Goal: Task Accomplishment & Management: Manage account settings

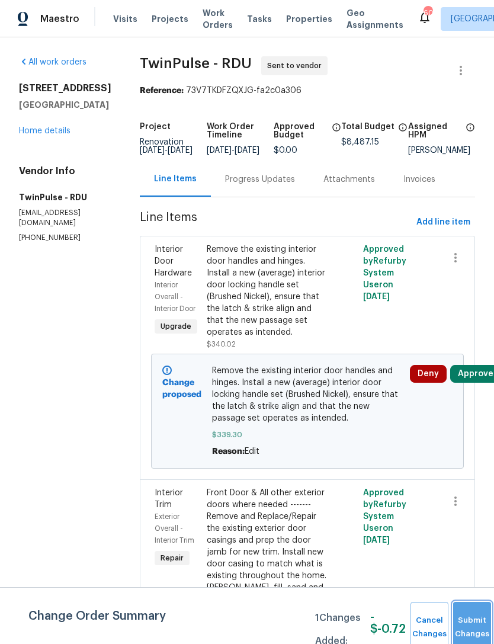
click at [477, 620] on button "Submit Changes" at bounding box center [472, 627] width 38 height 51
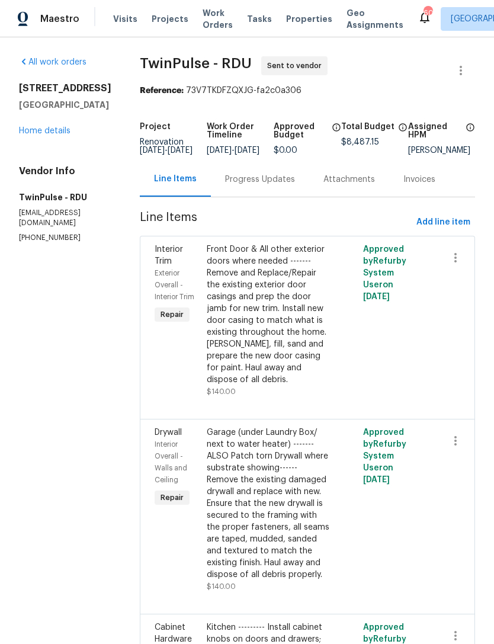
click at [33, 135] on link "Home details" at bounding box center [45, 131] width 52 height 8
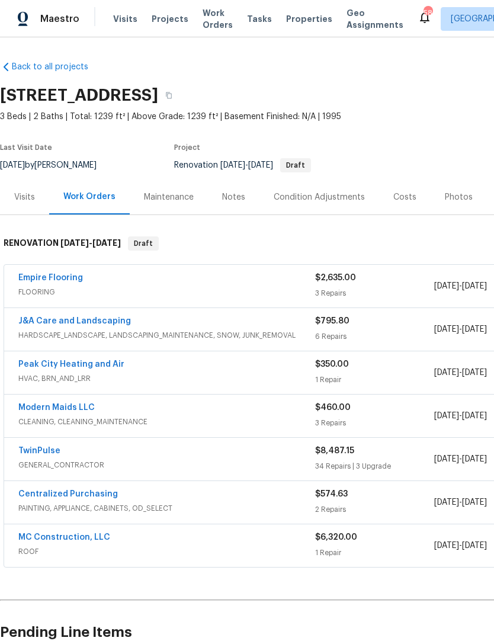
click at [48, 448] on link "TwinPulse" at bounding box center [39, 451] width 42 height 8
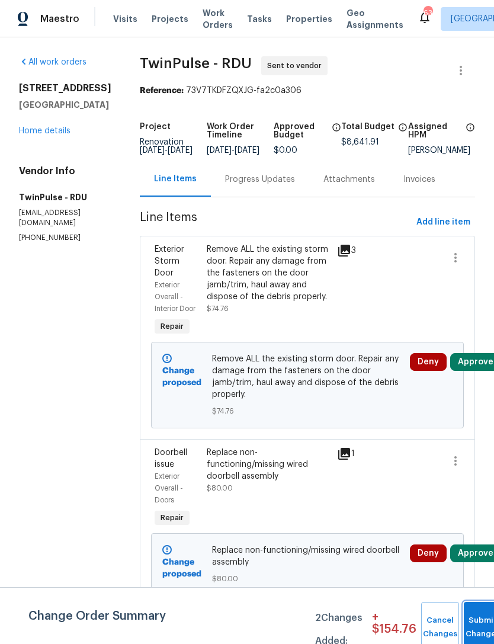
click at [468, 621] on button "Submit Changes" at bounding box center [483, 627] width 38 height 51
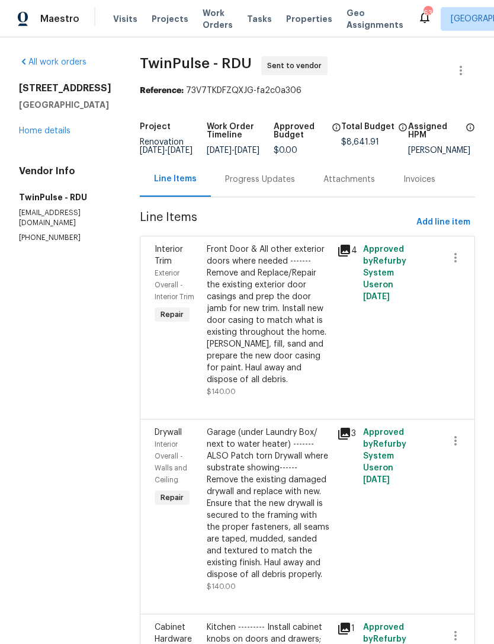
click at [36, 135] on link "Home details" at bounding box center [45, 131] width 52 height 8
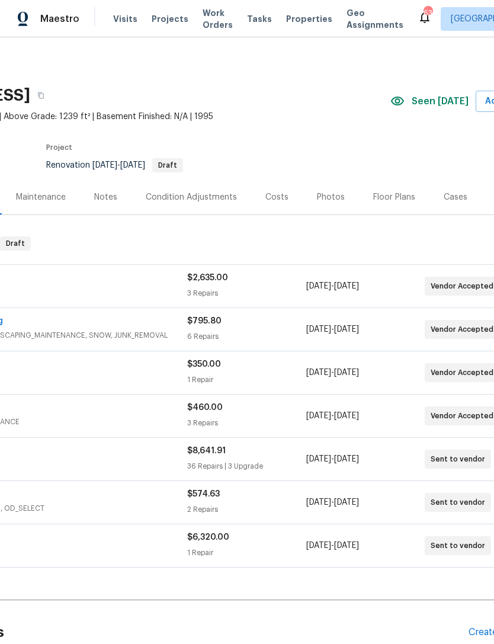
scroll to position [0, 128]
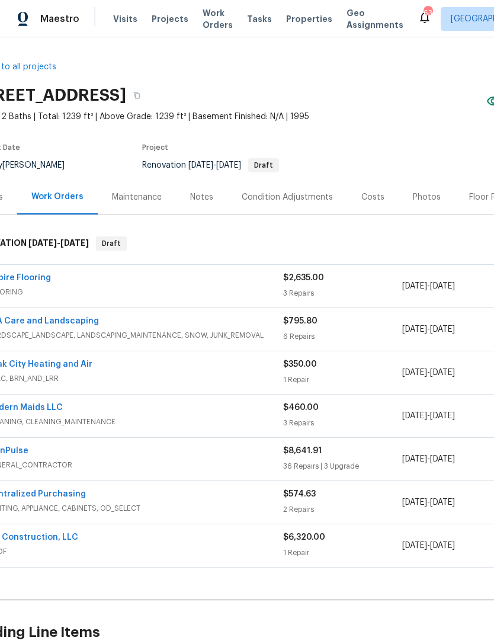
scroll to position [1, 54]
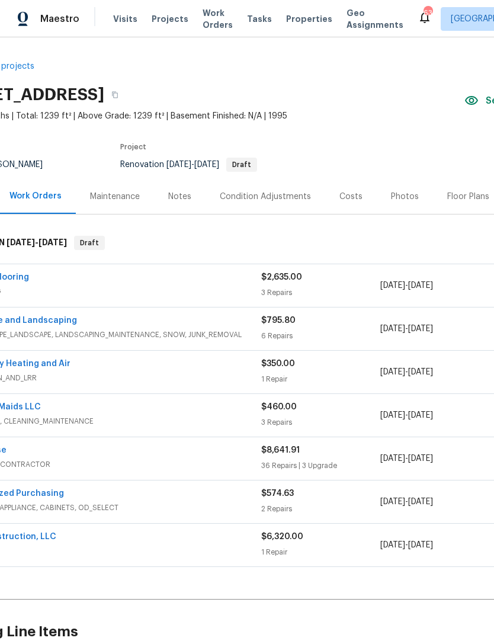
click at [346, 191] on div "Costs" at bounding box center [350, 197] width 23 height 12
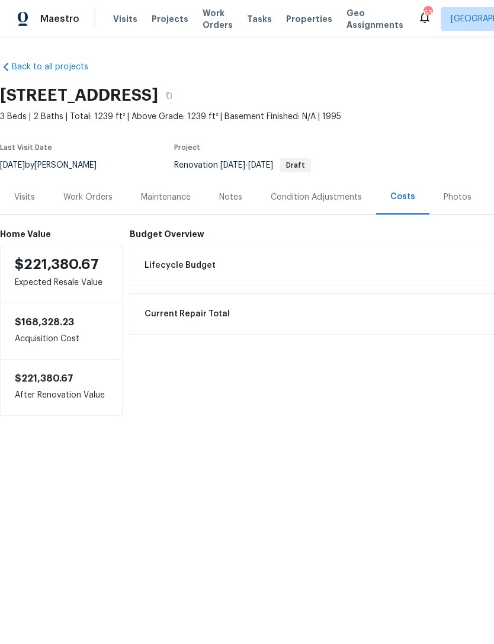
click at [78, 194] on div "Work Orders" at bounding box center [87, 197] width 49 height 12
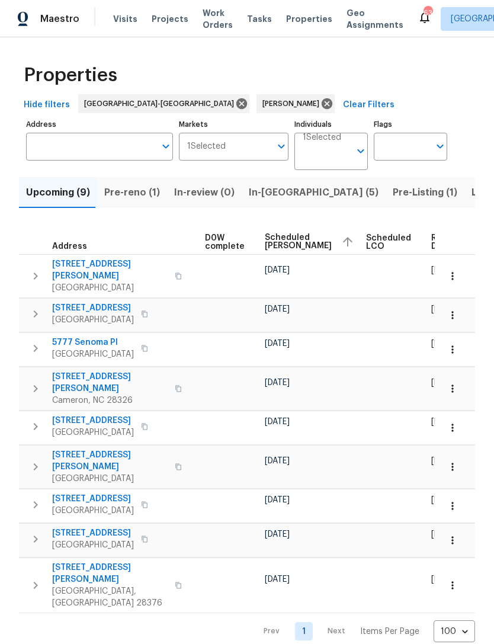
scroll to position [0, 312]
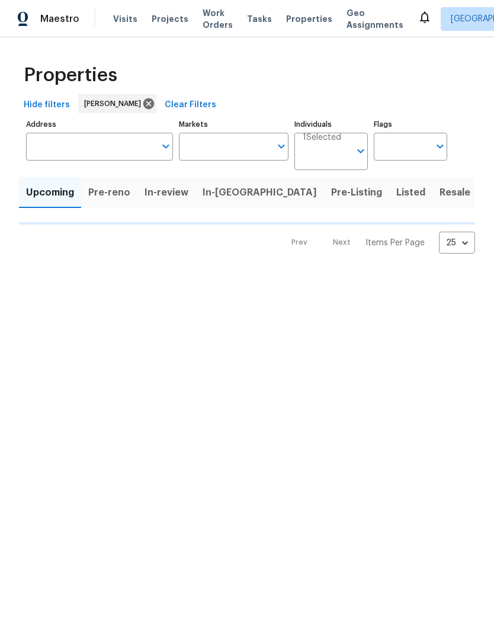
type input "100"
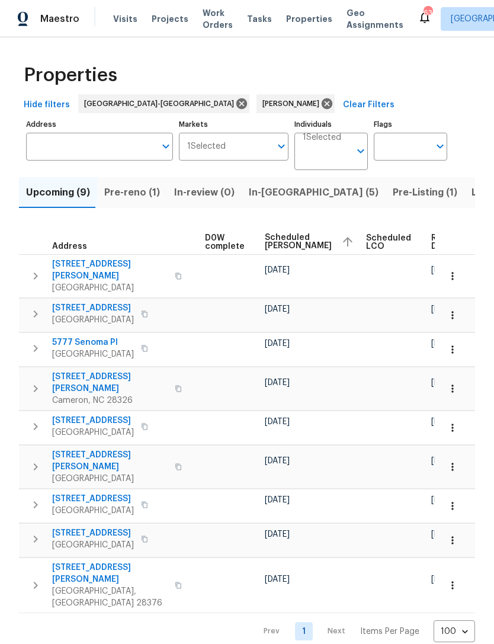
scroll to position [0, 312]
click at [455, 270] on icon "button" at bounding box center [453, 276] width 12 height 12
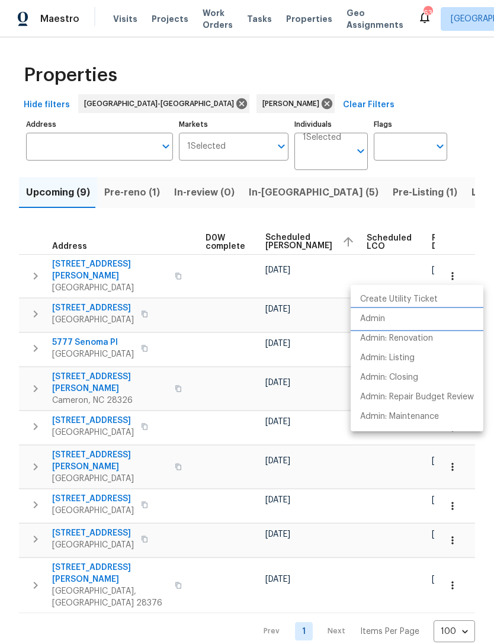
click at [390, 317] on li "Admin" at bounding box center [417, 319] width 133 height 20
click at [431, 78] on div at bounding box center [247, 322] width 494 height 644
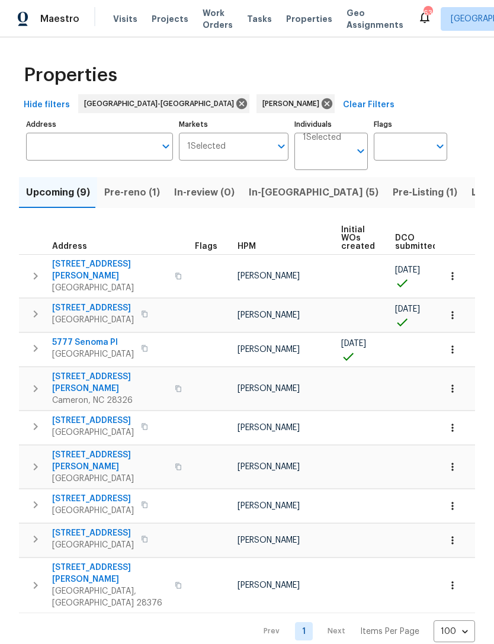
scroll to position [0, 0]
click at [90, 264] on span "7244 Montoro Ct" at bounding box center [109, 270] width 115 height 24
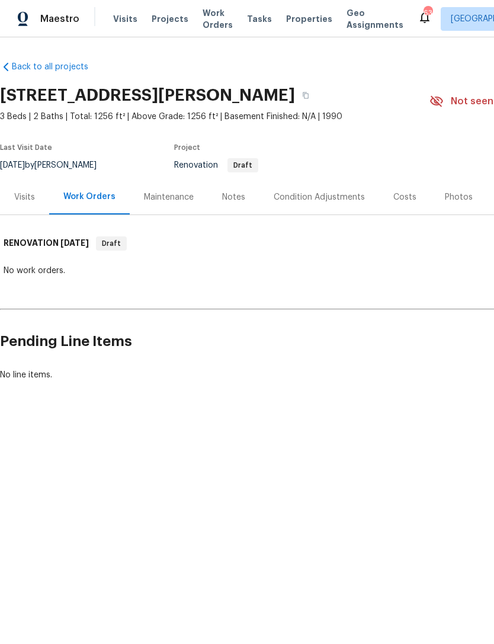
click at [319, 194] on div "Condition Adjustments" at bounding box center [319, 197] width 91 height 12
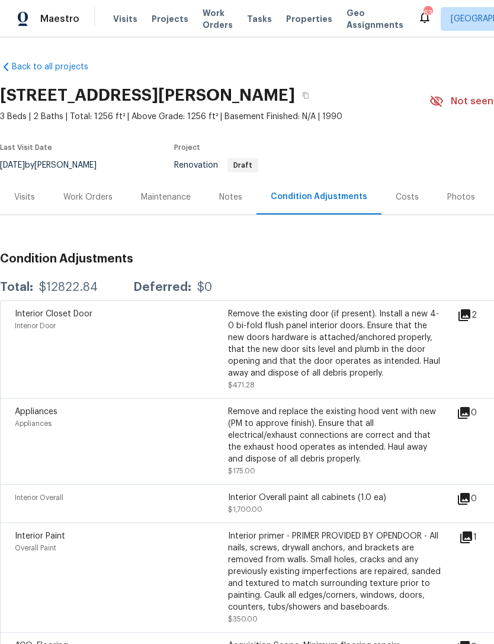
click at [222, 194] on div "Notes" at bounding box center [230, 197] width 23 height 12
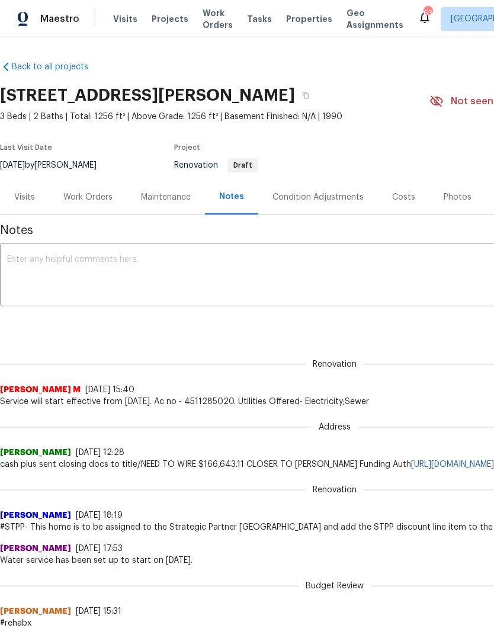
click at [88, 195] on div "Work Orders" at bounding box center [87, 197] width 49 height 12
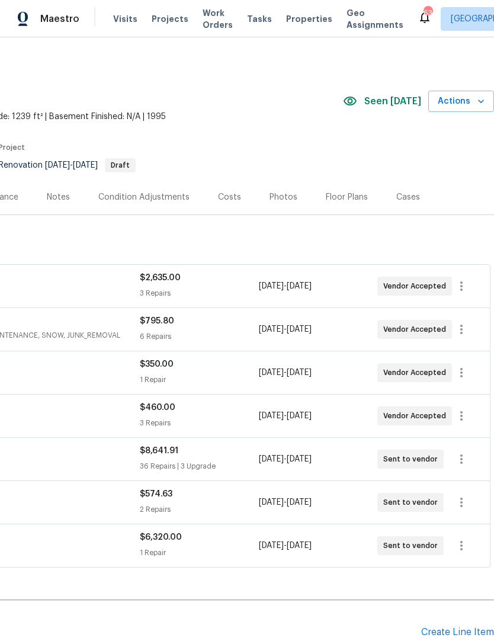
scroll to position [0, 175]
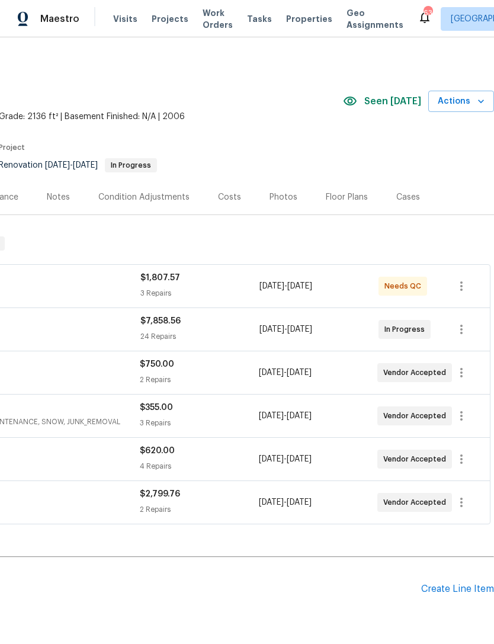
scroll to position [0, 175]
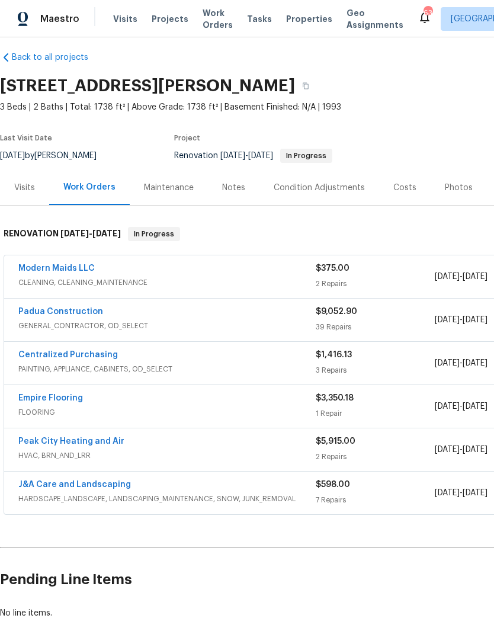
scroll to position [9, 0]
click at [65, 267] on link "Modern Maids LLC" at bounding box center [56, 268] width 76 height 8
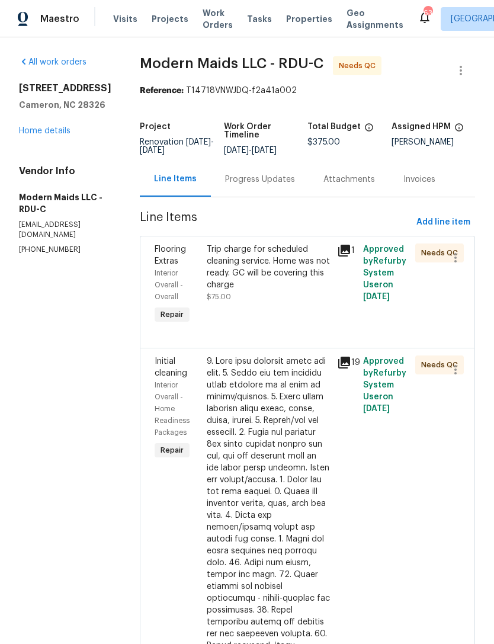
click at [264, 290] on div "Trip charge for scheduled cleaning service. Home was not ready. GC will be cove…" at bounding box center [268, 266] width 123 height 47
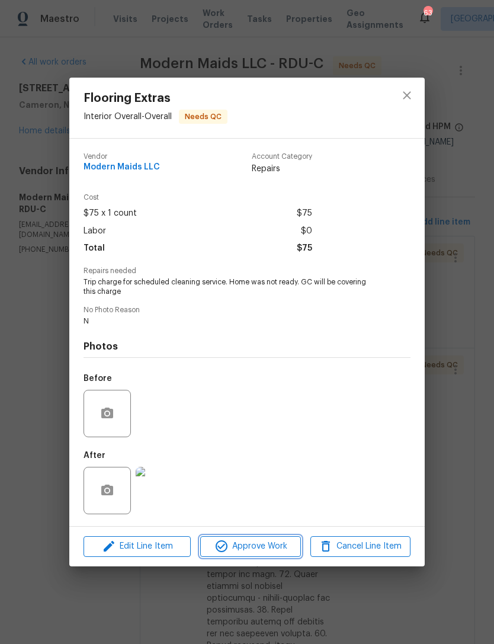
click at [259, 545] on span "Approve Work" at bounding box center [250, 546] width 93 height 15
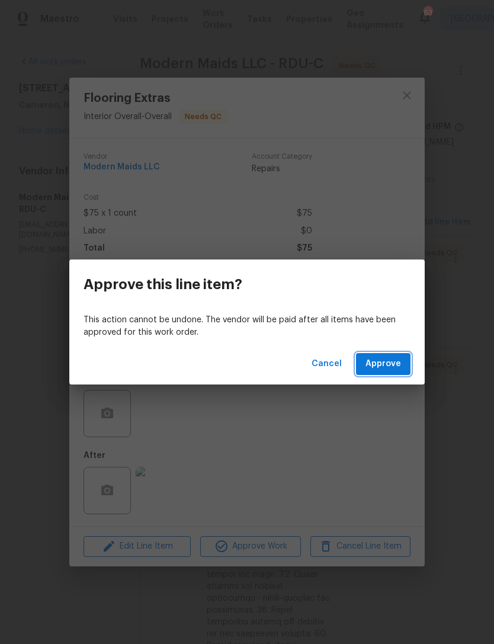
click at [381, 364] on span "Approve" at bounding box center [383, 364] width 36 height 15
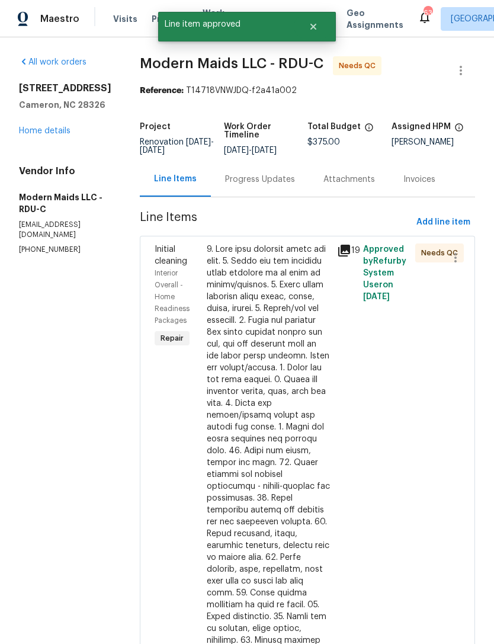
click at [276, 341] on div at bounding box center [268, 527] width 123 height 569
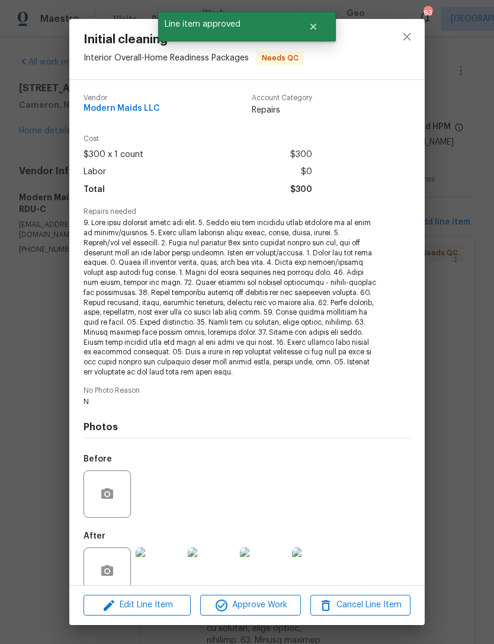
click at [159, 561] on img at bounding box center [159, 570] width 47 height 47
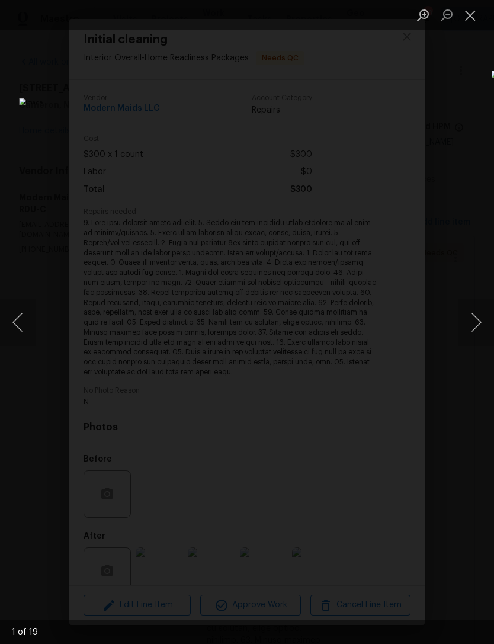
click at [474, 315] on button "Next image" at bounding box center [476, 322] width 36 height 47
click at [476, 313] on button "Next image" at bounding box center [476, 322] width 36 height 47
click at [478, 316] on button "Next image" at bounding box center [476, 322] width 36 height 47
click at [479, 320] on button "Next image" at bounding box center [476, 322] width 36 height 47
click at [481, 320] on button "Next image" at bounding box center [476, 322] width 36 height 47
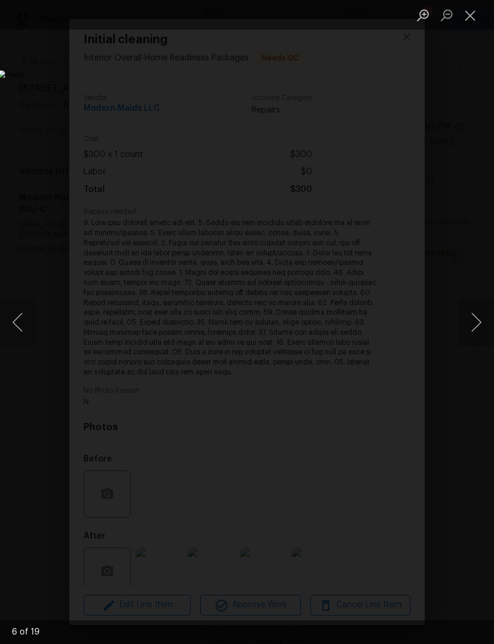
click at [481, 321] on button "Next image" at bounding box center [476, 322] width 36 height 47
click at [479, 323] on button "Next image" at bounding box center [476, 322] width 36 height 47
click at [477, 322] on button "Next image" at bounding box center [476, 322] width 36 height 47
click at [477, 325] on button "Next image" at bounding box center [476, 322] width 36 height 47
click at [476, 328] on button "Next image" at bounding box center [476, 322] width 36 height 47
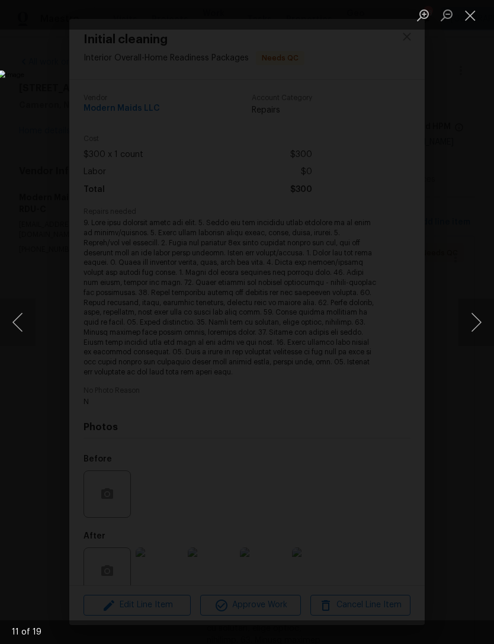
click at [477, 329] on button "Next image" at bounding box center [476, 322] width 36 height 47
click at [480, 12] on button "Close lightbox" at bounding box center [470, 15] width 24 height 21
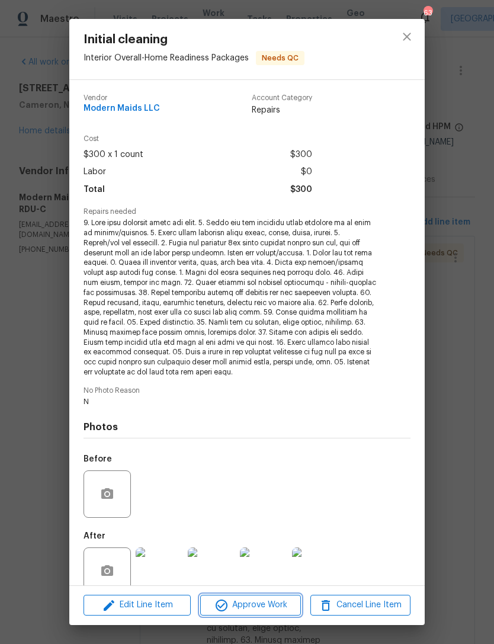
click at [275, 599] on span "Approve Work" at bounding box center [250, 605] width 93 height 15
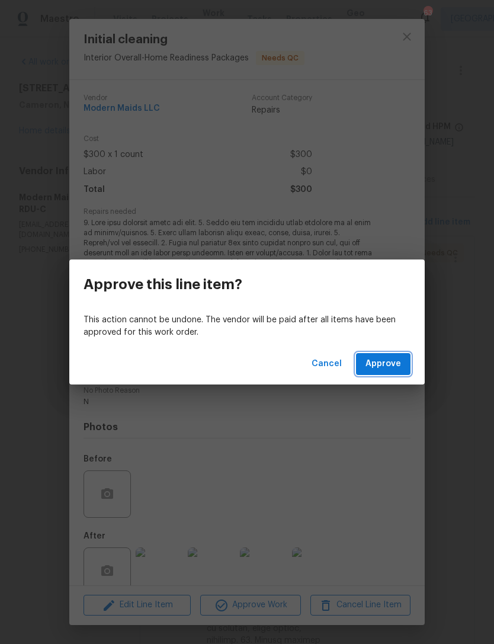
click at [387, 365] on span "Approve" at bounding box center [383, 364] width 36 height 15
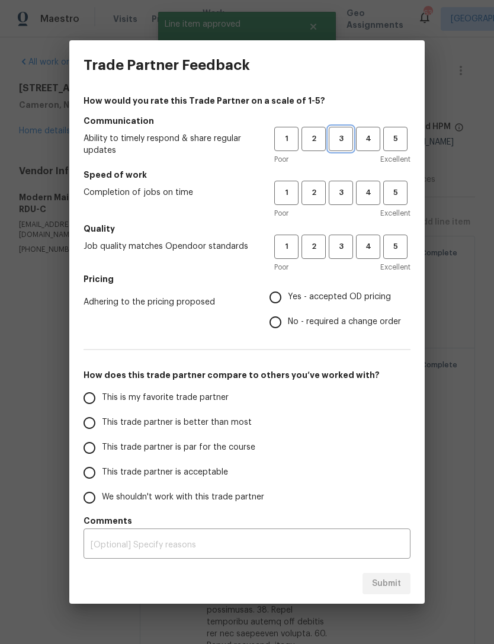
click at [345, 139] on span "3" at bounding box center [341, 139] width 22 height 14
click at [338, 187] on span "3" at bounding box center [341, 193] width 22 height 14
click at [341, 244] on span "3" at bounding box center [341, 247] width 22 height 14
click at [280, 297] on input "Yes - accepted OD pricing" at bounding box center [275, 297] width 25 height 25
radio input "true"
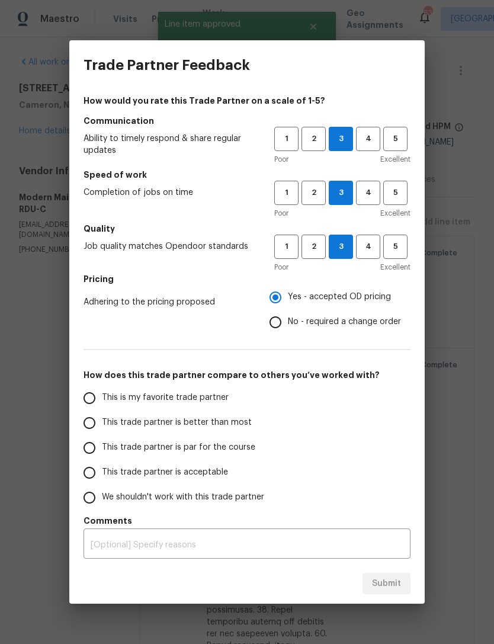
click at [125, 476] on span "This trade partner is acceptable" at bounding box center [165, 472] width 126 height 12
click at [102, 476] on input "This trade partner is acceptable" at bounding box center [89, 472] width 25 height 25
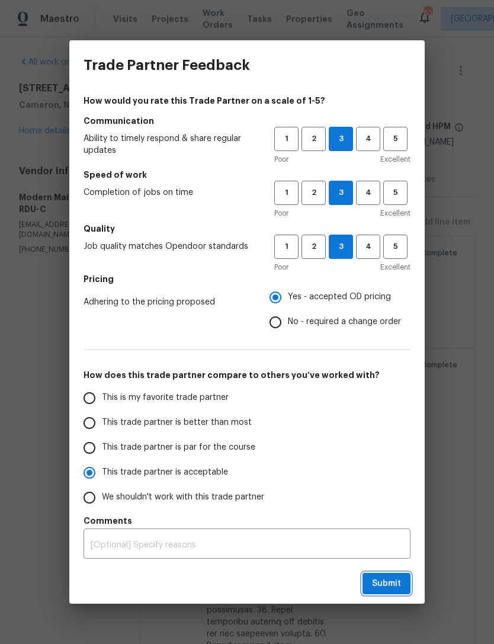
click at [377, 584] on span "Submit" at bounding box center [386, 583] width 29 height 15
radio input "true"
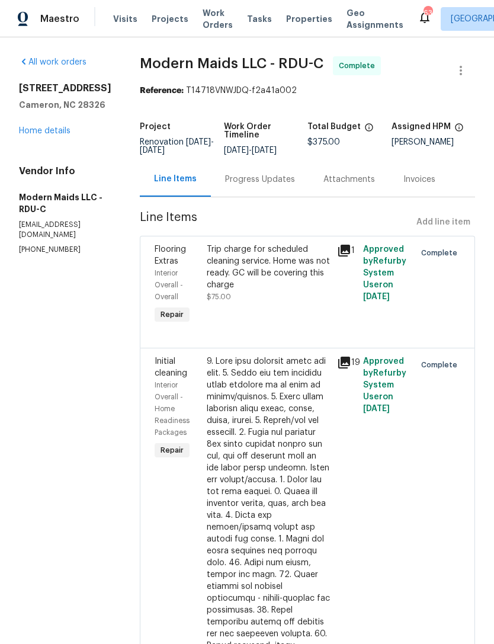
radio input "false"
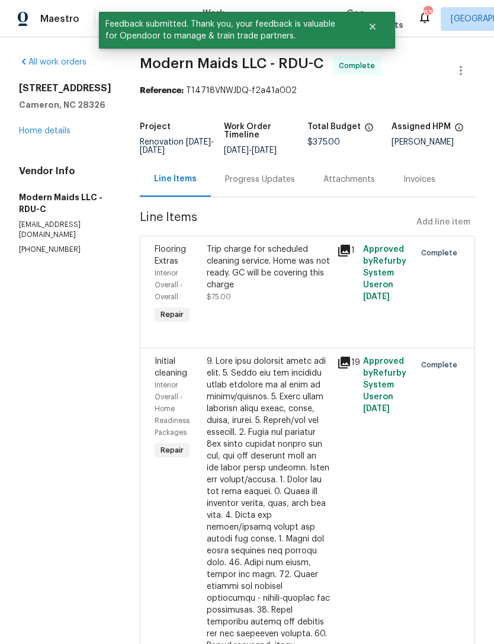
click at [46, 127] on link "Home details" at bounding box center [45, 131] width 52 height 8
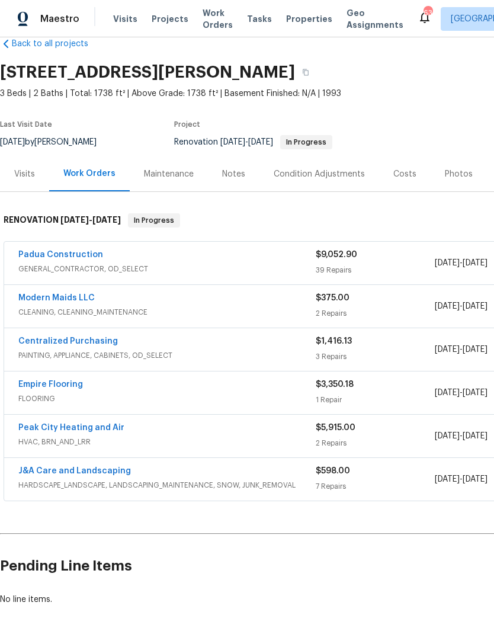
scroll to position [23, 0]
click at [63, 251] on link "Padua Construction" at bounding box center [60, 255] width 85 height 8
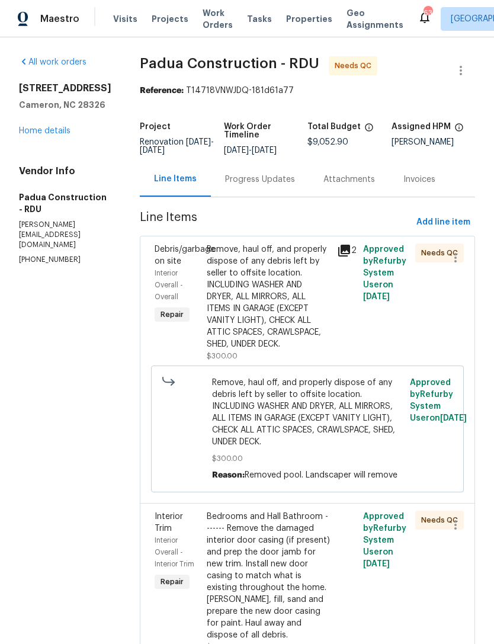
click at [250, 290] on div "Remove, haul off, and properly dispose of any debris left by seller to offsite …" at bounding box center [268, 296] width 123 height 107
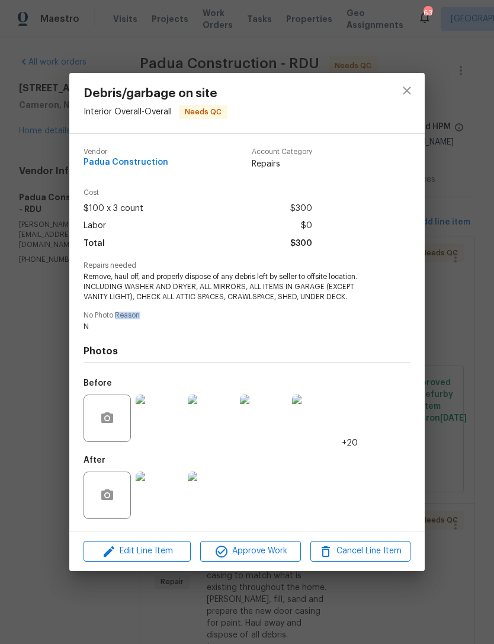
click at [361, 329] on span "N" at bounding box center [231, 327] width 294 height 10
click at [165, 495] on img at bounding box center [159, 494] width 47 height 47
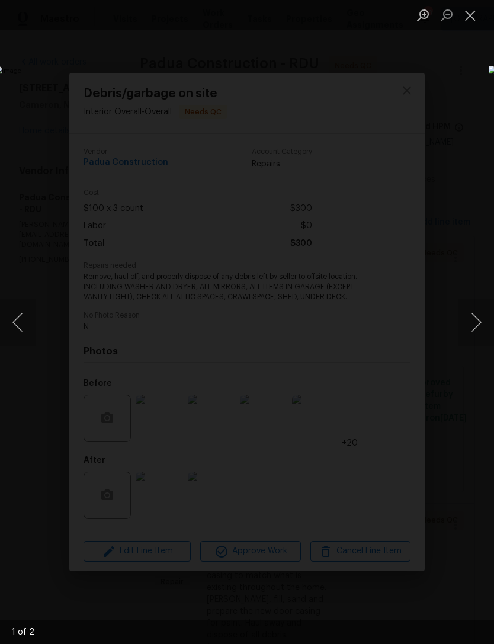
click at [167, 495] on img "Lightbox" at bounding box center [191, 322] width 393 height 512
click at [477, 317] on button "Next image" at bounding box center [476, 322] width 36 height 47
click at [481, 316] on button "Next image" at bounding box center [476, 322] width 36 height 47
click at [475, 17] on button "Close lightbox" at bounding box center [470, 15] width 24 height 21
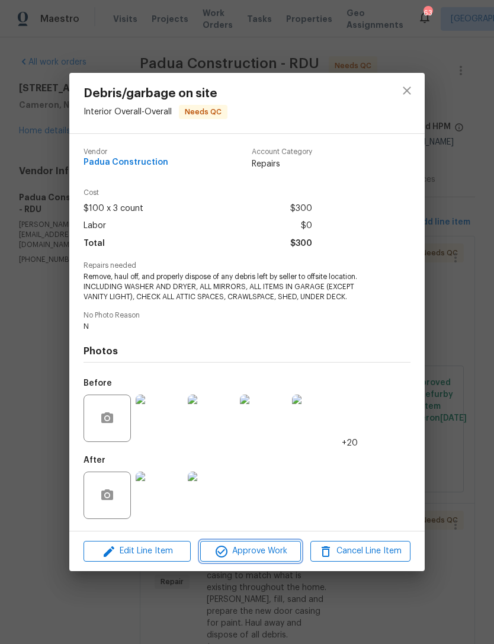
click at [262, 549] on span "Approve Work" at bounding box center [250, 551] width 93 height 15
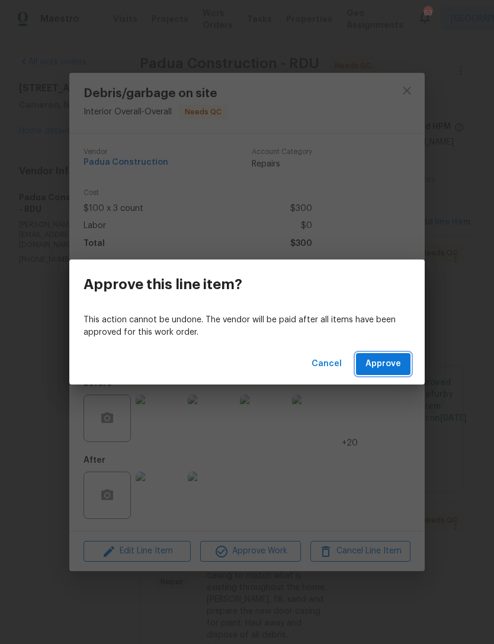
click at [394, 367] on span "Approve" at bounding box center [383, 364] width 36 height 15
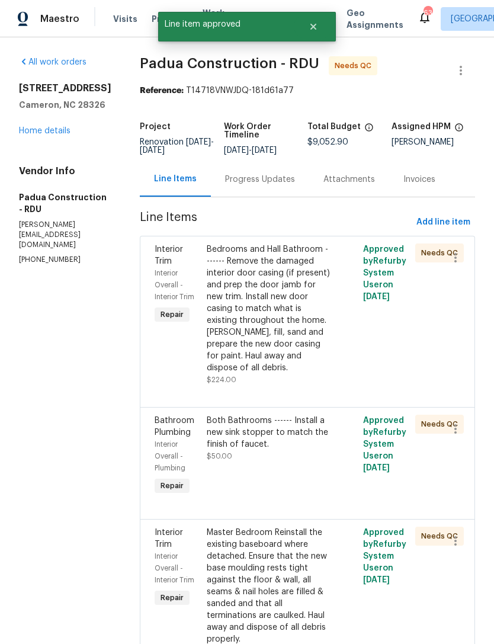
click at [236, 307] on div "Bedrooms and Hall Bathroom ------- Remove the damaged interior door casing (if …" at bounding box center [268, 308] width 123 height 130
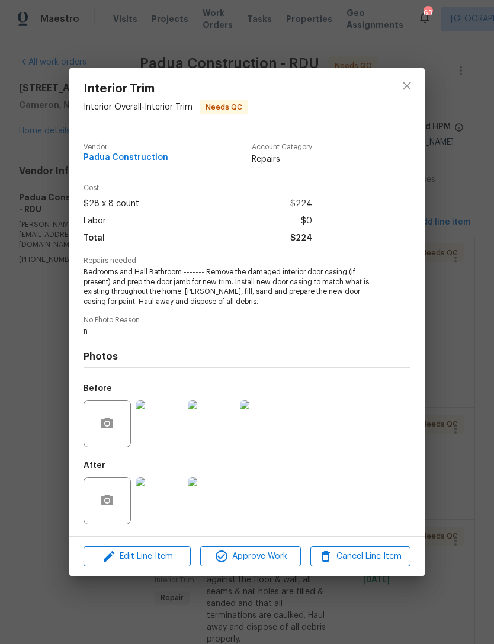
click at [156, 499] on img at bounding box center [159, 500] width 47 height 47
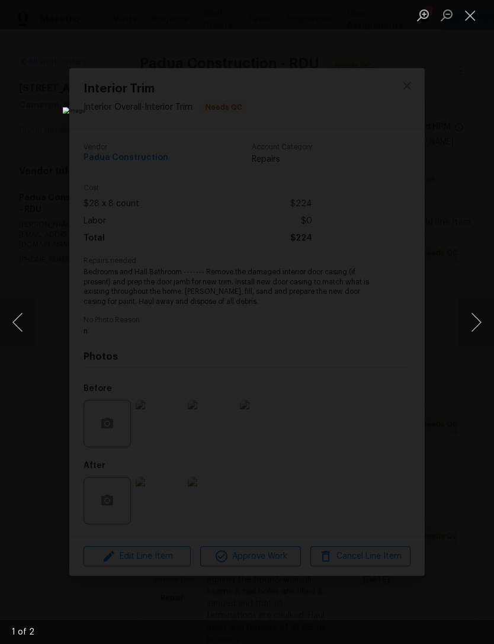
click at [480, 296] on div "Lightbox" at bounding box center [247, 322] width 494 height 644
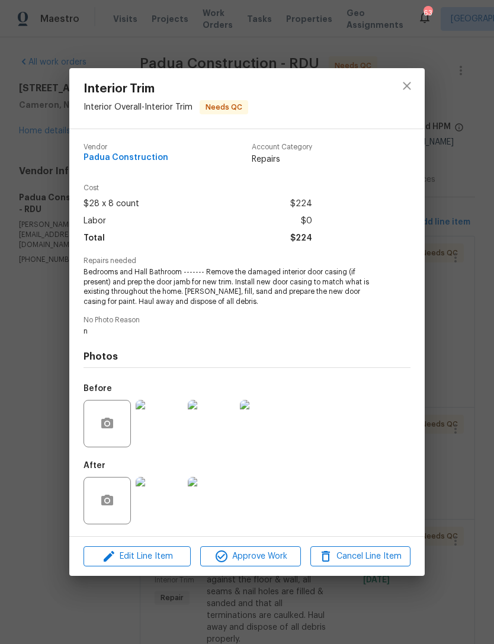
click at [214, 505] on img at bounding box center [211, 500] width 47 height 47
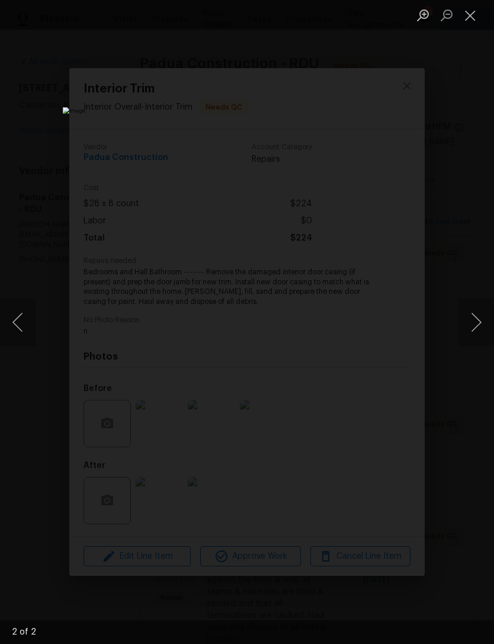
click at [473, 316] on button "Next image" at bounding box center [476, 322] width 36 height 47
click at [471, 318] on button "Next image" at bounding box center [476, 322] width 36 height 47
click at [464, 17] on button "Close lightbox" at bounding box center [470, 15] width 24 height 21
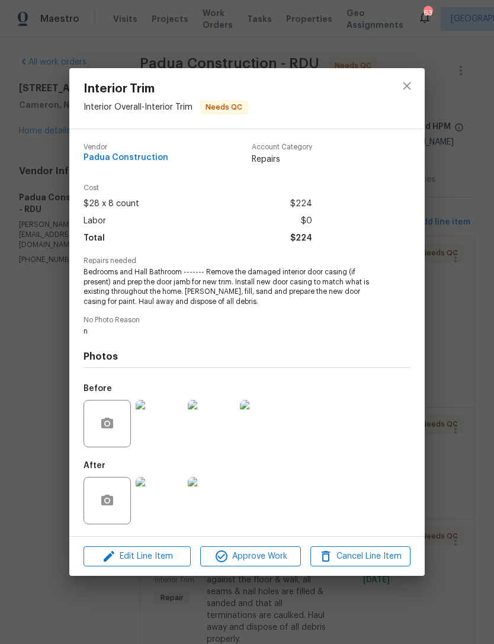
click at [272, 543] on div "Edit Line Item Approve Work Cancel Line Item" at bounding box center [246, 557] width 355 height 40
click at [251, 559] on span "Approve Work" at bounding box center [250, 556] width 93 height 15
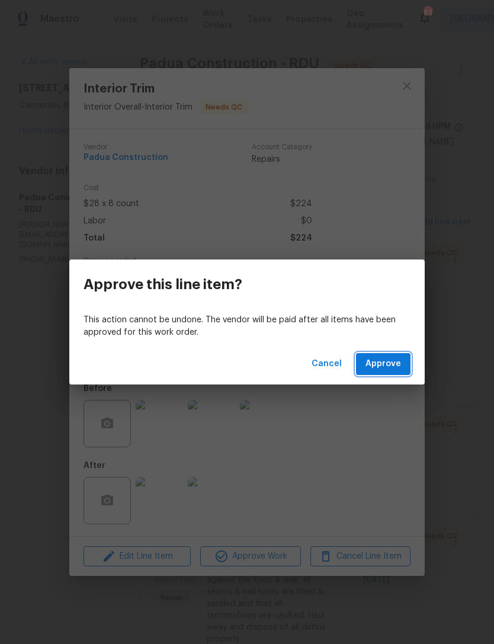
click at [391, 364] on span "Approve" at bounding box center [383, 364] width 36 height 15
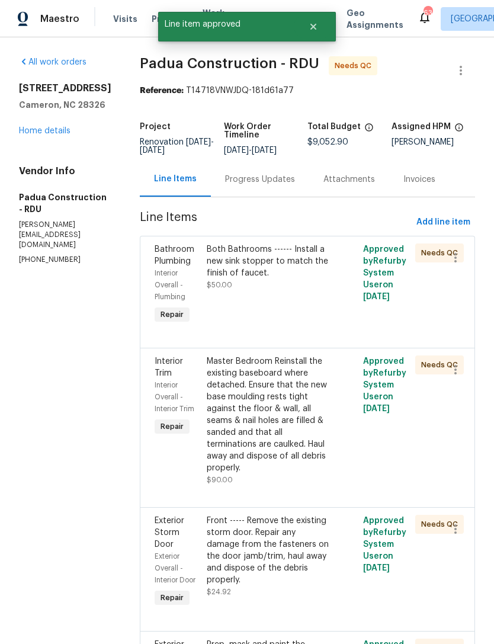
click at [259, 265] on div "Both Bathrooms ------ Install a new sink stopper to match the finish of faucet." at bounding box center [268, 261] width 123 height 36
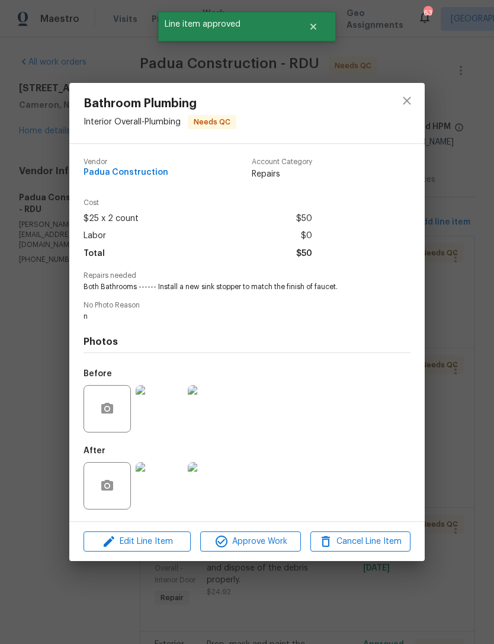
click at [166, 489] on img at bounding box center [159, 485] width 47 height 47
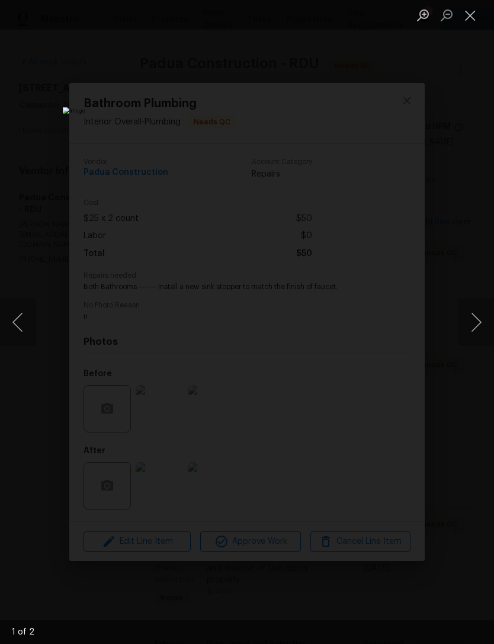
click at [473, 332] on button "Next image" at bounding box center [476, 322] width 36 height 47
click at [471, 11] on button "Close lightbox" at bounding box center [470, 15] width 24 height 21
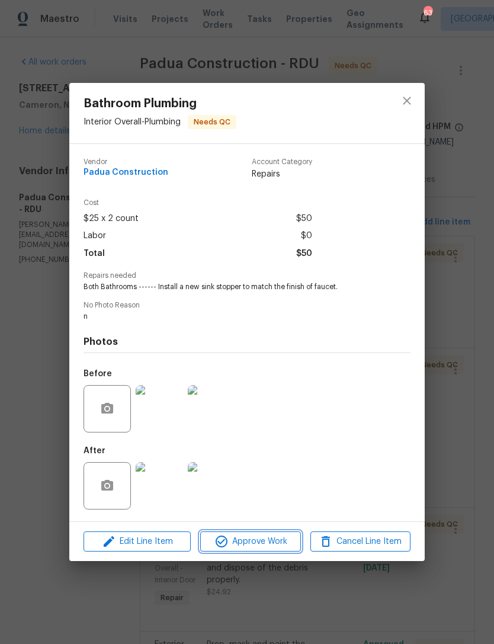
click at [269, 539] on span "Approve Work" at bounding box center [250, 541] width 93 height 15
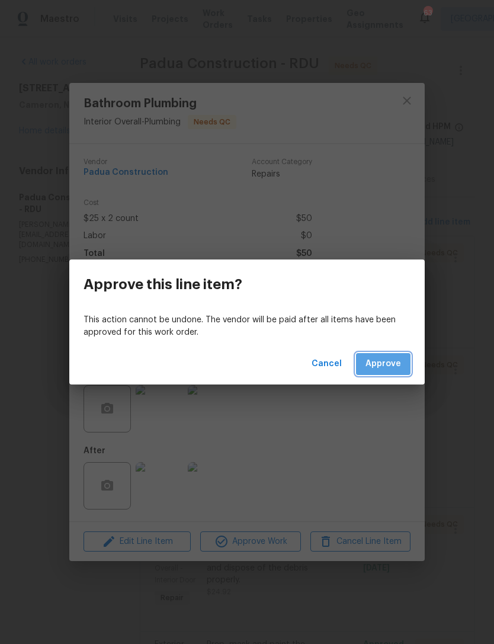
click at [393, 360] on span "Approve" at bounding box center [383, 364] width 36 height 15
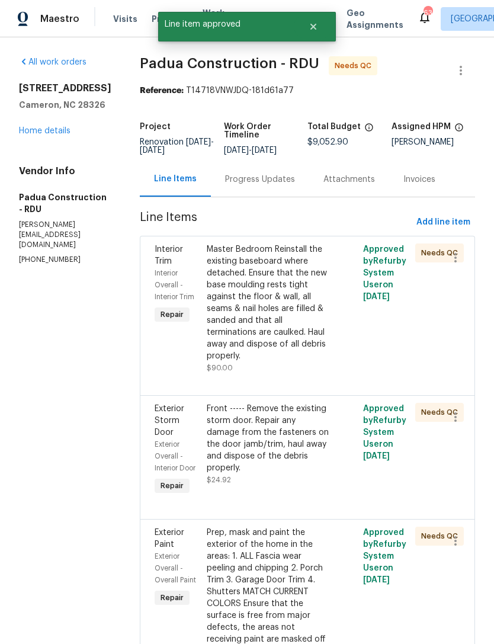
click at [239, 298] on div "Master Bedroom Reinstall the existing baseboard where detached. Ensure that the…" at bounding box center [268, 302] width 123 height 118
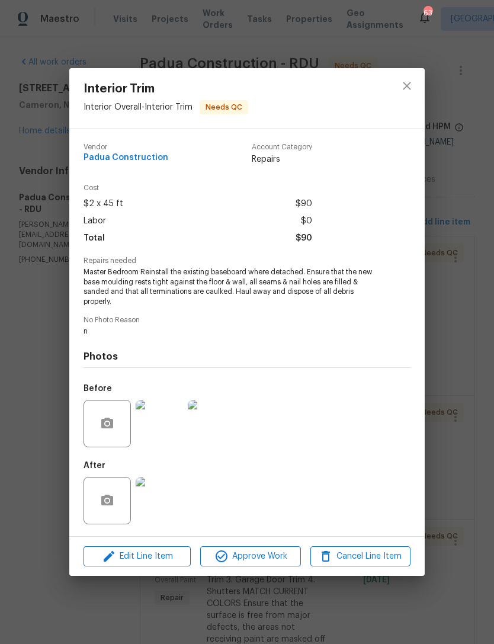
click at [158, 497] on img at bounding box center [159, 500] width 47 height 47
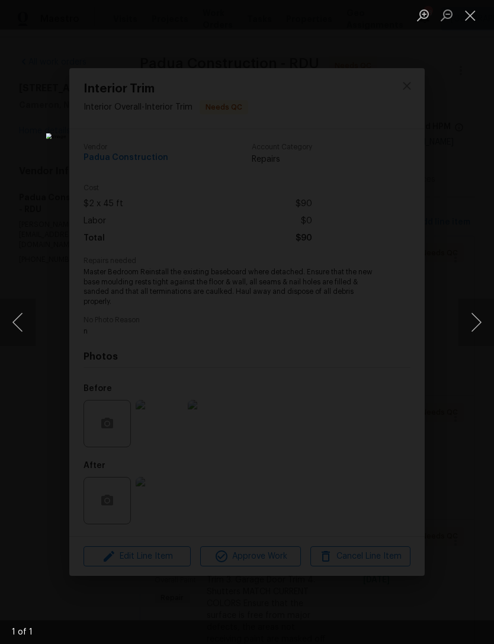
click at [474, 14] on button "Close lightbox" at bounding box center [470, 15] width 24 height 21
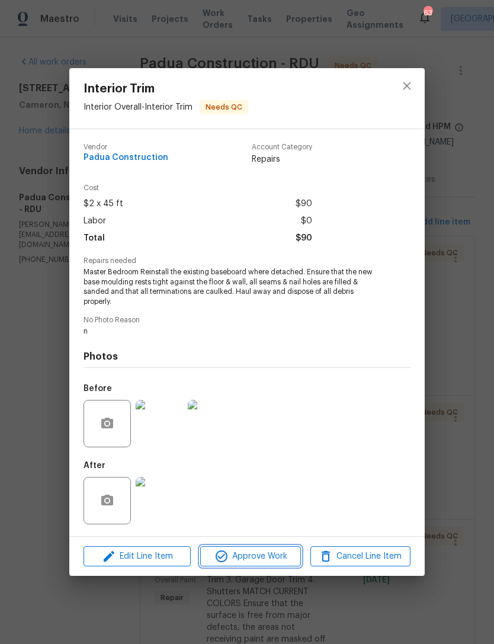
click at [271, 548] on button "Approve Work" at bounding box center [250, 556] width 100 height 21
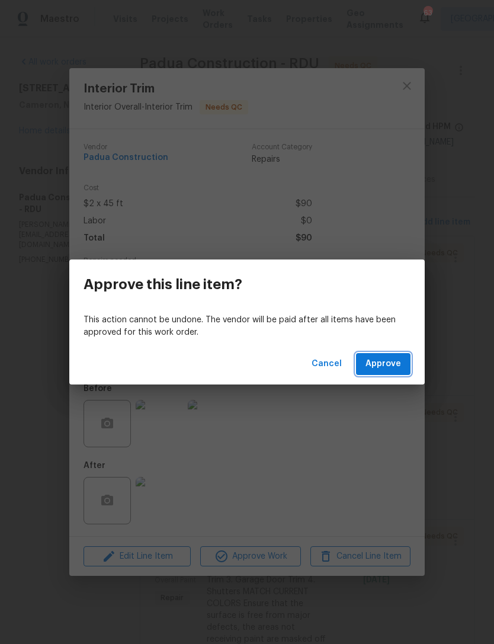
click at [389, 362] on span "Approve" at bounding box center [383, 364] width 36 height 15
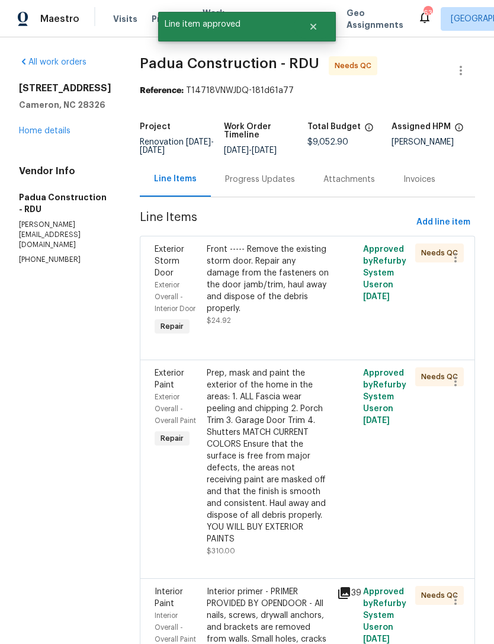
click at [252, 297] on div "Front ----- Remove the existing storm door. Repair any damage from the fastener…" at bounding box center [268, 278] width 123 height 71
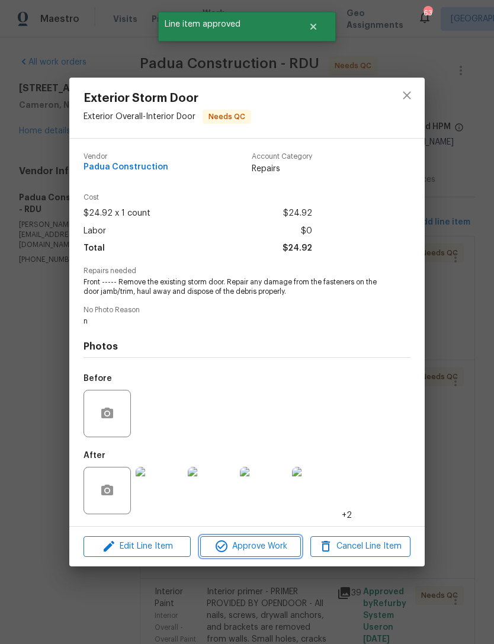
click at [259, 552] on span "Approve Work" at bounding box center [250, 546] width 93 height 15
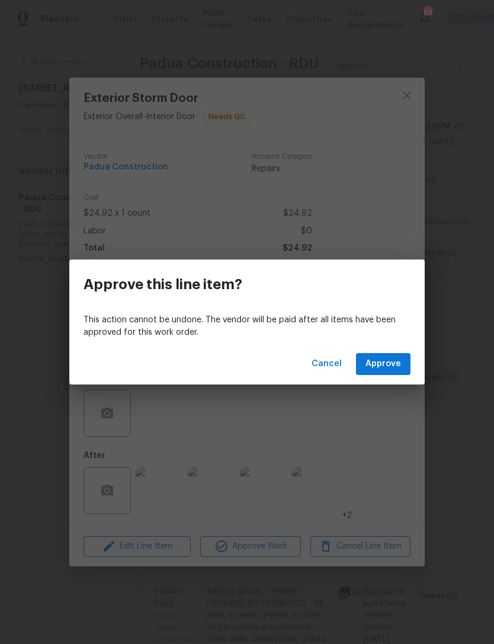
click at [376, 360] on span "Approve" at bounding box center [383, 364] width 36 height 15
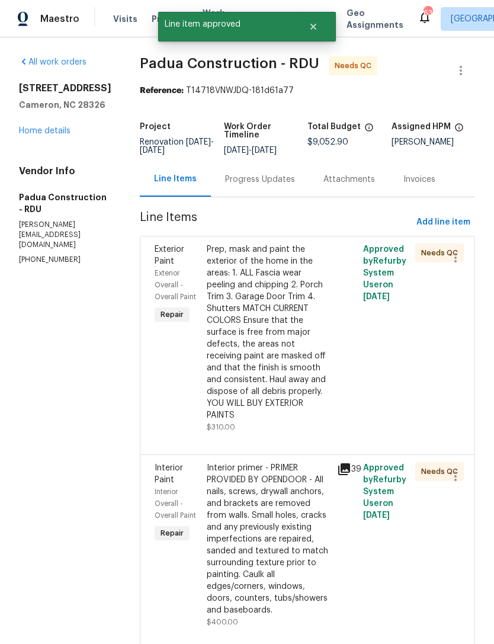
click at [256, 316] on div "Prep, mask and paint the exterior of the home in the areas: 1. ALL Fascia wear …" at bounding box center [268, 332] width 123 height 178
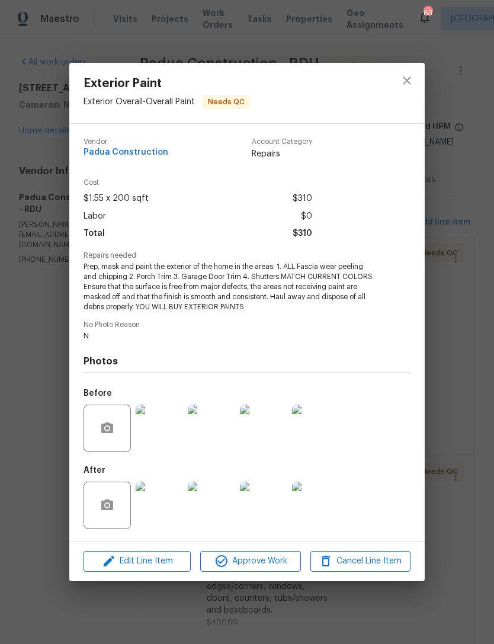
click at [171, 512] on img at bounding box center [159, 505] width 47 height 47
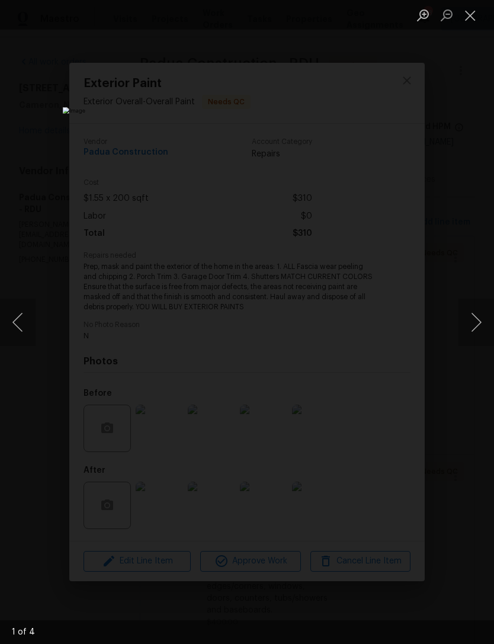
click at [477, 311] on button "Next image" at bounding box center [476, 322] width 36 height 47
click at [477, 325] on button "Next image" at bounding box center [476, 322] width 36 height 47
click at [479, 329] on button "Next image" at bounding box center [476, 322] width 36 height 47
click at [482, 332] on button "Next image" at bounding box center [476, 322] width 36 height 47
click at [482, 336] on button "Next image" at bounding box center [476, 322] width 36 height 47
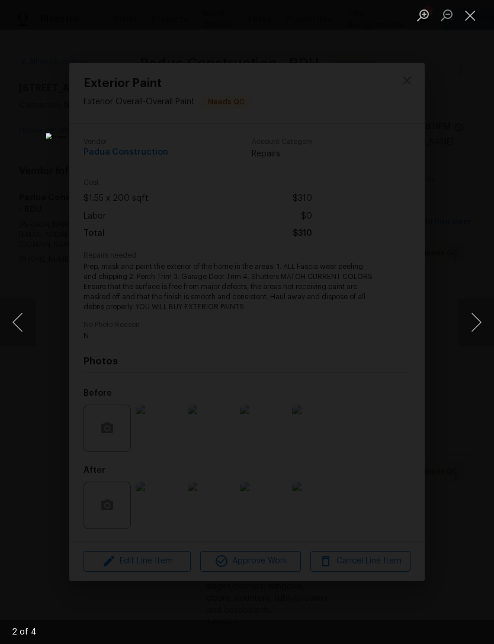
click at [481, 337] on button "Next image" at bounding box center [476, 322] width 36 height 47
click at [475, 5] on button "Close lightbox" at bounding box center [470, 15] width 24 height 21
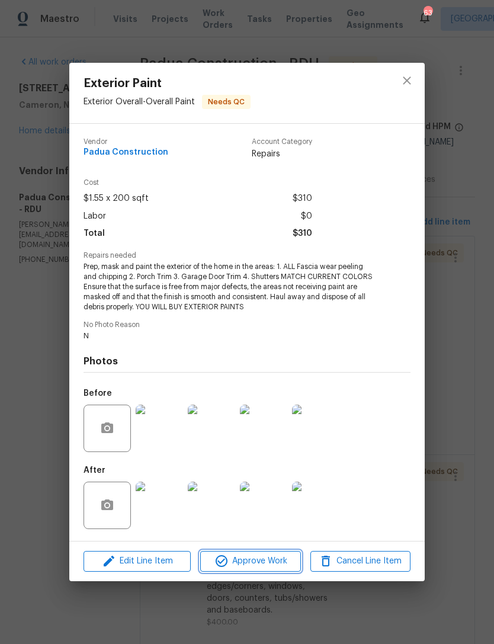
click at [251, 556] on span "Approve Work" at bounding box center [250, 561] width 93 height 15
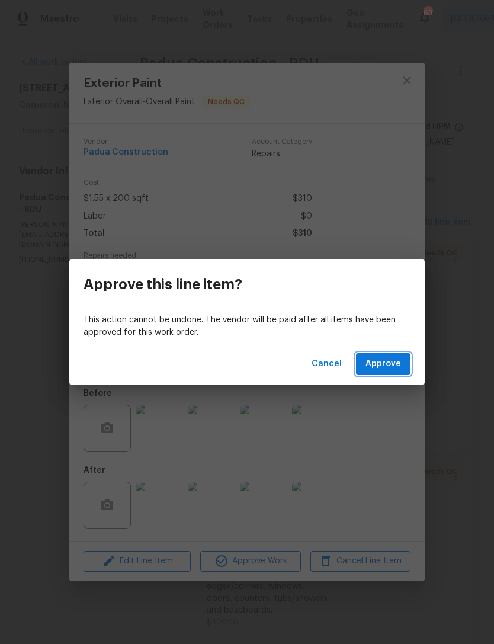
click at [389, 361] on span "Approve" at bounding box center [383, 364] width 36 height 15
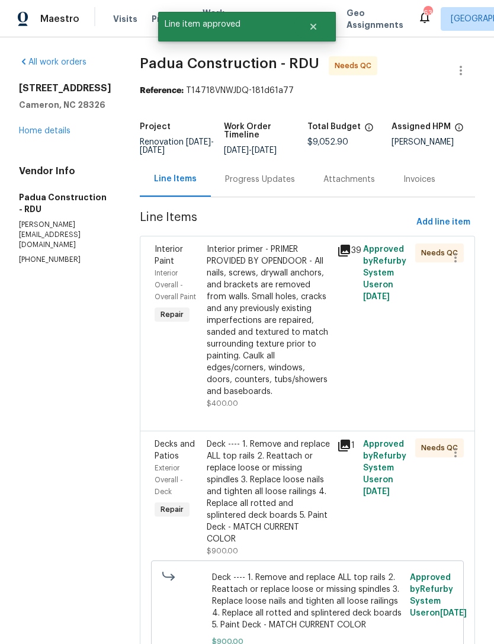
click at [262, 320] on div "Interior primer - PRIMER PROVIDED BY OPENDOOR - All nails, screws, drywall anch…" at bounding box center [268, 320] width 123 height 154
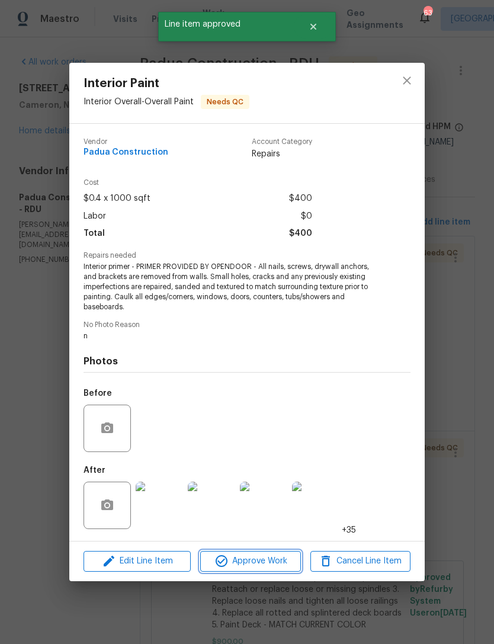
click at [253, 560] on span "Approve Work" at bounding box center [250, 561] width 93 height 15
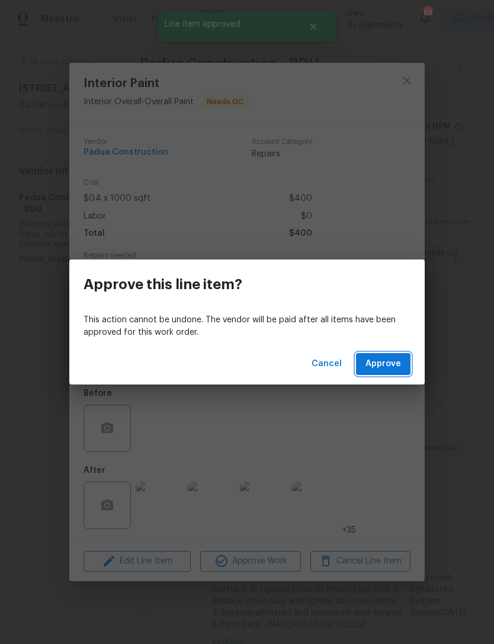
click at [381, 364] on span "Approve" at bounding box center [383, 364] width 36 height 15
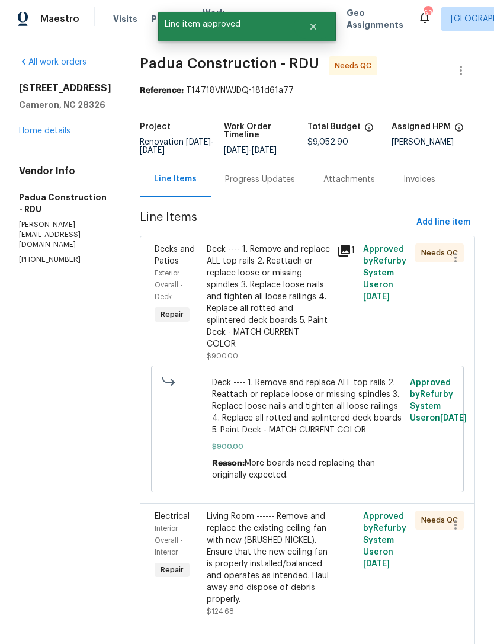
click at [256, 291] on div "Deck ---- 1. Remove and replace ALL top rails 2. Reattach or replace loose or m…" at bounding box center [268, 296] width 123 height 107
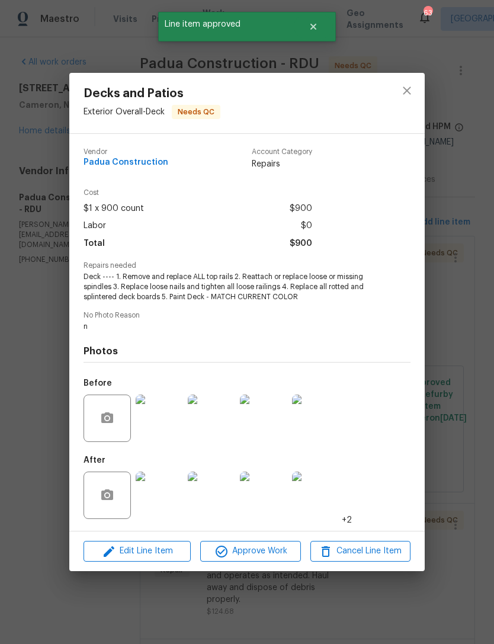
click at [159, 499] on img at bounding box center [159, 494] width 47 height 47
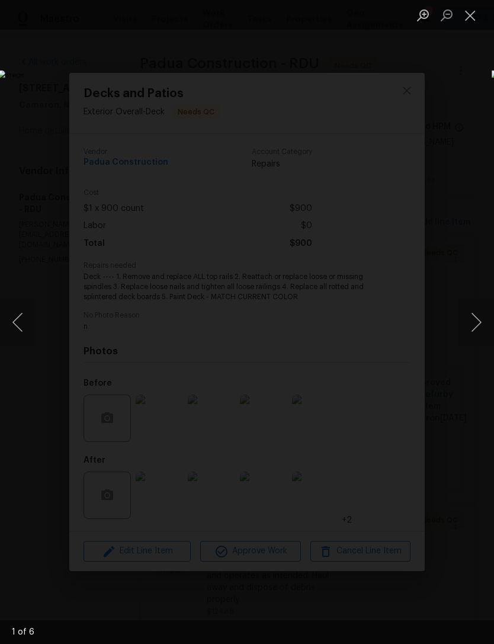
click at [482, 313] on button "Next image" at bounding box center [476, 322] width 36 height 47
click at [482, 315] on button "Next image" at bounding box center [476, 322] width 36 height 47
click at [483, 316] on button "Next image" at bounding box center [476, 322] width 36 height 47
click at [475, 319] on button "Next image" at bounding box center [476, 322] width 36 height 47
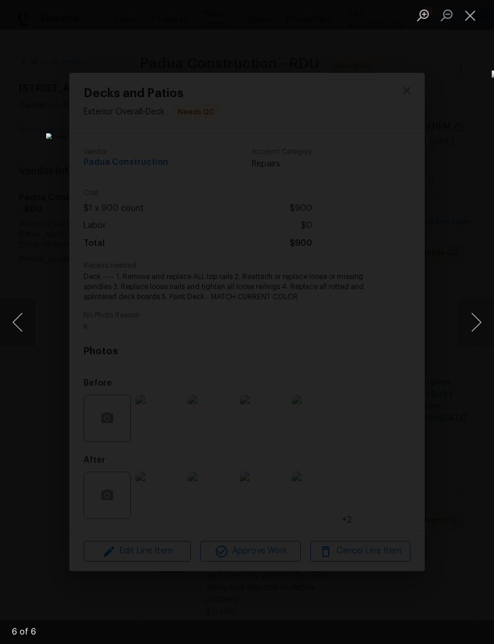
click at [473, 12] on button "Close lightbox" at bounding box center [470, 15] width 24 height 21
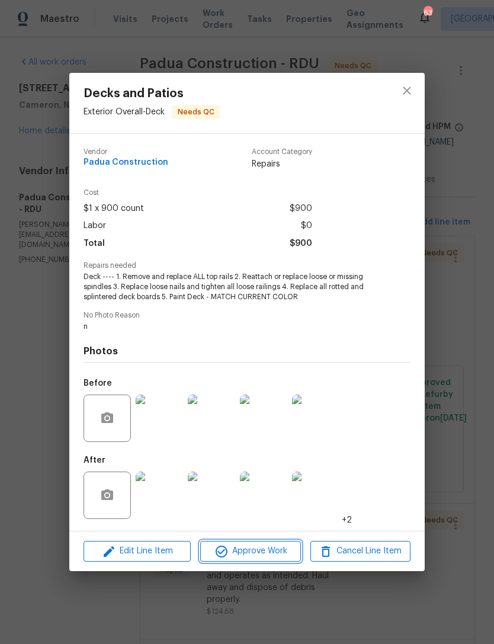
click at [261, 550] on span "Approve Work" at bounding box center [250, 551] width 93 height 15
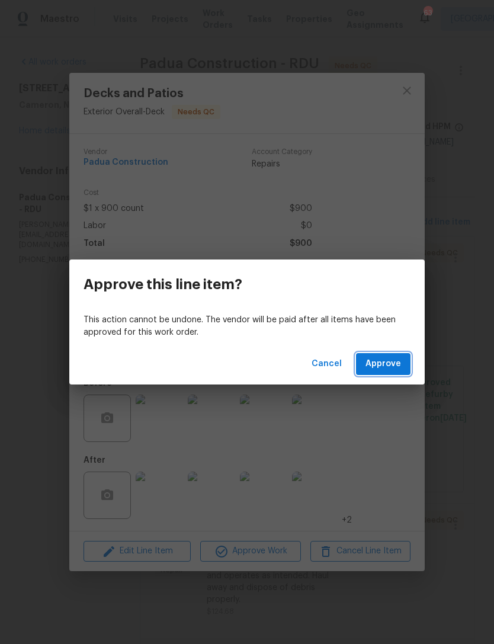
click at [403, 361] on button "Approve" at bounding box center [383, 364] width 54 height 22
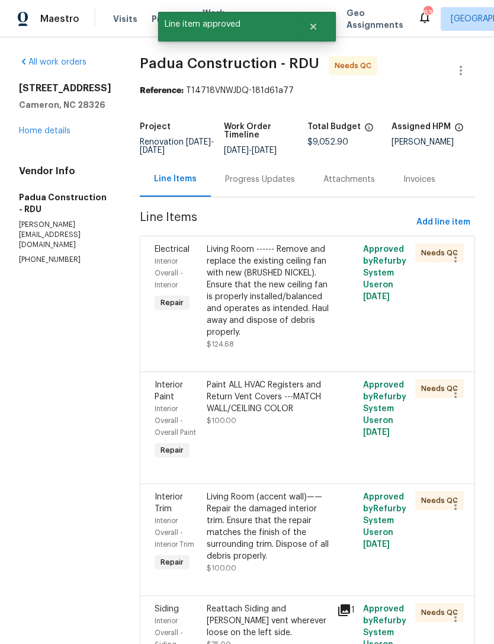
click at [241, 294] on div "Living Room ------ Remove and replace the existing ceiling fan with new (BRUSHE…" at bounding box center [268, 290] width 123 height 95
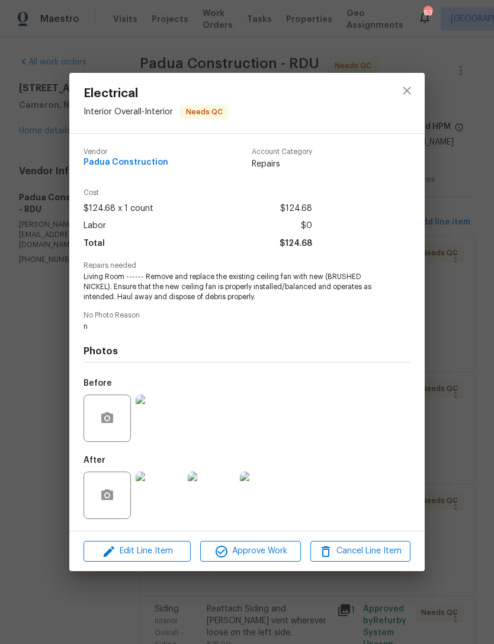
click at [166, 496] on img at bounding box center [159, 494] width 47 height 47
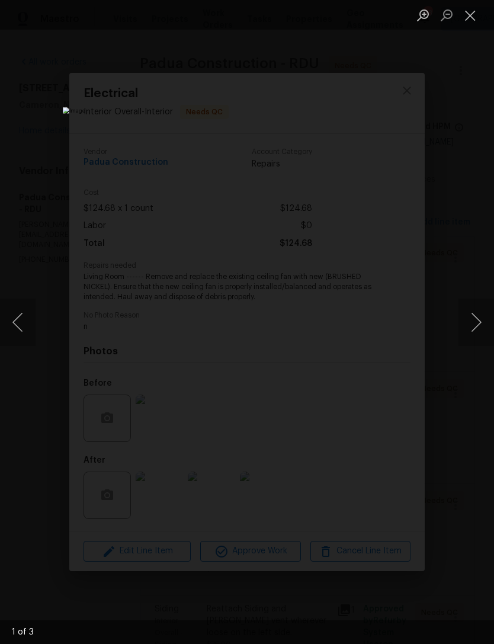
click at [477, 316] on button "Next image" at bounding box center [476, 322] width 36 height 47
click at [478, 320] on button "Next image" at bounding box center [476, 322] width 36 height 47
click at [479, 322] on button "Next image" at bounding box center [476, 322] width 36 height 47
click at [473, 8] on button "Close lightbox" at bounding box center [470, 15] width 24 height 21
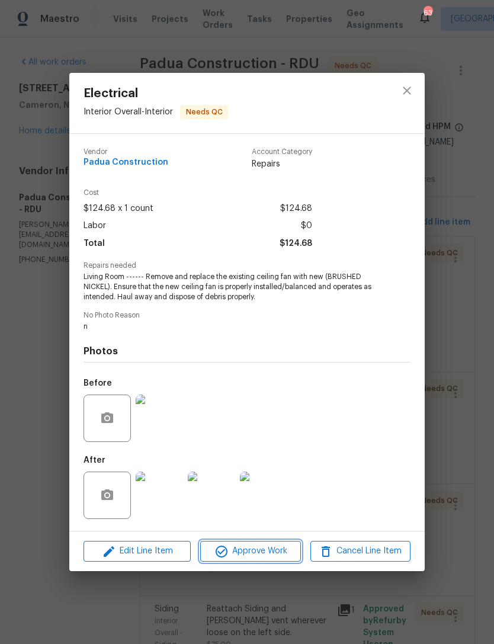
click at [261, 547] on span "Approve Work" at bounding box center [250, 551] width 93 height 15
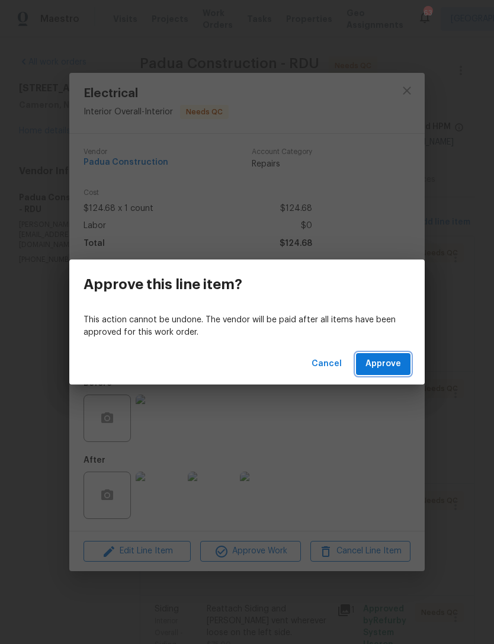
click at [394, 357] on span "Approve" at bounding box center [383, 364] width 36 height 15
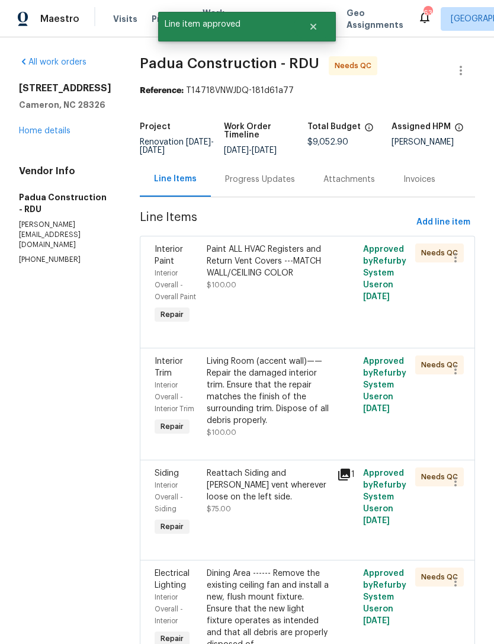
click at [248, 270] on div "Paint ALL HVAC Registers and Return Vent Covers ---MATCH WALL/CEILING COLOR" at bounding box center [268, 261] width 123 height 36
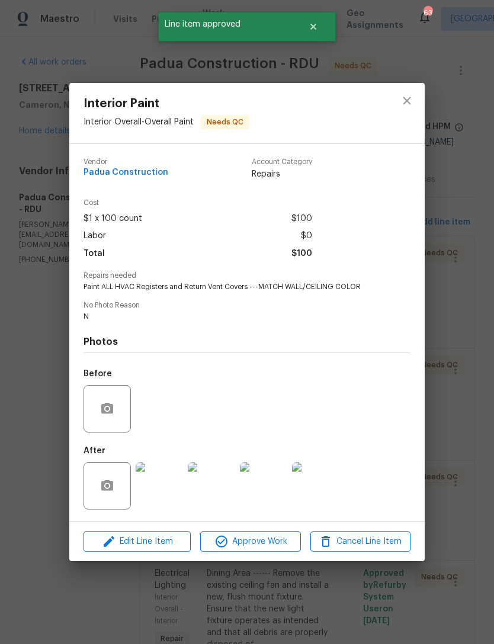
click at [158, 495] on img at bounding box center [159, 485] width 47 height 47
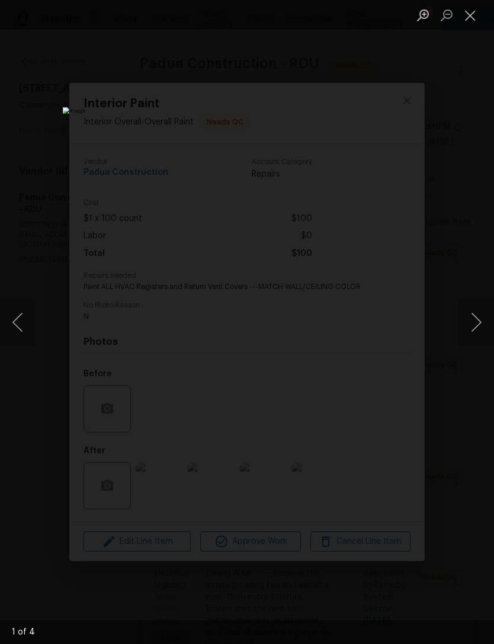
click at [473, 315] on button "Next image" at bounding box center [476, 322] width 36 height 47
click at [475, 316] on button "Next image" at bounding box center [476, 322] width 36 height 47
click at [477, 319] on button "Next image" at bounding box center [476, 322] width 36 height 47
click at [473, 14] on button "Close lightbox" at bounding box center [470, 15] width 24 height 21
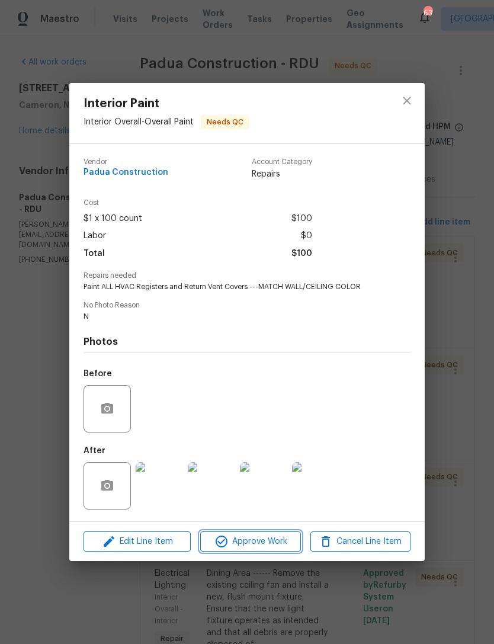
click at [262, 543] on span "Approve Work" at bounding box center [250, 541] width 93 height 15
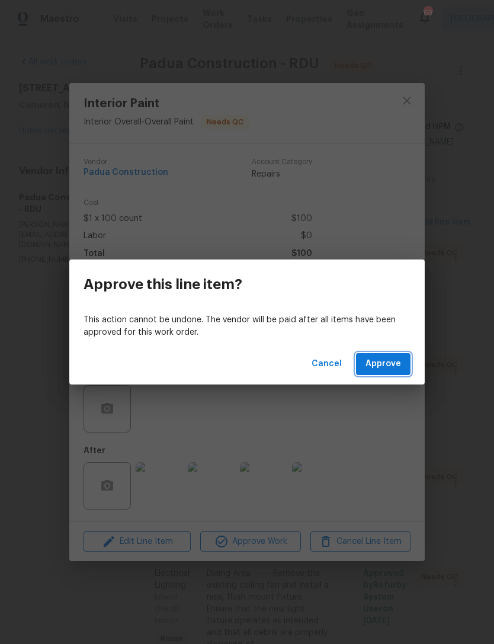
click at [390, 357] on span "Approve" at bounding box center [383, 364] width 36 height 15
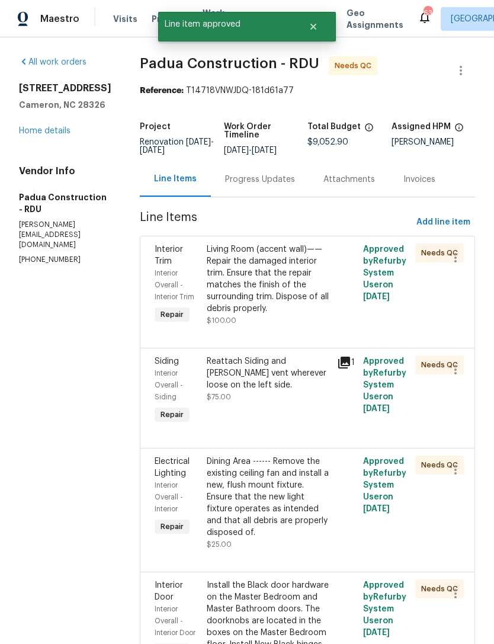
click at [246, 272] on div "Living Room (accent wall)—— Repair the damaged interior trim. Ensure that the r…" at bounding box center [268, 278] width 123 height 71
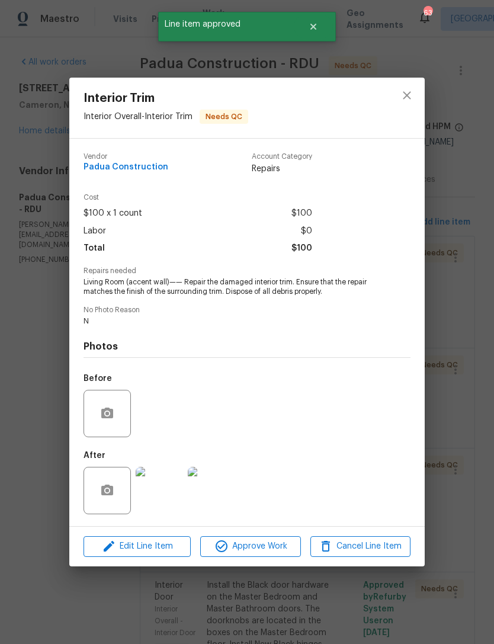
click at [156, 498] on img at bounding box center [159, 490] width 47 height 47
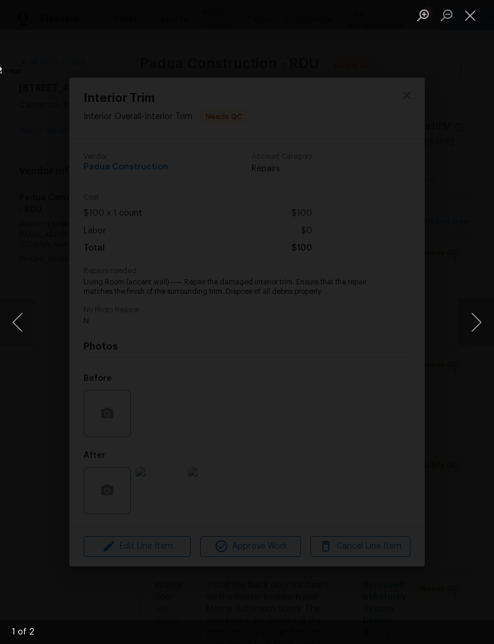
click at [479, 322] on button "Next image" at bounding box center [476, 322] width 36 height 47
click at [473, 15] on button "Close lightbox" at bounding box center [470, 15] width 24 height 21
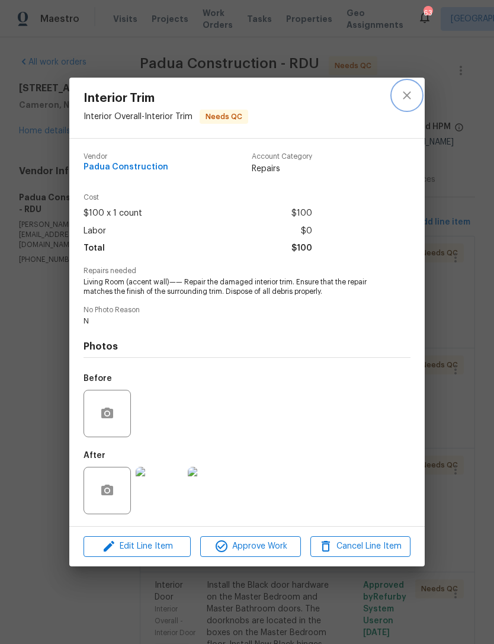
click at [400, 91] on icon "close" at bounding box center [407, 95] width 14 height 14
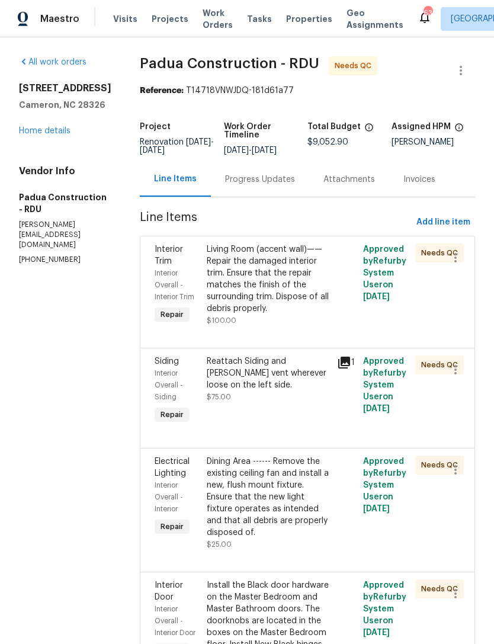
click at [248, 268] on div "Living Room (accent wall)—— Repair the damaged interior trim. Ensure that the r…" at bounding box center [268, 278] width 123 height 71
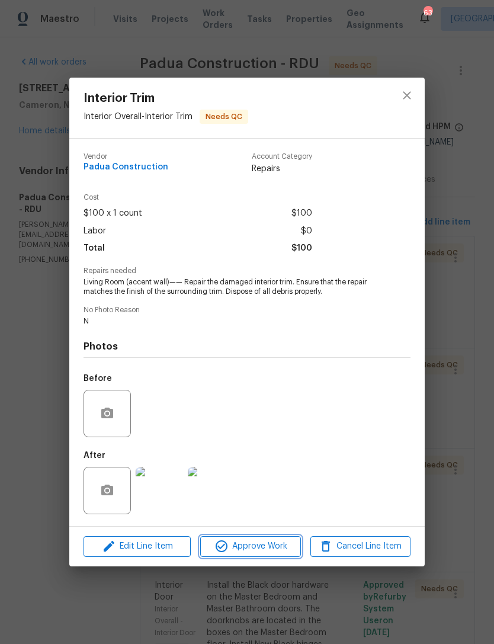
click at [266, 543] on span "Approve Work" at bounding box center [250, 546] width 93 height 15
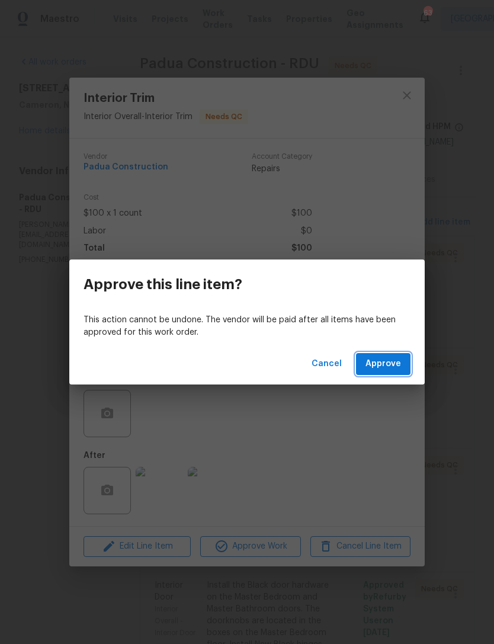
click at [390, 361] on span "Approve" at bounding box center [383, 364] width 36 height 15
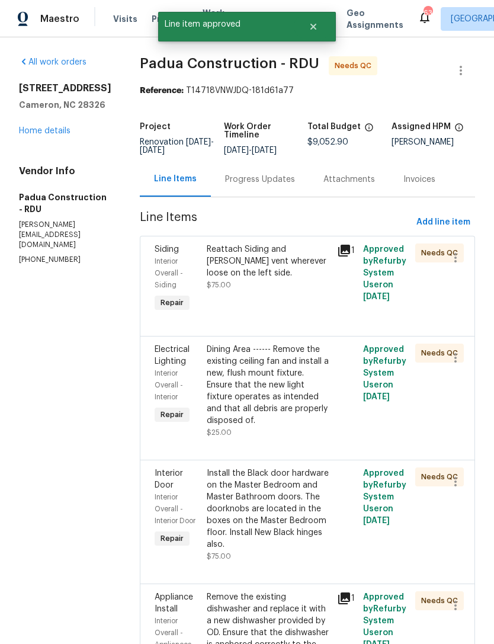
click at [245, 259] on div "Reattach Siding and gable vent wherever loose on the left side." at bounding box center [268, 261] width 123 height 36
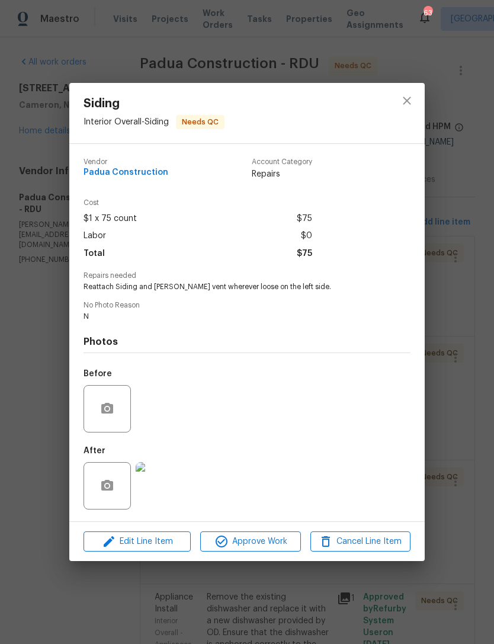
click at [160, 493] on img at bounding box center [159, 485] width 47 height 47
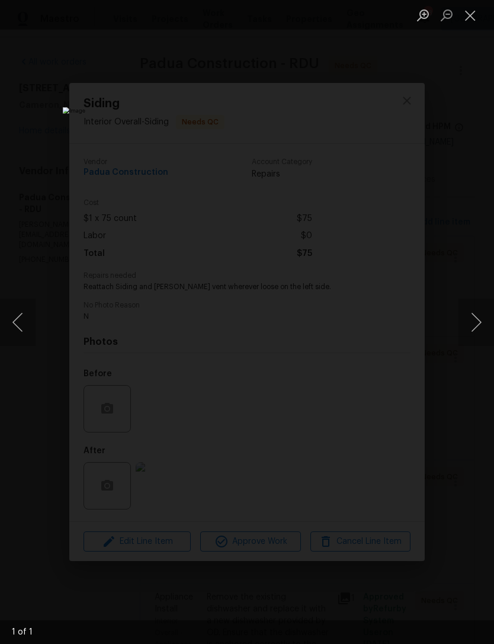
click at [477, 14] on button "Close lightbox" at bounding box center [470, 15] width 24 height 21
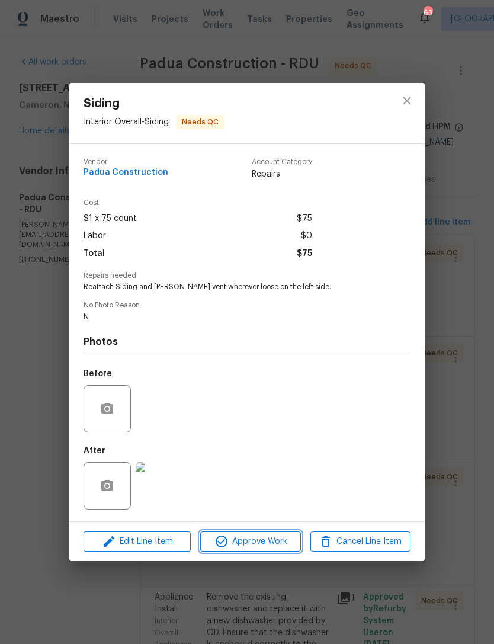
click at [266, 534] on button "Approve Work" at bounding box center [250, 541] width 100 height 21
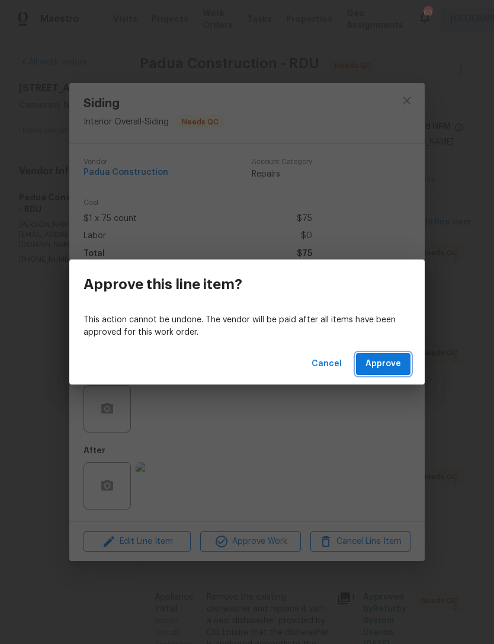
click at [387, 360] on span "Approve" at bounding box center [383, 364] width 36 height 15
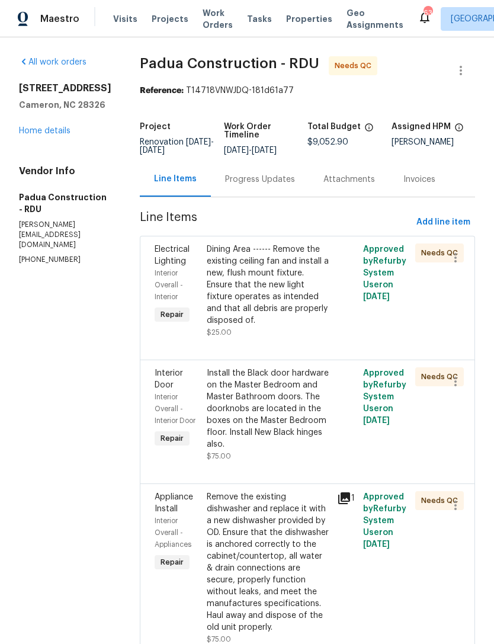
click at [244, 296] on div "Dining Area ------ Remove the existing ceiling fan and install a new, flush mou…" at bounding box center [268, 284] width 123 height 83
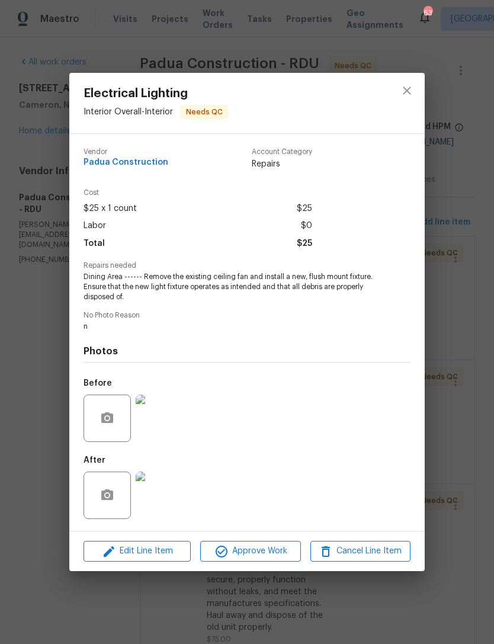
click at [158, 410] on img at bounding box center [159, 417] width 47 height 47
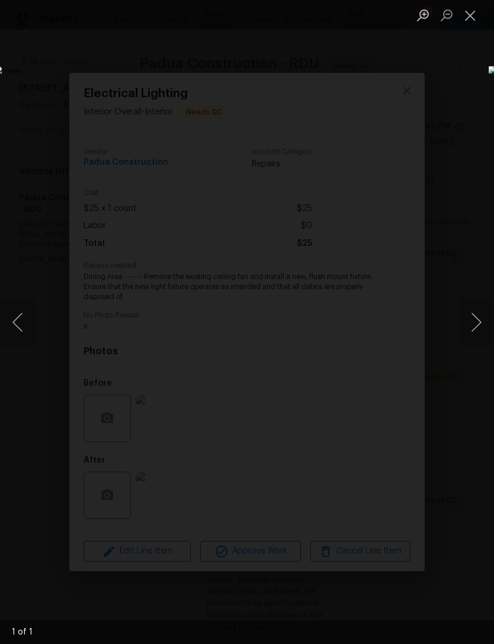
click at [468, 311] on button "Next image" at bounding box center [476, 322] width 36 height 47
click at [478, 318] on button "Next image" at bounding box center [476, 322] width 36 height 47
click at [476, 20] on button "Close lightbox" at bounding box center [470, 15] width 24 height 21
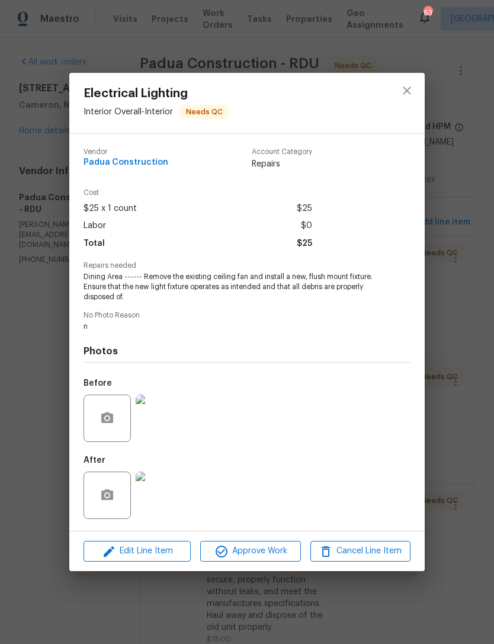
click at [166, 495] on img at bounding box center [159, 494] width 47 height 47
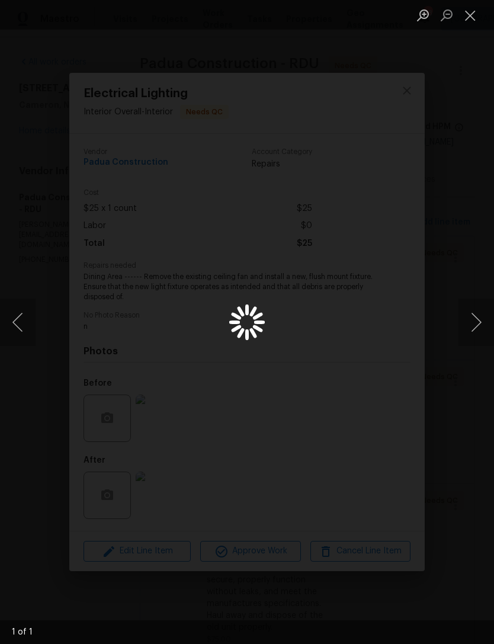
click at [471, 21] on button "Close lightbox" at bounding box center [470, 15] width 24 height 21
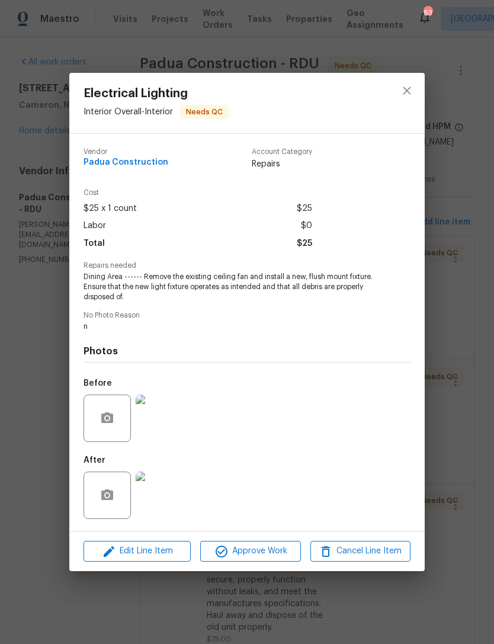
click at [160, 495] on img at bounding box center [159, 494] width 47 height 47
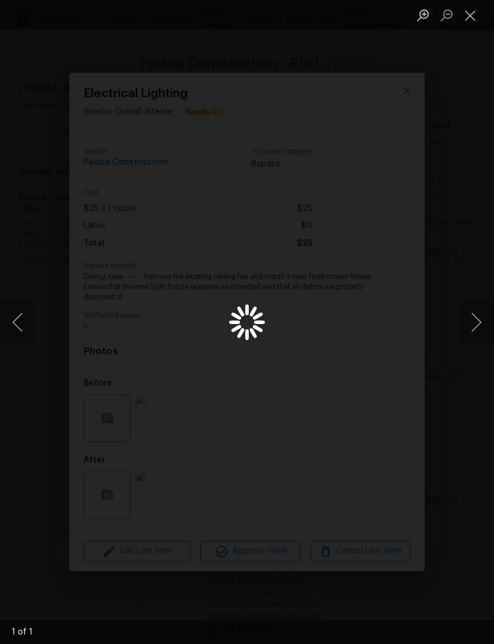
click at [14, 316] on button "Previous image" at bounding box center [18, 322] width 36 height 47
click at [459, 314] on button "Next image" at bounding box center [476, 322] width 36 height 47
click at [467, 23] on button "Close lightbox" at bounding box center [470, 15] width 24 height 21
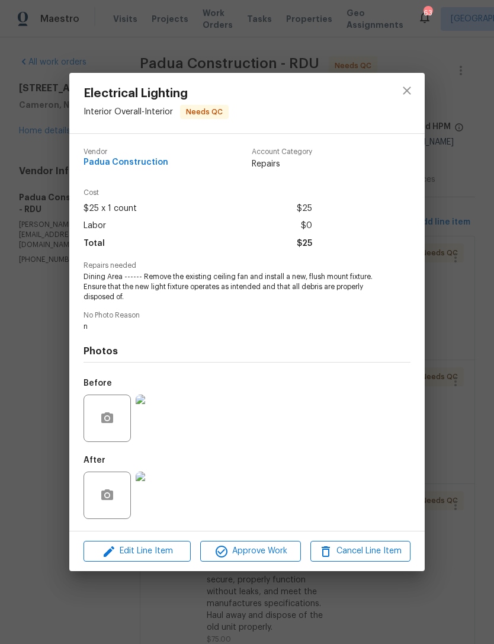
click at [163, 489] on img at bounding box center [159, 494] width 47 height 47
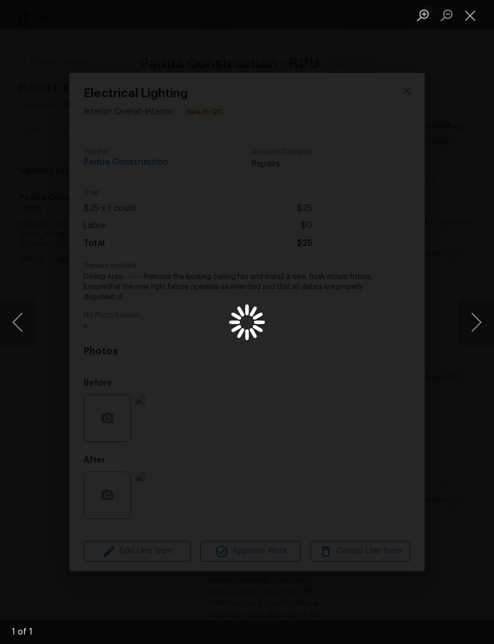
click at [469, 12] on button "Close lightbox" at bounding box center [470, 15] width 24 height 21
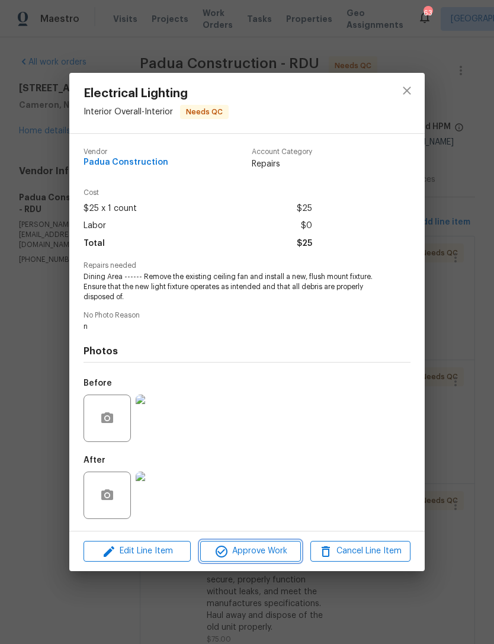
click at [247, 555] on span "Approve Work" at bounding box center [250, 551] width 93 height 15
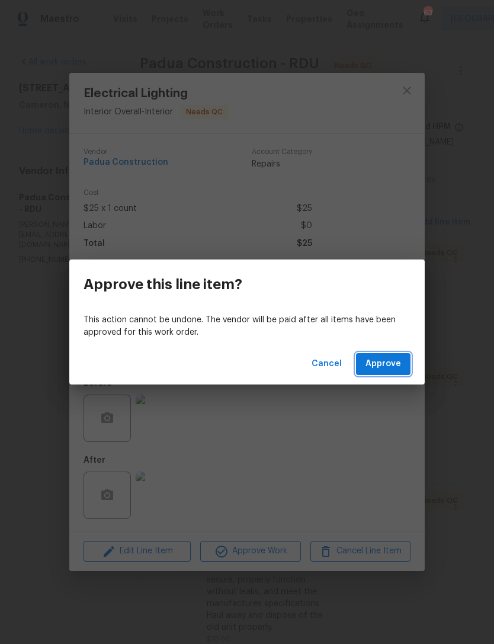
click at [371, 367] on span "Approve" at bounding box center [383, 364] width 36 height 15
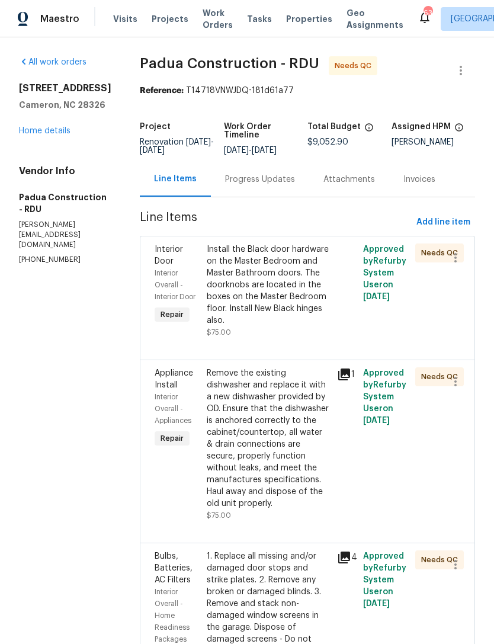
click at [255, 279] on div "Install the Black door hardware on the Master Bedroom and Master Bathroom doors…" at bounding box center [268, 284] width 123 height 83
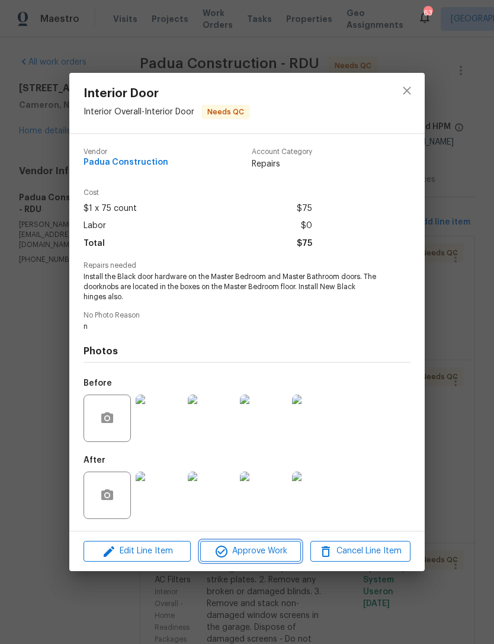
click at [259, 555] on span "Approve Work" at bounding box center [250, 551] width 93 height 15
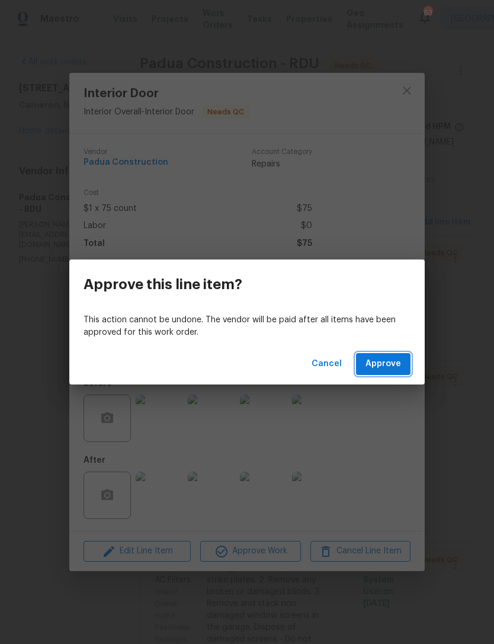
click at [380, 365] on span "Approve" at bounding box center [383, 364] width 36 height 15
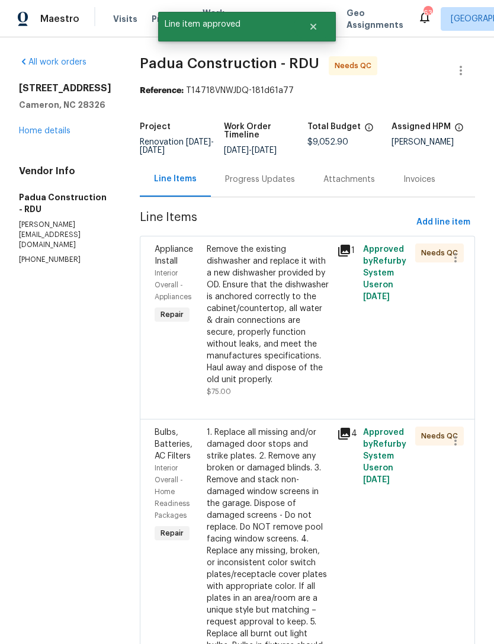
click at [245, 323] on div "Remove the existing dishwasher and replace it with a new dishwasher provided by…" at bounding box center [268, 314] width 123 height 142
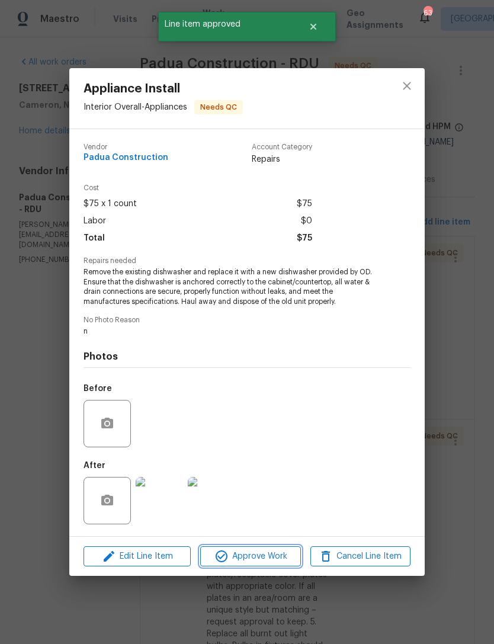
click at [263, 548] on button "Approve Work" at bounding box center [250, 556] width 100 height 21
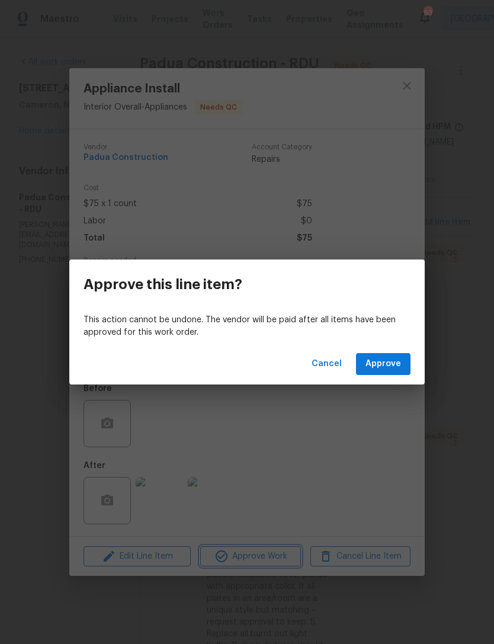
click at [158, 503] on div "Approve this line item? This action cannot be undone. The vendor will be paid a…" at bounding box center [247, 322] width 494 height 644
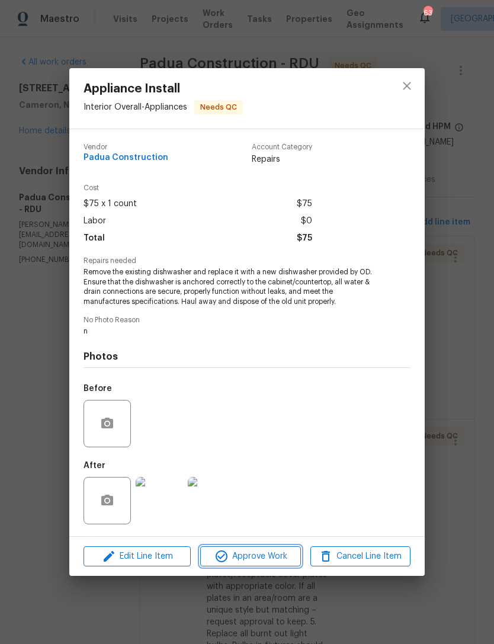
click at [251, 547] on button "Approve Work" at bounding box center [250, 556] width 100 height 21
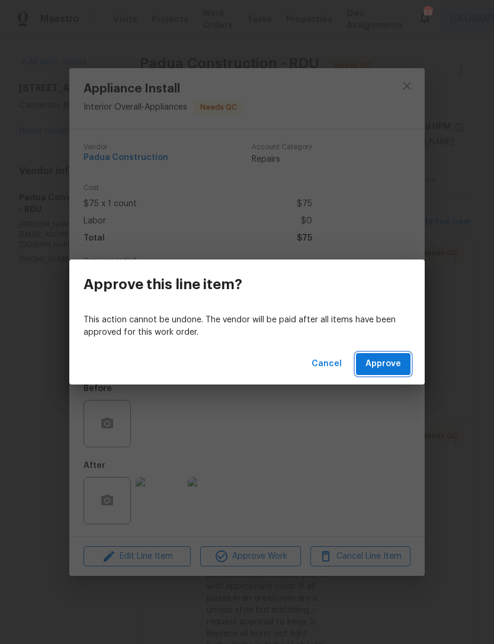
click at [389, 360] on span "Approve" at bounding box center [383, 364] width 36 height 15
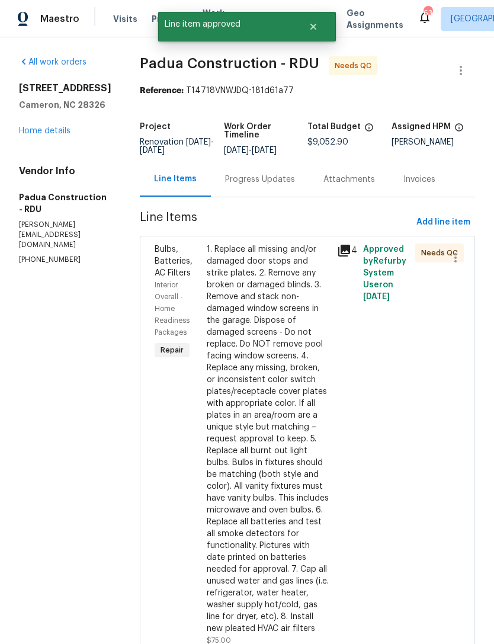
click at [248, 388] on div "1. Replace all missing and/or damaged door stops and strike plates. 2. Remove a…" at bounding box center [268, 438] width 123 height 391
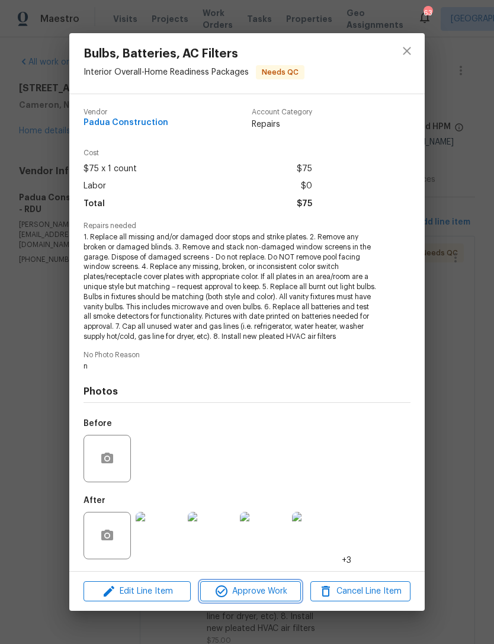
click at [265, 584] on span "Approve Work" at bounding box center [250, 591] width 93 height 15
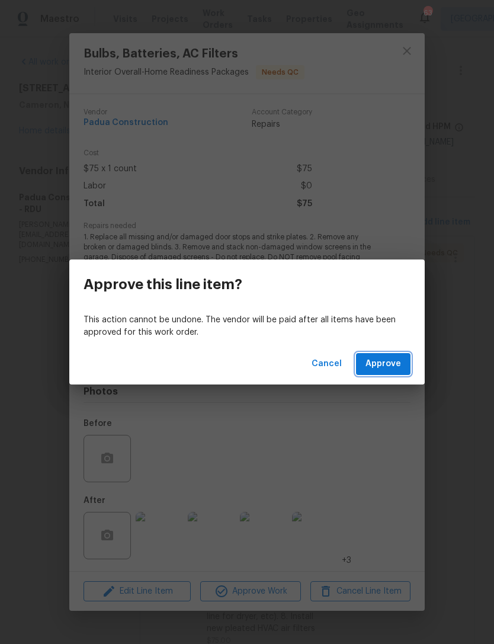
click at [397, 362] on span "Approve" at bounding box center [383, 364] width 36 height 15
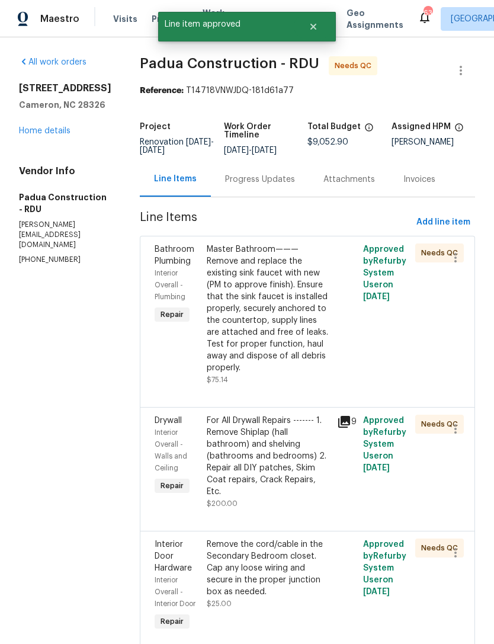
click at [251, 321] on div "Master Bathroom——— Remove and replace the existing sink faucet with new (PM to …" at bounding box center [268, 308] width 123 height 130
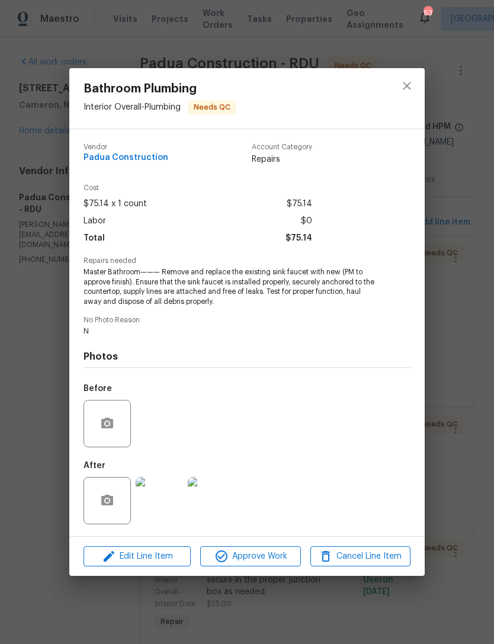
click at [161, 503] on img at bounding box center [159, 500] width 47 height 47
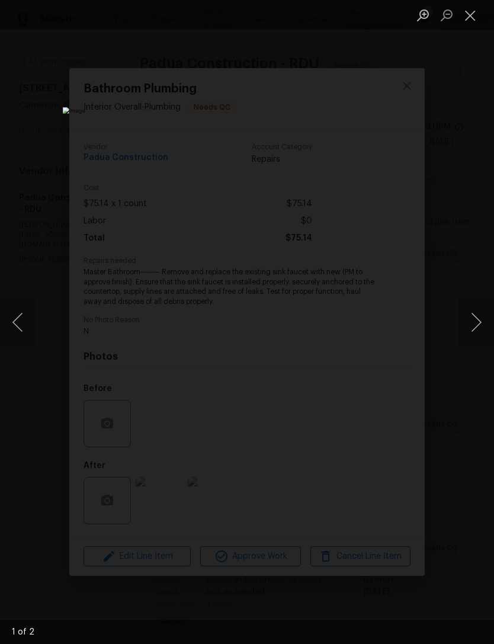
click at [465, 321] on button "Next image" at bounding box center [476, 322] width 36 height 47
click at [468, 323] on button "Next image" at bounding box center [476, 322] width 36 height 47
click at [25, 322] on button "Previous image" at bounding box center [18, 322] width 36 height 47
click at [475, 17] on button "Close lightbox" at bounding box center [470, 15] width 24 height 21
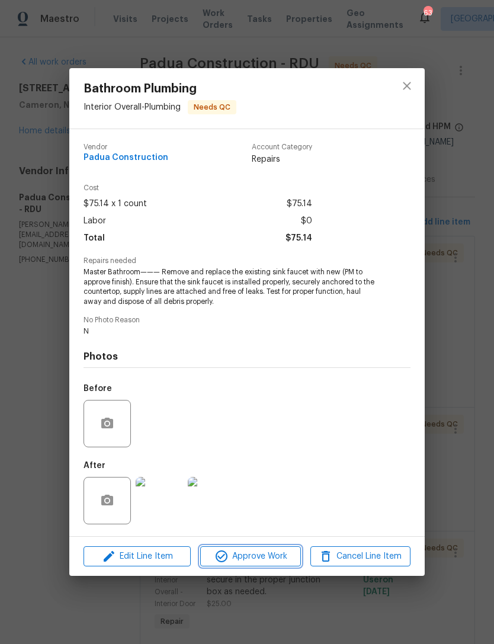
click at [257, 559] on span "Approve Work" at bounding box center [250, 556] width 93 height 15
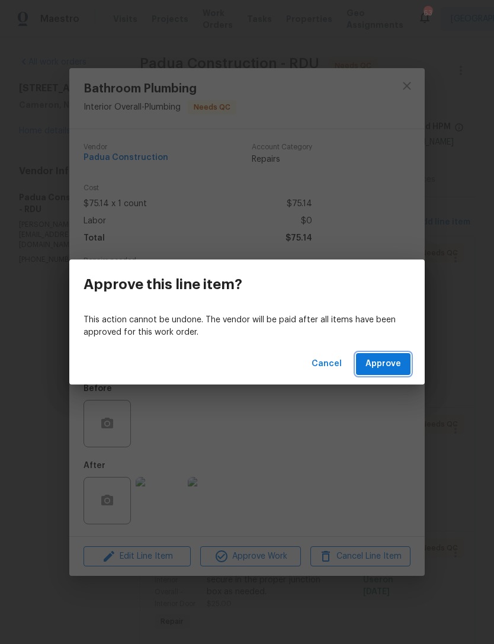
click at [389, 362] on span "Approve" at bounding box center [383, 364] width 36 height 15
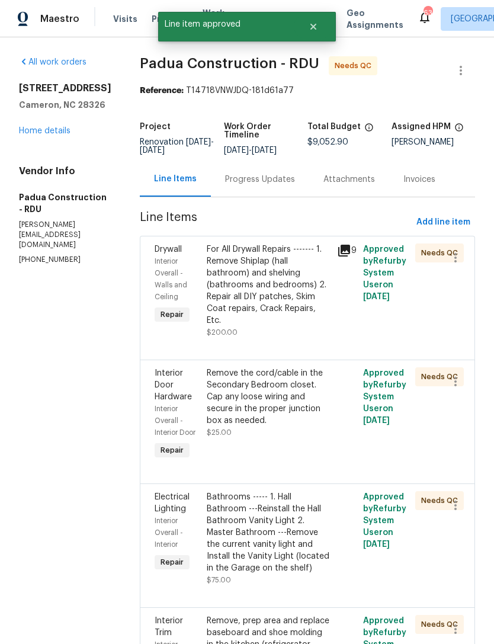
click at [248, 281] on div "For All Drywall Repairs ------- 1. Remove Shiplap (hall bathroom) and shelving …" at bounding box center [268, 284] width 123 height 83
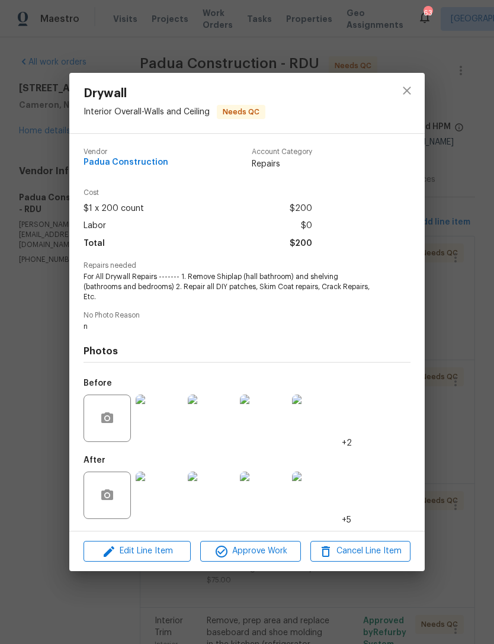
click at [160, 495] on img at bounding box center [159, 494] width 47 height 47
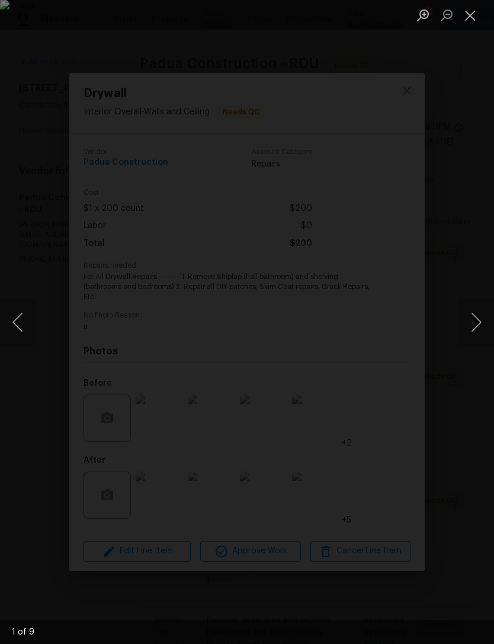
click at [470, 308] on button "Next image" at bounding box center [476, 322] width 36 height 47
click at [481, 328] on button "Next image" at bounding box center [476, 322] width 36 height 47
click at [482, 326] on button "Next image" at bounding box center [476, 322] width 36 height 47
click at [482, 328] on button "Next image" at bounding box center [476, 322] width 36 height 47
click at [482, 322] on button "Next image" at bounding box center [476, 322] width 36 height 47
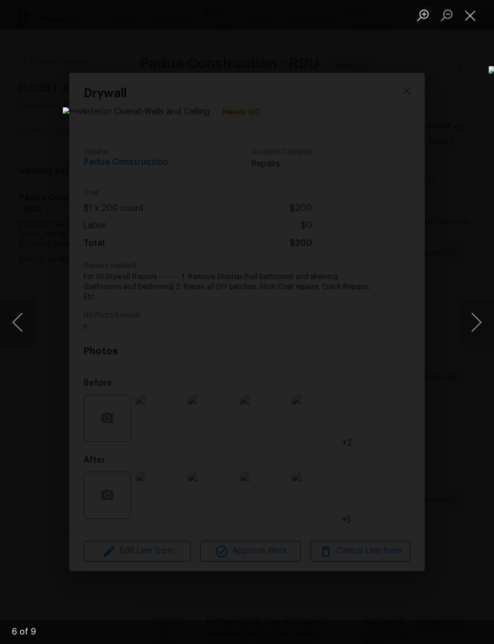
click at [470, 14] on button "Close lightbox" at bounding box center [470, 15] width 24 height 21
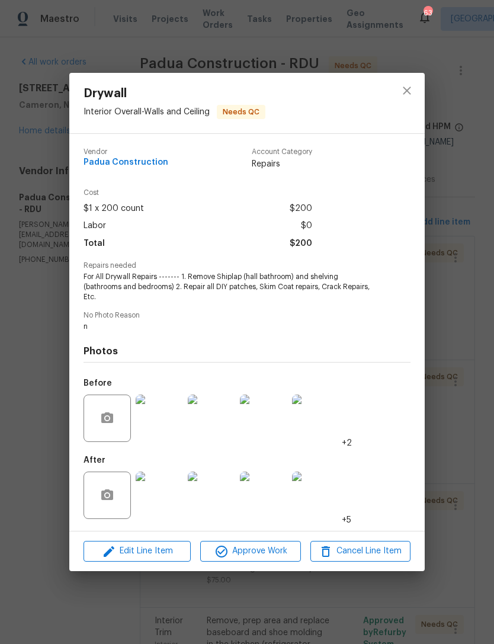
click at [311, 487] on img at bounding box center [315, 494] width 47 height 47
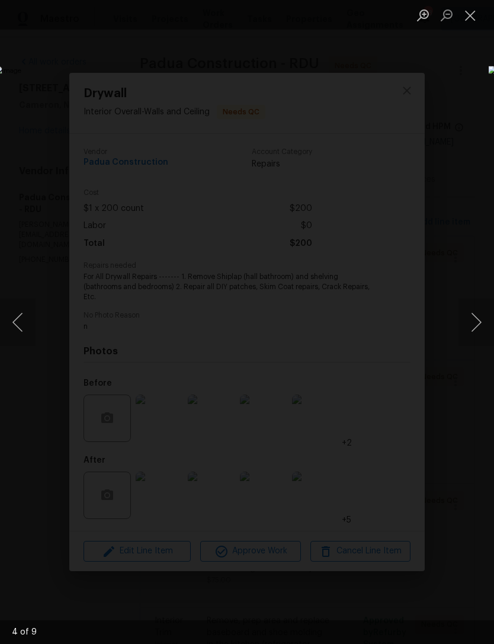
click at [466, 303] on button "Next image" at bounding box center [476, 322] width 36 height 47
click at [474, 315] on button "Next image" at bounding box center [476, 322] width 36 height 47
click at [18, 313] on button "Previous image" at bounding box center [18, 322] width 36 height 47
click at [474, 324] on button "Next image" at bounding box center [476, 322] width 36 height 47
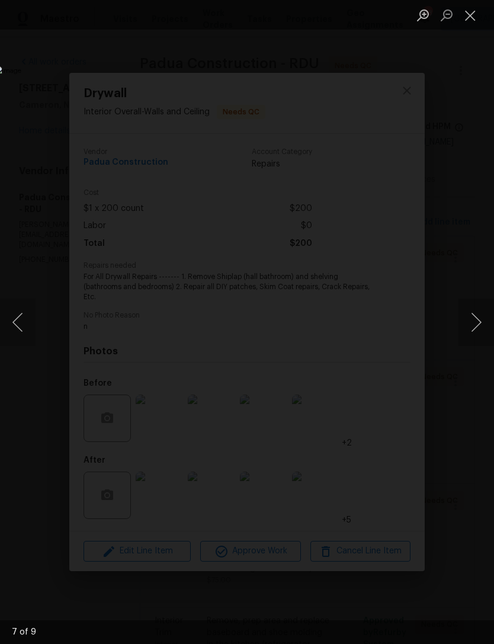
click at [482, 328] on button "Next image" at bounding box center [476, 322] width 36 height 47
click at [476, 319] on button "Next image" at bounding box center [476, 322] width 36 height 47
click at [475, 321] on button "Next image" at bounding box center [476, 322] width 36 height 47
click at [20, 318] on button "Previous image" at bounding box center [18, 322] width 36 height 47
click at [471, 316] on button "Next image" at bounding box center [476, 322] width 36 height 47
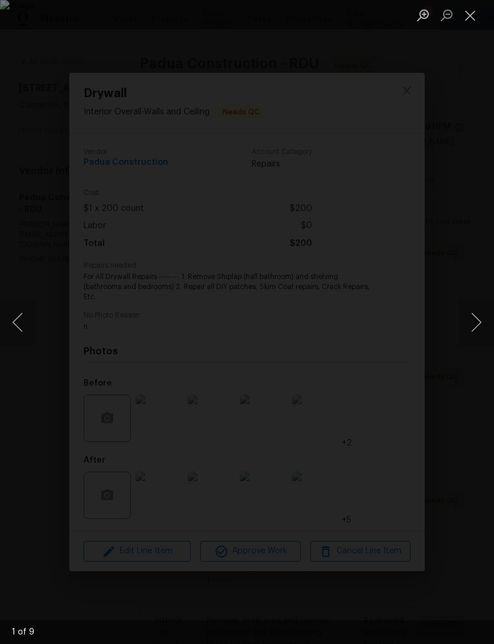
click at [23, 314] on button "Previous image" at bounding box center [18, 322] width 36 height 47
click at [476, 321] on button "Next image" at bounding box center [476, 322] width 36 height 47
click at [468, 13] on button "Close lightbox" at bounding box center [470, 15] width 24 height 21
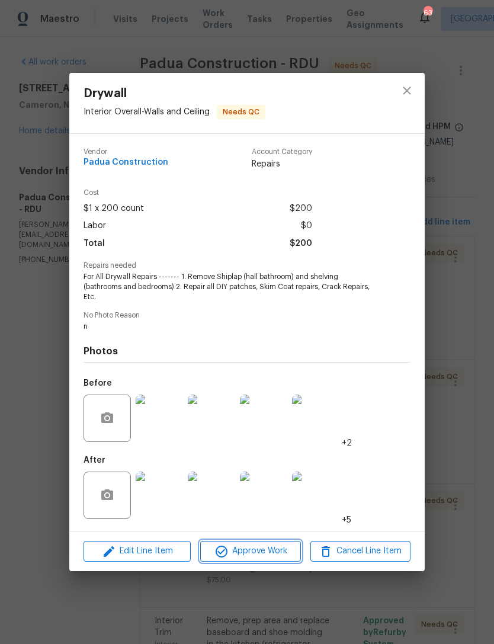
click at [273, 548] on span "Approve Work" at bounding box center [250, 551] width 93 height 15
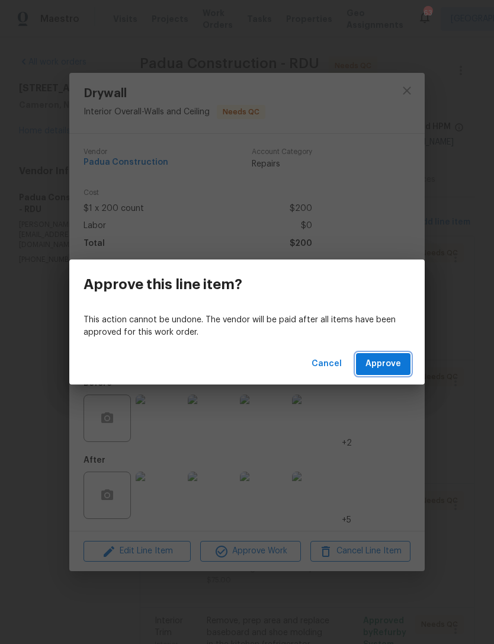
click at [407, 358] on button "Approve" at bounding box center [383, 364] width 54 height 22
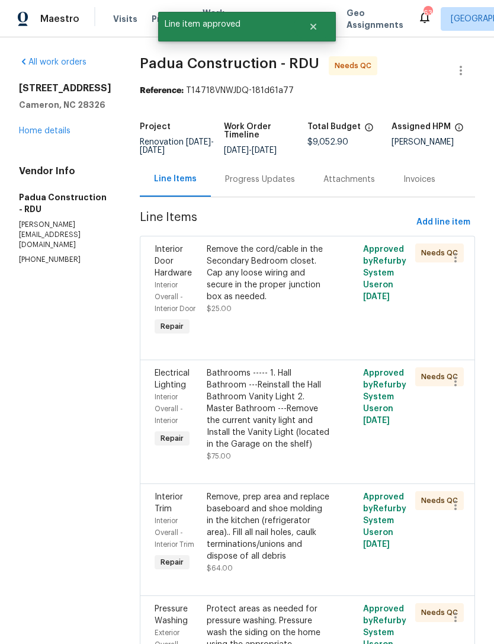
click at [242, 275] on div "Remove the cord/cable in the Secondary Bedroom closet. Cap any loose wiring and…" at bounding box center [268, 272] width 123 height 59
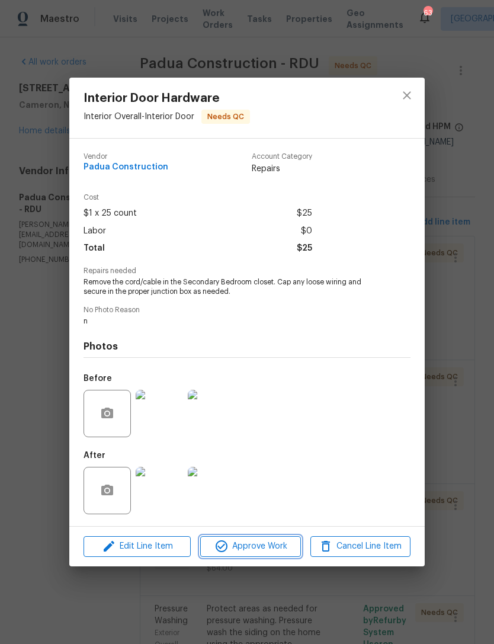
click at [256, 544] on span "Approve Work" at bounding box center [250, 546] width 93 height 15
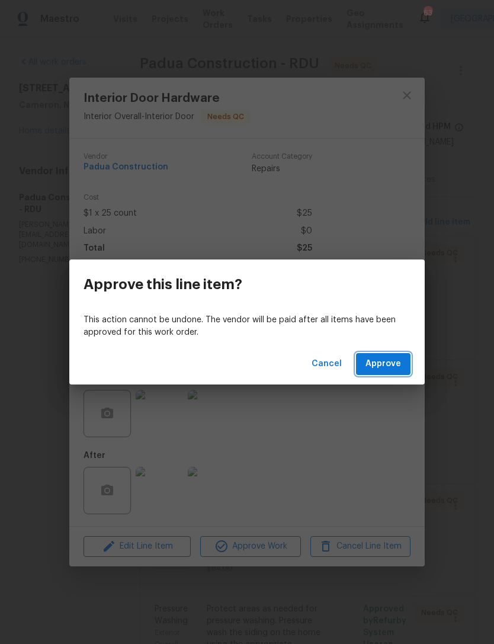
click at [396, 361] on span "Approve" at bounding box center [383, 364] width 36 height 15
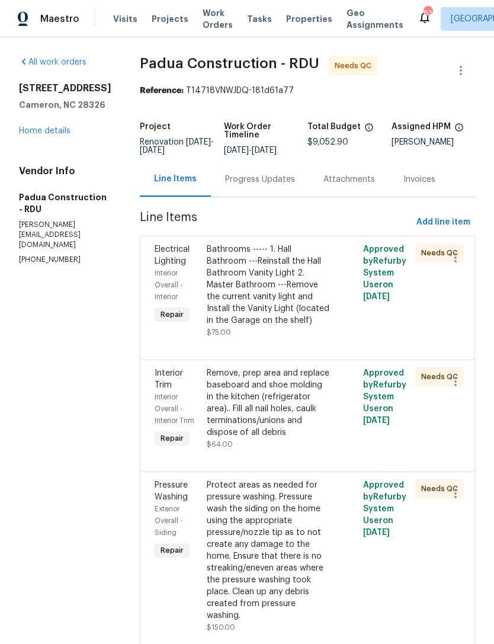
click at [248, 275] on div "Bathrooms ----- 1. Hall Bathroom ---Reinstall the Hall Bathroom Vanity Light 2.…" at bounding box center [268, 284] width 123 height 83
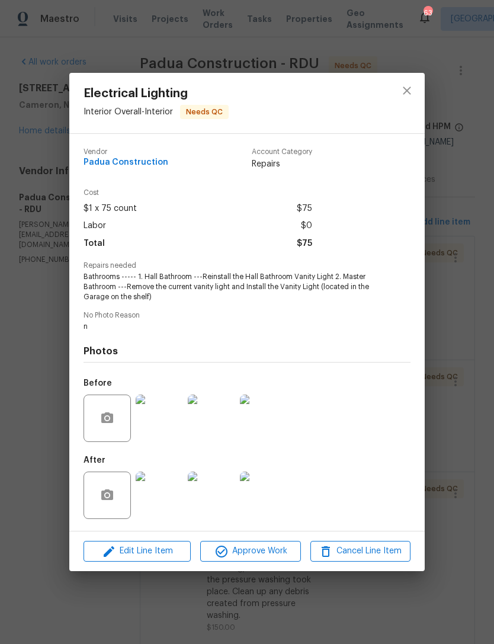
click at [158, 498] on img at bounding box center [159, 494] width 47 height 47
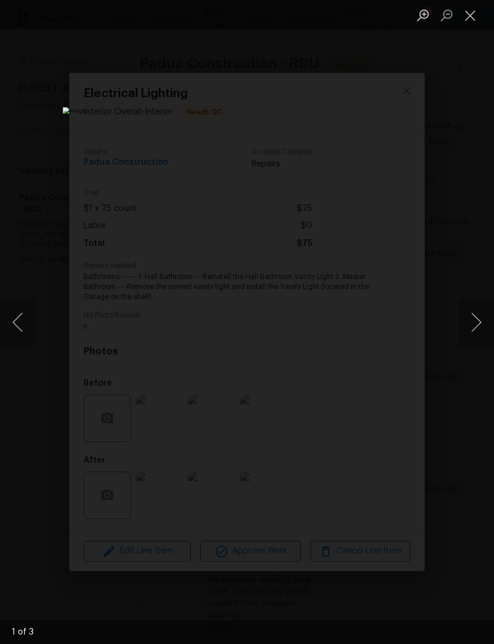
click at [468, 323] on button "Next image" at bounding box center [476, 322] width 36 height 47
click at [474, 318] on button "Next image" at bounding box center [476, 322] width 36 height 47
click at [481, 323] on button "Next image" at bounding box center [476, 322] width 36 height 47
click at [481, 5] on button "Close lightbox" at bounding box center [470, 15] width 24 height 21
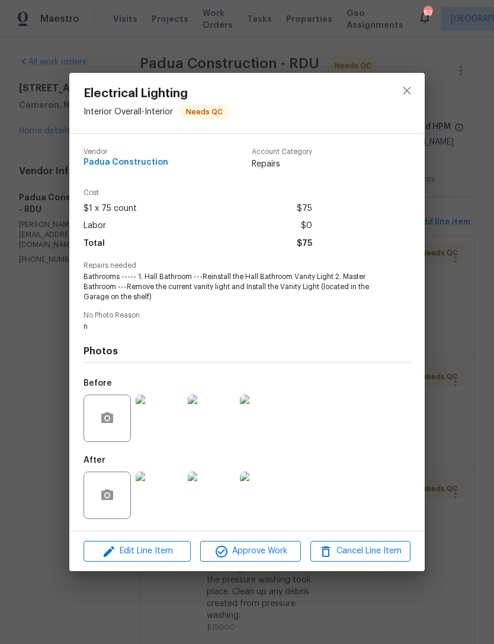
click at [272, 545] on button "Approve Work" at bounding box center [250, 551] width 100 height 21
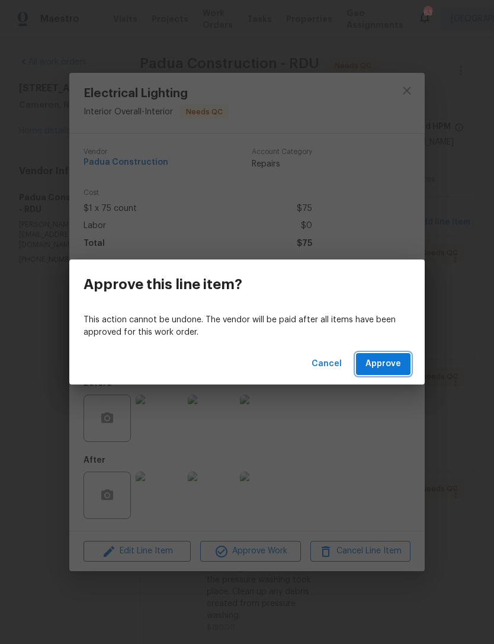
click at [394, 368] on span "Approve" at bounding box center [383, 364] width 36 height 15
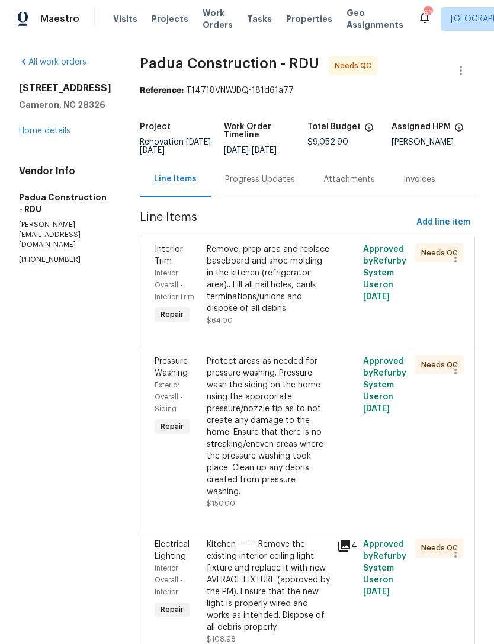
click at [241, 275] on div "Remove, prep area and replace baseboard and shoe molding in the kitchen (refrig…" at bounding box center [268, 278] width 123 height 71
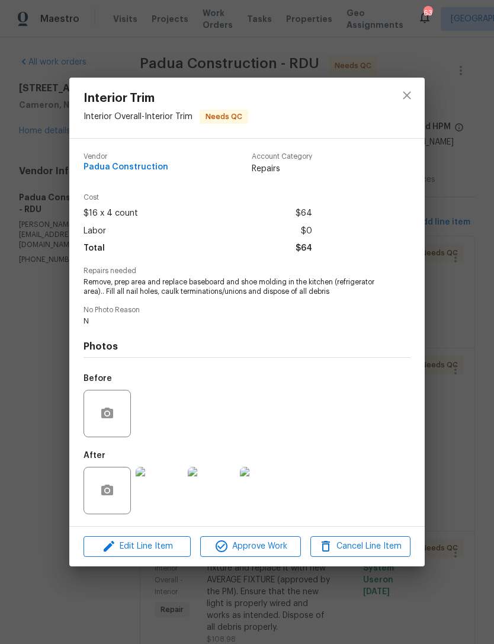
click at [158, 496] on img at bounding box center [159, 490] width 47 height 47
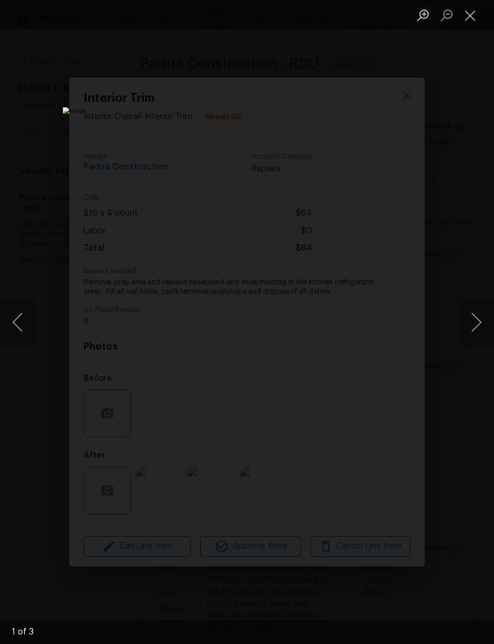
click at [482, 312] on button "Next image" at bounding box center [476, 322] width 36 height 47
click at [483, 308] on button "Next image" at bounding box center [476, 322] width 36 height 47
click at [482, 309] on button "Next image" at bounding box center [476, 322] width 36 height 47
click at [482, 307] on button "Next image" at bounding box center [476, 322] width 36 height 47
click at [481, 307] on button "Next image" at bounding box center [476, 322] width 36 height 47
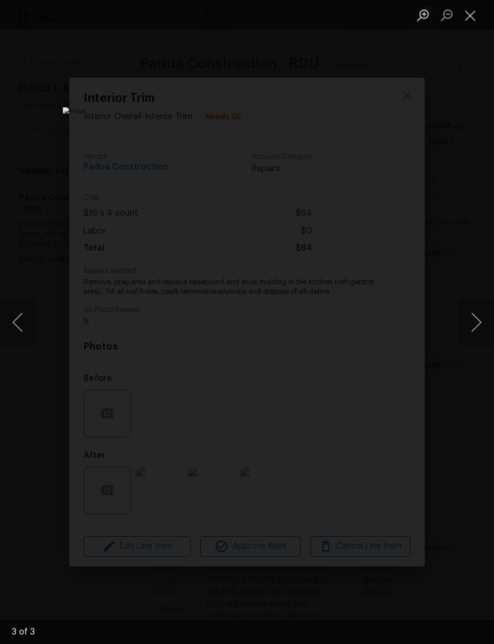
click at [468, 15] on button "Close lightbox" at bounding box center [470, 15] width 24 height 21
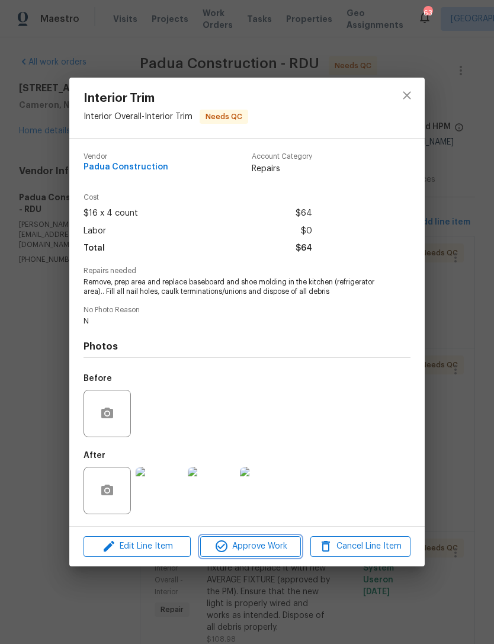
click at [268, 548] on span "Approve Work" at bounding box center [250, 546] width 93 height 15
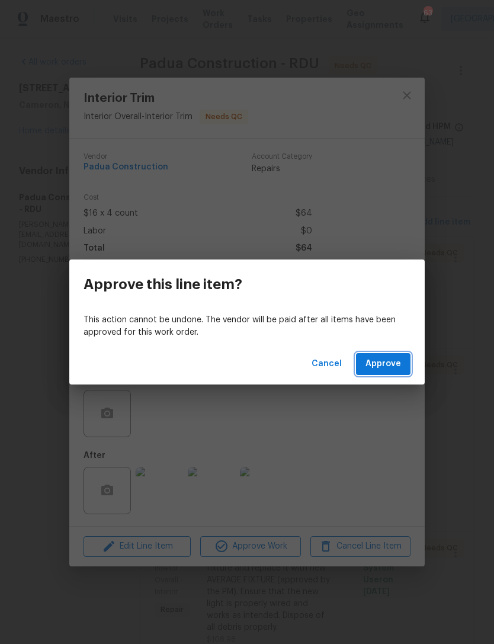
click at [396, 362] on span "Approve" at bounding box center [383, 364] width 36 height 15
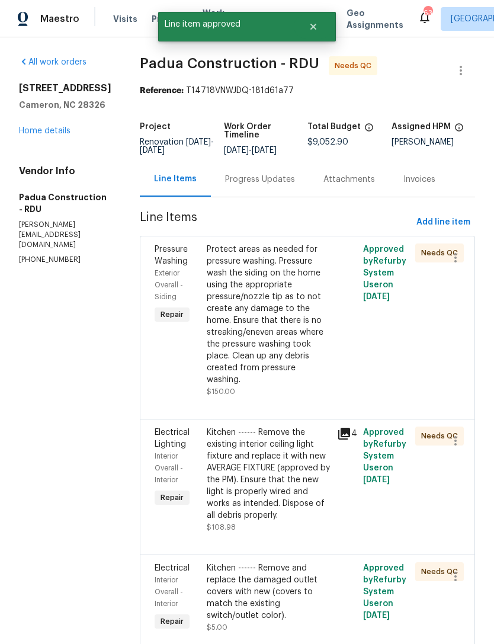
click at [258, 308] on div "Protect areas as needed for pressure washing. Pressure wash the siding on the h…" at bounding box center [268, 314] width 123 height 142
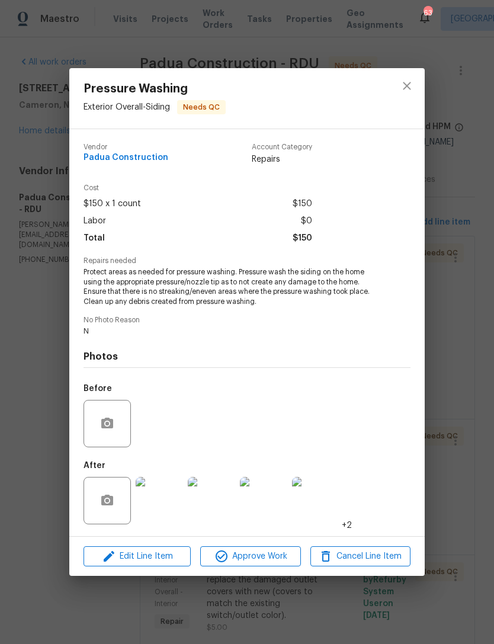
click at [301, 506] on img at bounding box center [315, 500] width 47 height 47
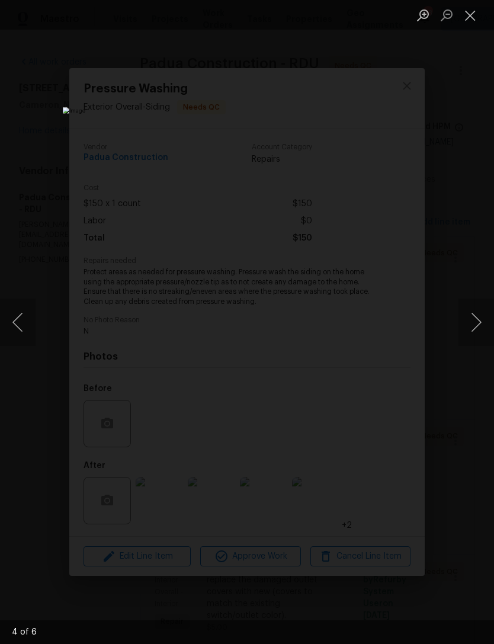
click at [473, 319] on button "Next image" at bounding box center [476, 322] width 36 height 47
click at [479, 321] on button "Next image" at bounding box center [476, 322] width 36 height 47
click at [480, 319] on button "Next image" at bounding box center [476, 322] width 36 height 47
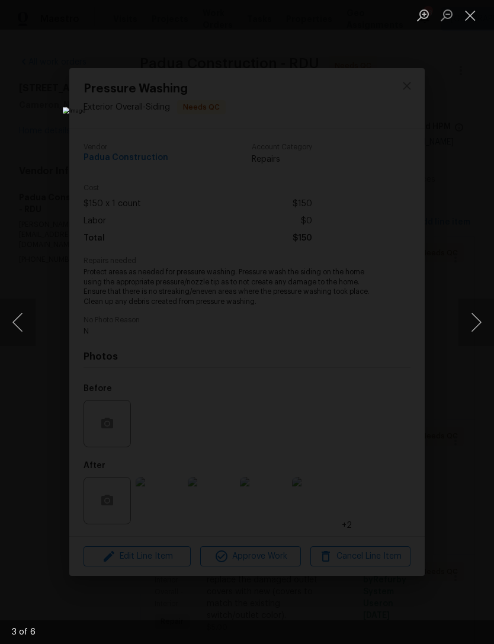
click at [480, 319] on button "Next image" at bounding box center [476, 322] width 36 height 47
click at [481, 319] on button "Next image" at bounding box center [476, 322] width 36 height 47
click at [470, 12] on button "Close lightbox" at bounding box center [470, 15] width 24 height 21
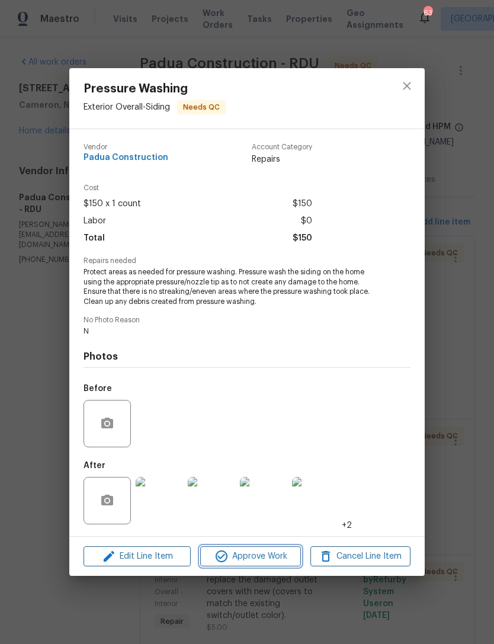
click at [281, 555] on span "Approve Work" at bounding box center [250, 556] width 93 height 15
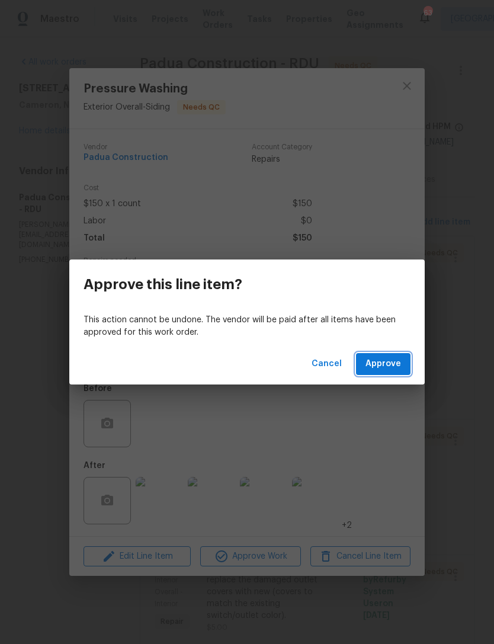
click at [397, 357] on span "Approve" at bounding box center [383, 364] width 36 height 15
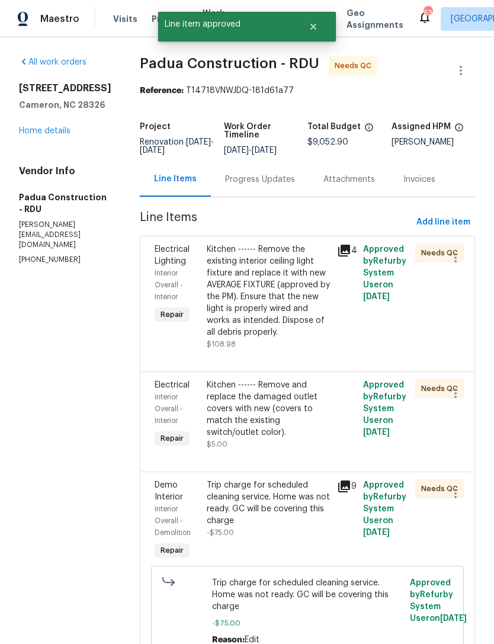
click at [251, 303] on div "Kitchen ------ Remove the existing interior ceiling light fixture and replace i…" at bounding box center [268, 290] width 123 height 95
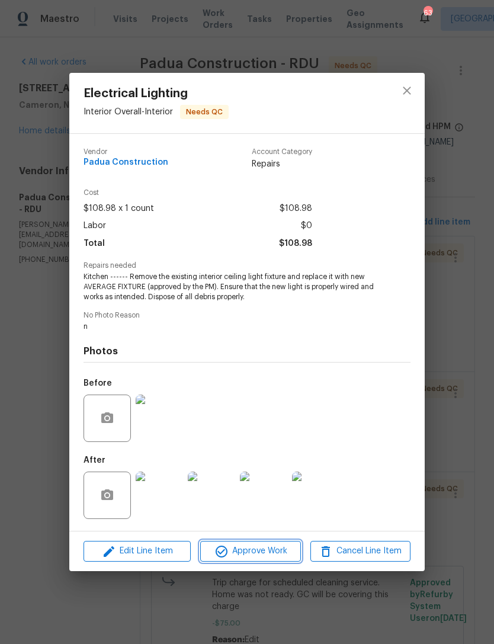
click at [248, 550] on span "Approve Work" at bounding box center [250, 551] width 93 height 15
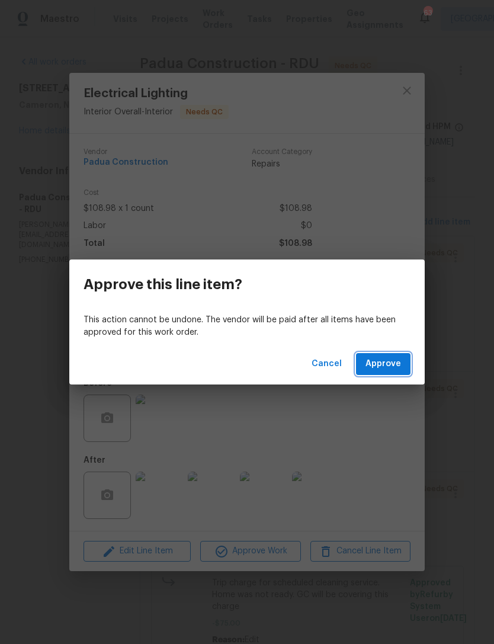
click at [390, 361] on span "Approve" at bounding box center [383, 364] width 36 height 15
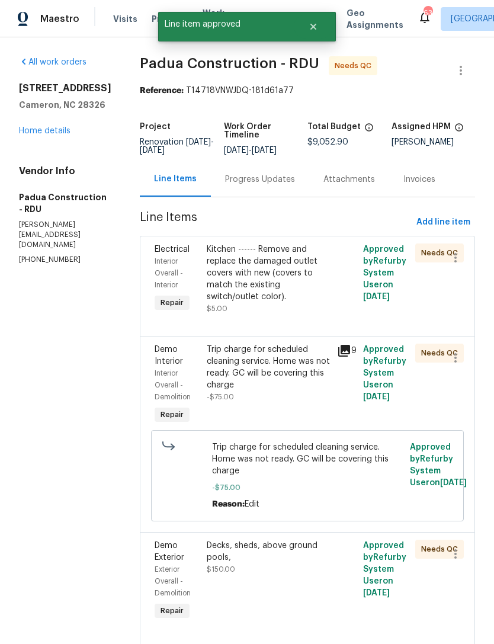
click at [242, 281] on div "Kitchen ------ Remove and replace the damaged outlet covers with new (covers to…" at bounding box center [268, 272] width 123 height 59
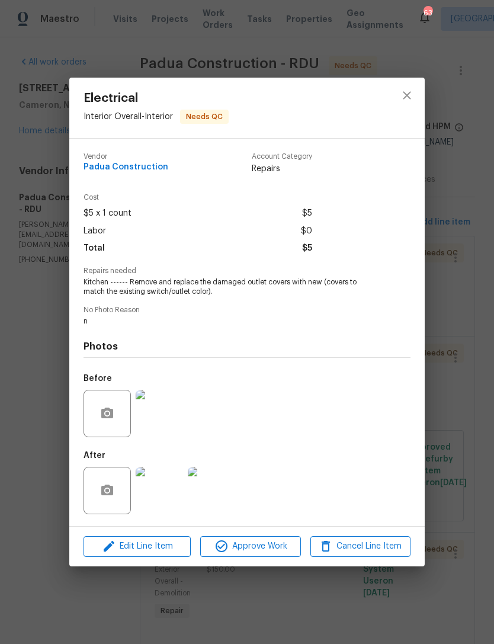
click at [157, 492] on img at bounding box center [159, 490] width 47 height 47
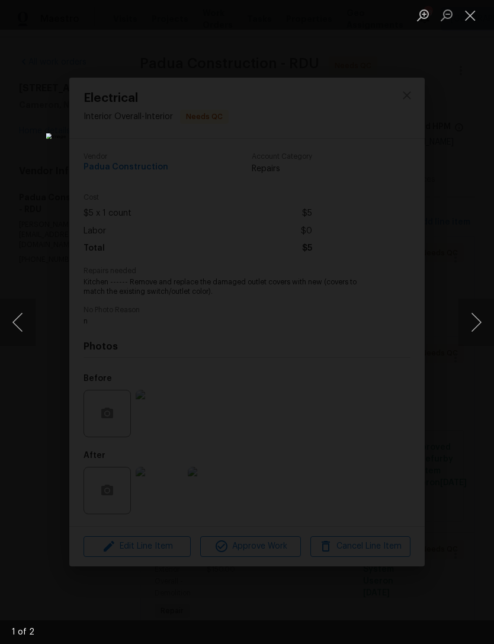
click at [481, 316] on button "Next image" at bounding box center [476, 322] width 36 height 47
click at [481, 313] on button "Next image" at bounding box center [476, 322] width 36 height 47
click at [477, 11] on button "Close lightbox" at bounding box center [470, 15] width 24 height 21
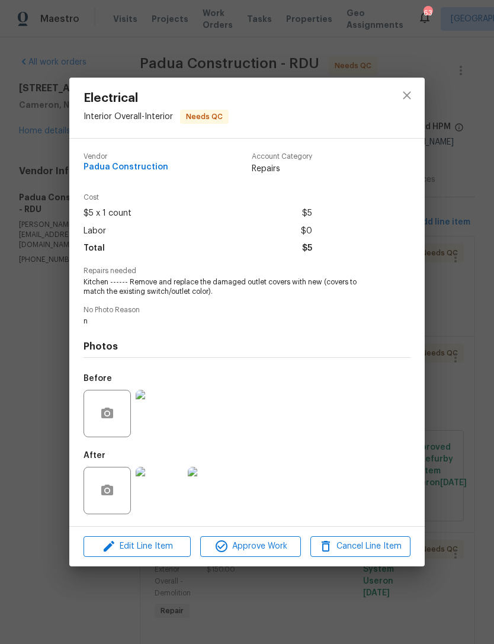
click at [156, 432] on img at bounding box center [159, 413] width 47 height 47
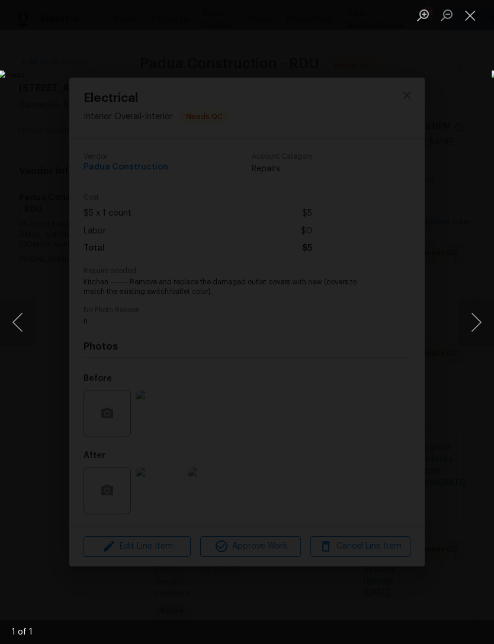
click at [474, 15] on button "Close lightbox" at bounding box center [470, 15] width 24 height 21
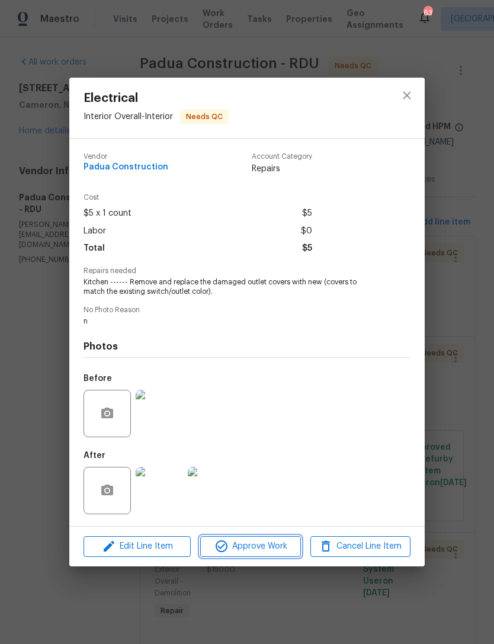
click at [274, 548] on span "Approve Work" at bounding box center [250, 546] width 93 height 15
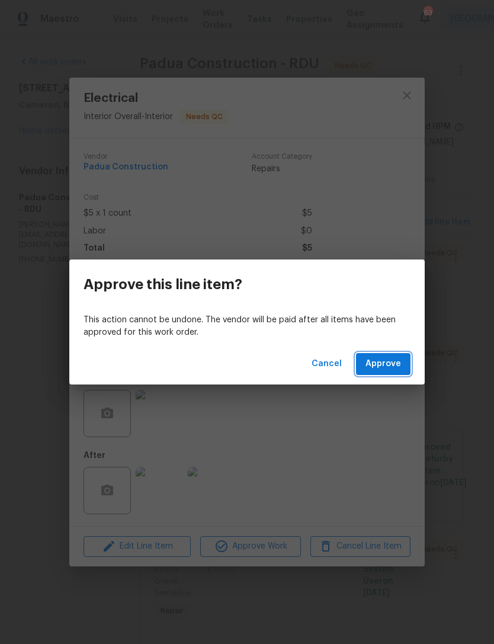
click at [407, 365] on button "Approve" at bounding box center [383, 364] width 54 height 22
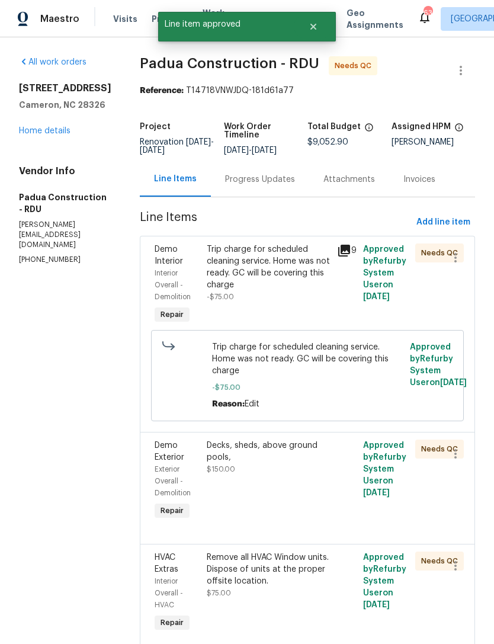
click at [267, 268] on div "Trip charge for scheduled cleaning service. Home was not ready. GC will be cove…" at bounding box center [268, 266] width 123 height 47
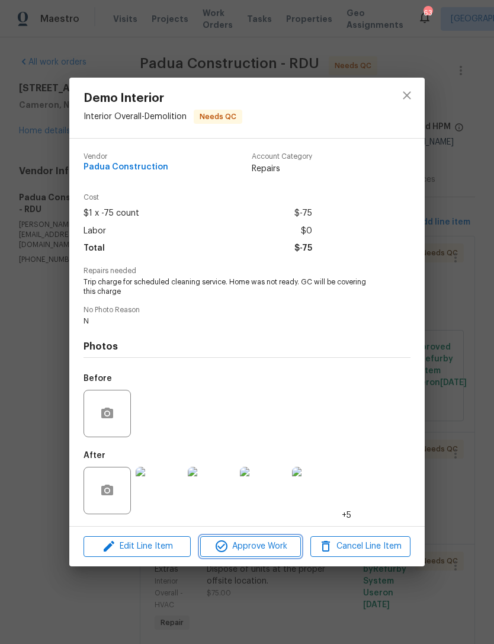
click at [264, 543] on span "Approve Work" at bounding box center [250, 546] width 93 height 15
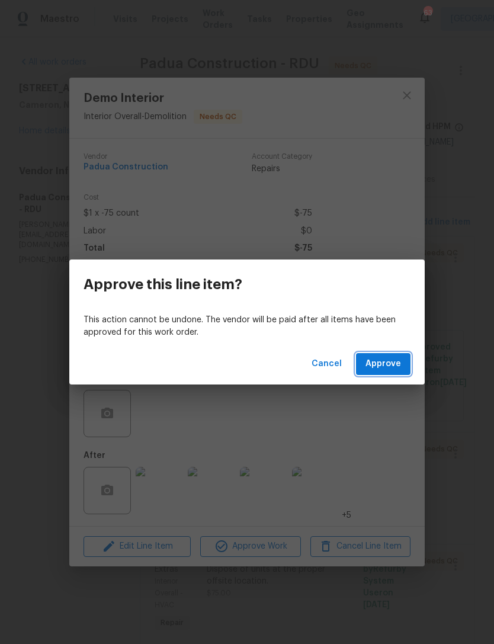
click at [393, 361] on span "Approve" at bounding box center [383, 364] width 36 height 15
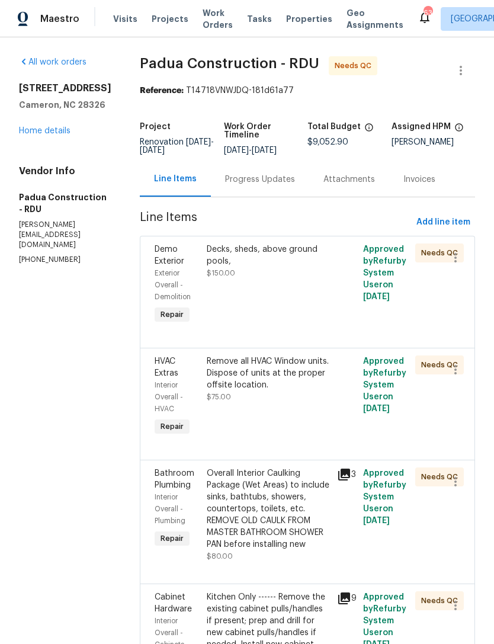
click at [246, 269] on div "Decks, sheds, above ground pools, $150.00" at bounding box center [268, 261] width 123 height 36
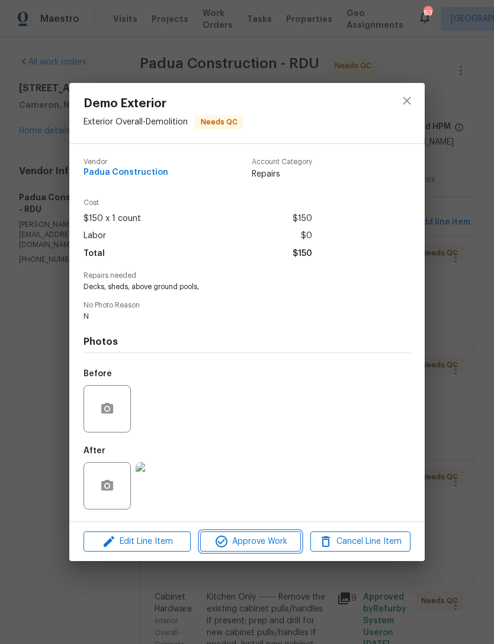
click at [255, 538] on span "Approve Work" at bounding box center [250, 541] width 93 height 15
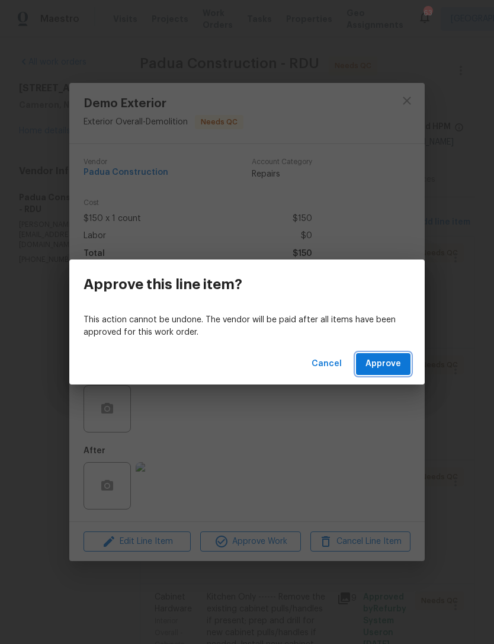
click at [386, 365] on span "Approve" at bounding box center [383, 364] width 36 height 15
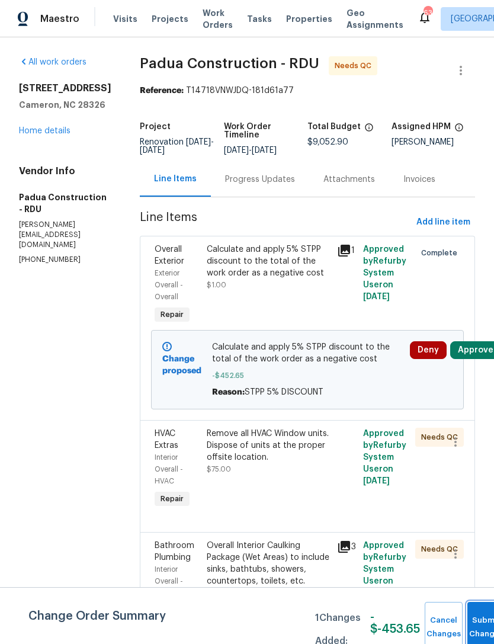
click at [479, 612] on button "Submit Changes" at bounding box center [486, 627] width 38 height 51
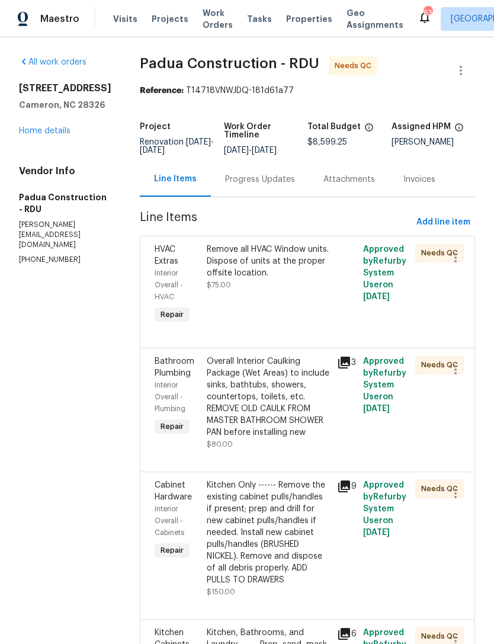
click at [250, 276] on div "Remove all HVAC Window units. Dispose of units at the proper offsite location." at bounding box center [268, 261] width 123 height 36
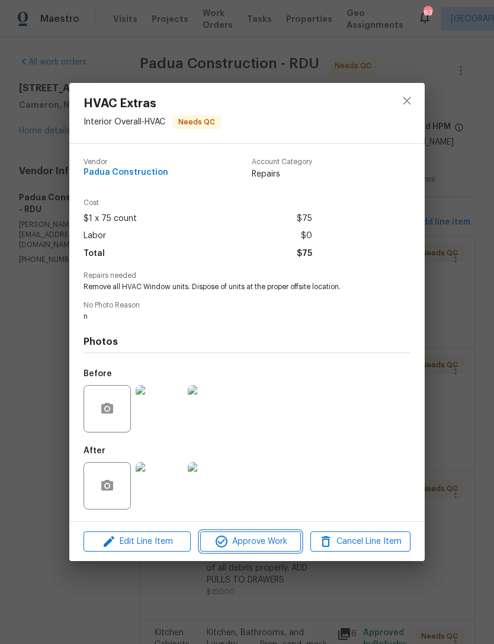
click at [256, 542] on span "Approve Work" at bounding box center [250, 541] width 93 height 15
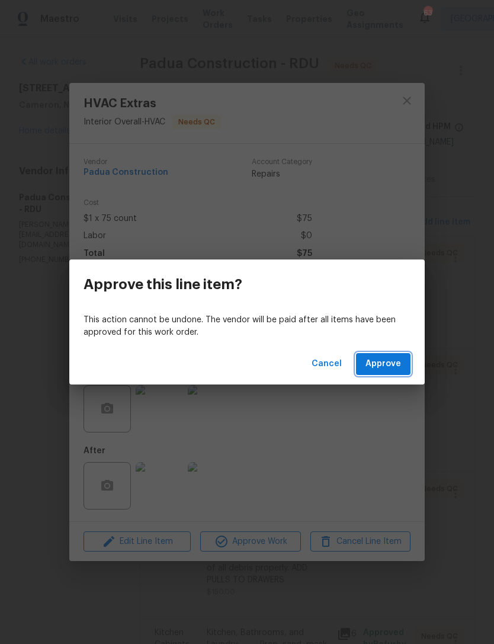
click at [380, 367] on span "Approve" at bounding box center [383, 364] width 36 height 15
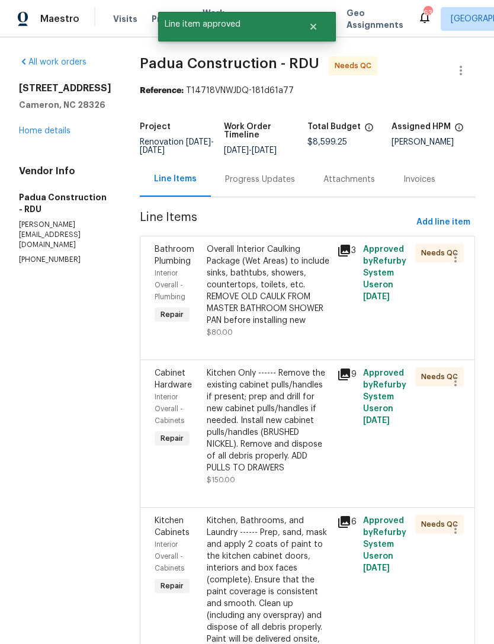
click at [338, 248] on icon at bounding box center [344, 251] width 12 height 12
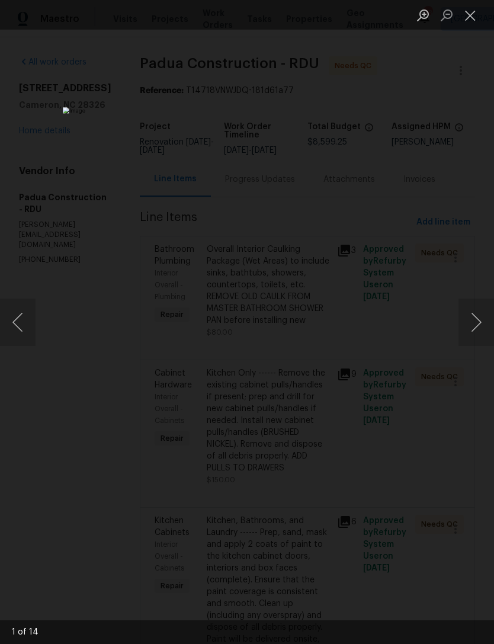
click at [467, 323] on button "Next image" at bounding box center [476, 322] width 36 height 47
click at [475, 328] on button "Next image" at bounding box center [476, 322] width 36 height 47
click at [480, 326] on button "Next image" at bounding box center [476, 322] width 36 height 47
click at [479, 329] on button "Next image" at bounding box center [476, 322] width 36 height 47
click at [468, 9] on button "Close lightbox" at bounding box center [470, 15] width 24 height 21
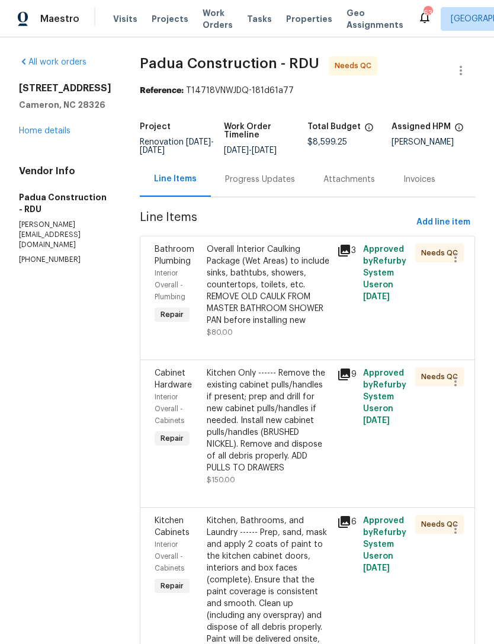
click at [252, 300] on div "Overall Interior Caulking Package (Wet Areas) to include sinks, bathtubs, showe…" at bounding box center [268, 284] width 123 height 83
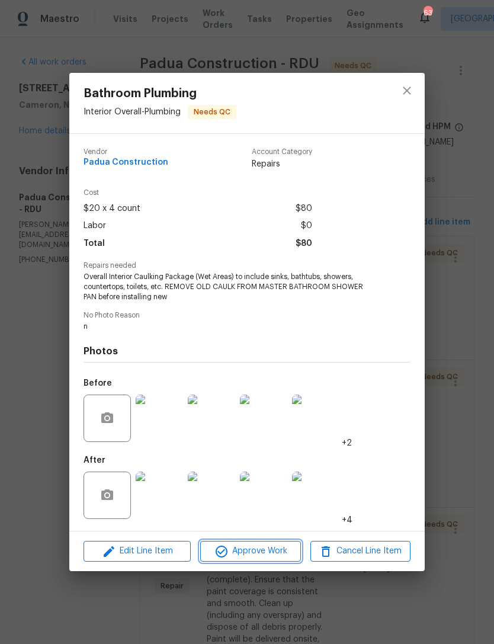
click at [267, 551] on span "Approve Work" at bounding box center [250, 551] width 93 height 15
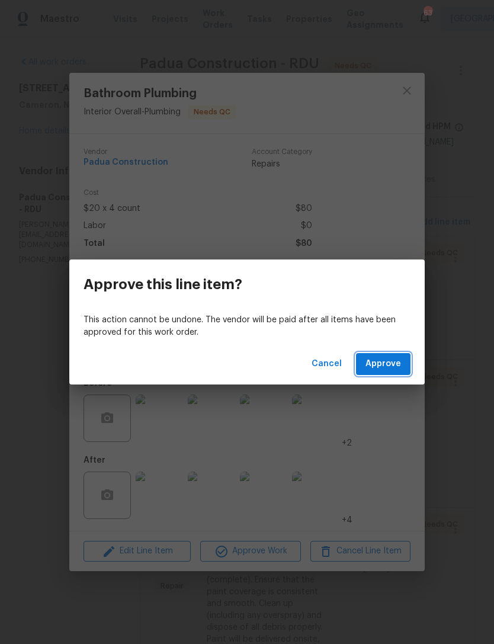
click at [389, 362] on span "Approve" at bounding box center [383, 364] width 36 height 15
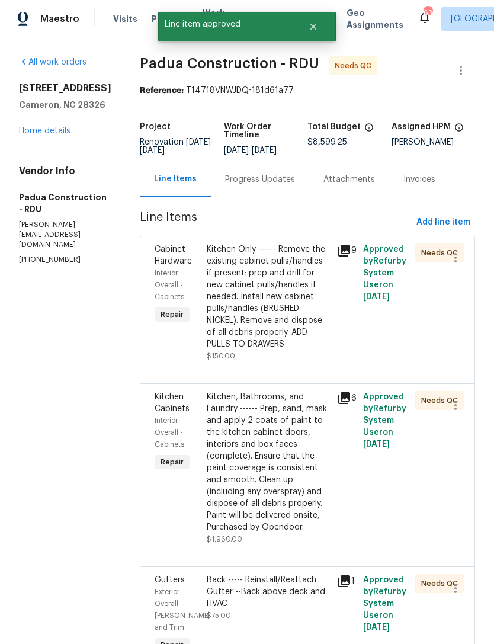
click at [258, 293] on div "Kitchen Only ------ Remove the existing cabinet pulls/handles if present; prep …" at bounding box center [268, 296] width 123 height 107
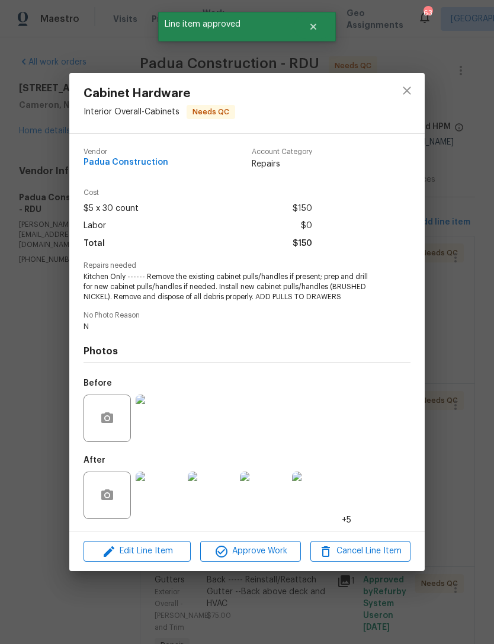
click at [161, 495] on img at bounding box center [159, 494] width 47 height 47
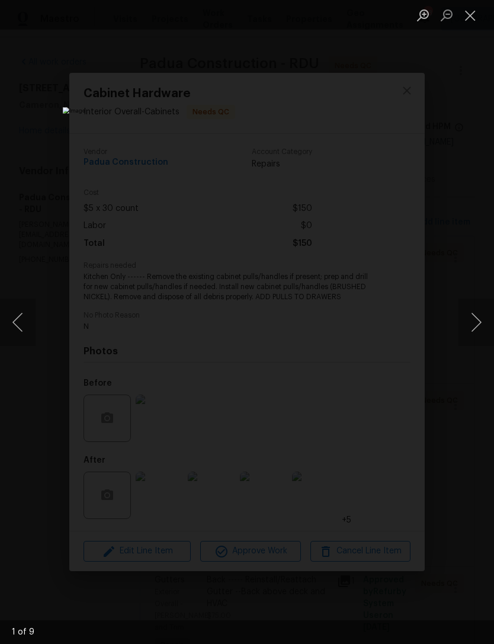
click at [470, 308] on button "Next image" at bounding box center [476, 322] width 36 height 47
click at [479, 309] on button "Next image" at bounding box center [476, 322] width 36 height 47
click at [481, 308] on button "Next image" at bounding box center [476, 322] width 36 height 47
click at [481, 316] on button "Next image" at bounding box center [476, 322] width 36 height 47
click at [480, 317] on button "Next image" at bounding box center [476, 322] width 36 height 47
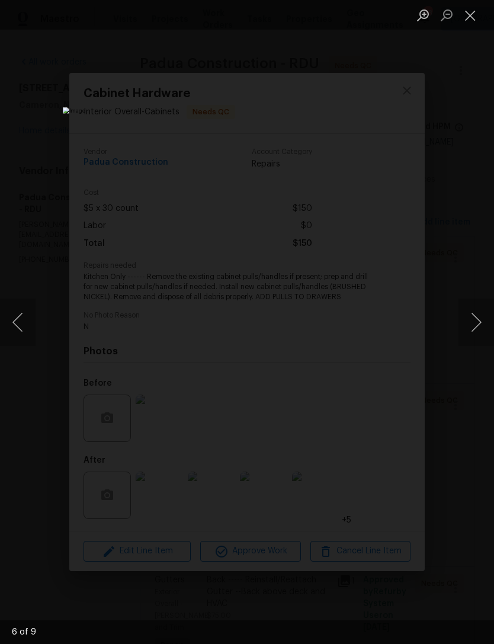
click at [479, 319] on button "Next image" at bounding box center [476, 322] width 36 height 47
click at [458, 8] on button "Close lightbox" at bounding box center [470, 15] width 24 height 21
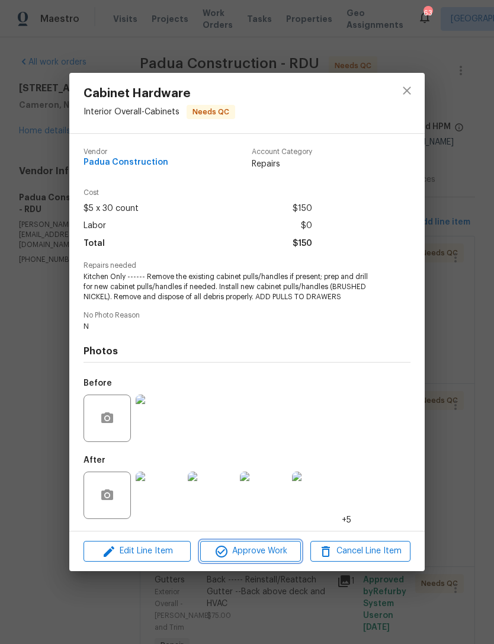
click at [262, 544] on button "Approve Work" at bounding box center [250, 551] width 100 height 21
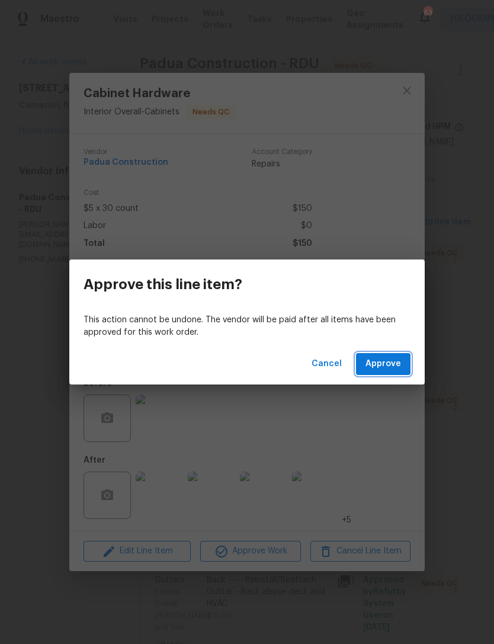
click at [391, 368] on span "Approve" at bounding box center [383, 364] width 36 height 15
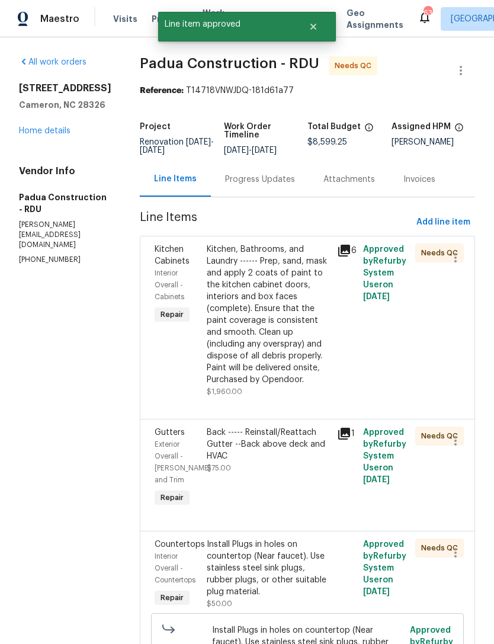
click at [267, 333] on div "Kitchen, Bathrooms, and Laundry ------ Prep, sand, mask and apply 2 coats of pa…" at bounding box center [268, 314] width 123 height 142
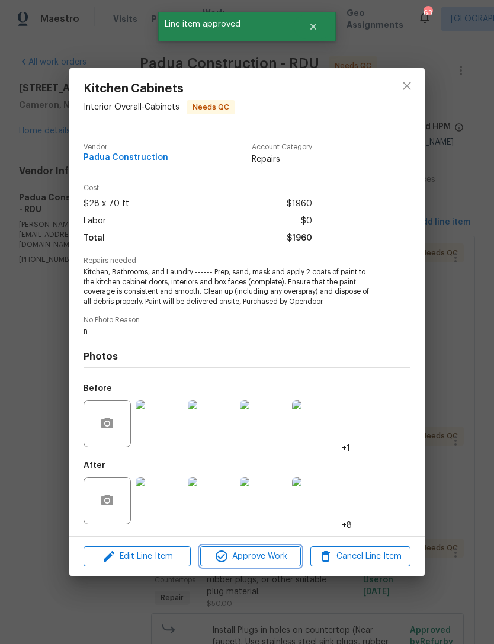
click at [258, 561] on span "Approve Work" at bounding box center [250, 556] width 93 height 15
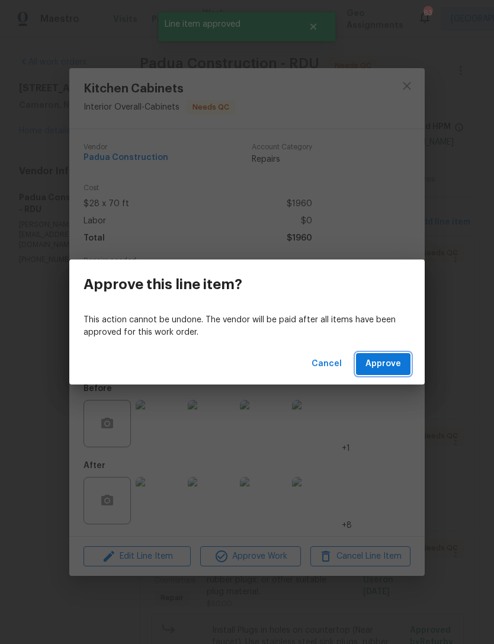
click at [389, 358] on span "Approve" at bounding box center [383, 364] width 36 height 15
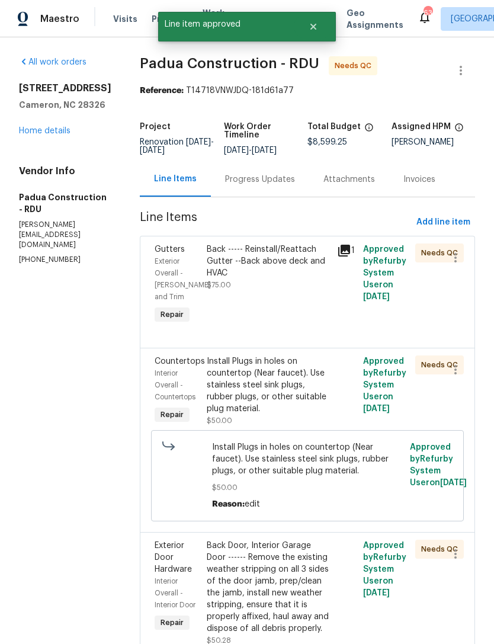
click at [244, 282] on div "Back ----- Reinstall/Reattach Gutter --Back above deck and HVAC $75.00" at bounding box center [268, 266] width 123 height 47
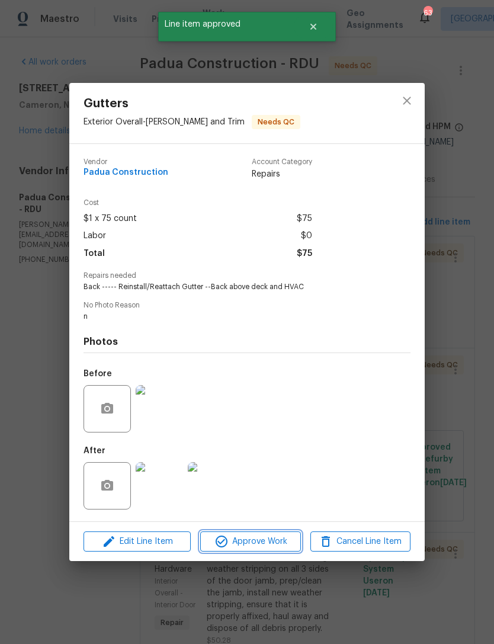
click at [253, 538] on span "Approve Work" at bounding box center [250, 541] width 93 height 15
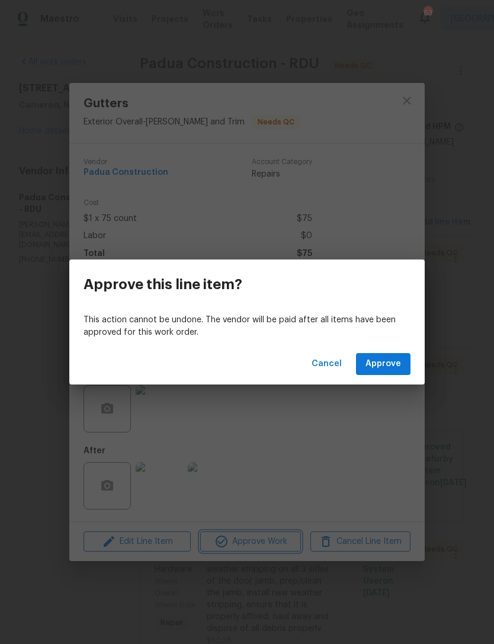
click at [174, 488] on div "Approve this line item? This action cannot be undone. The vendor will be paid a…" at bounding box center [247, 322] width 494 height 644
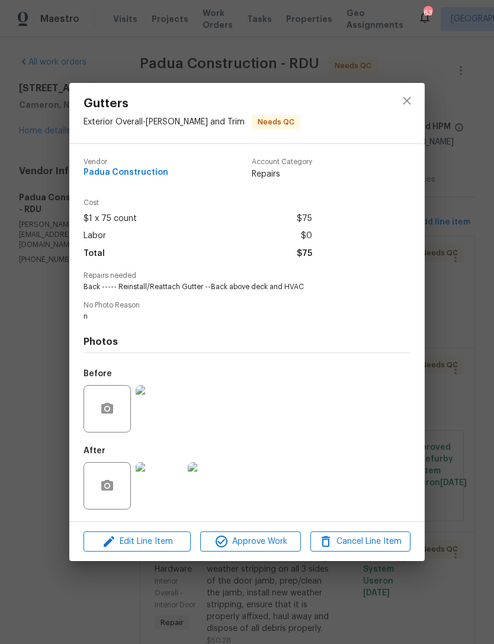
click at [165, 416] on img at bounding box center [159, 408] width 47 height 47
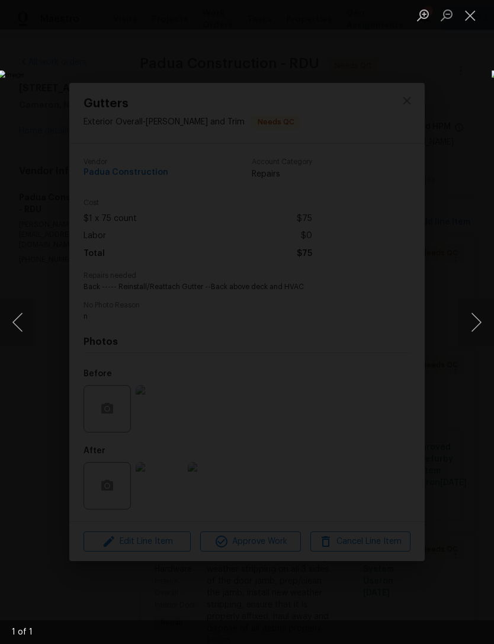
click at [479, 318] on button "Next image" at bounding box center [476, 322] width 36 height 47
click at [470, 17] on button "Close lightbox" at bounding box center [470, 15] width 24 height 21
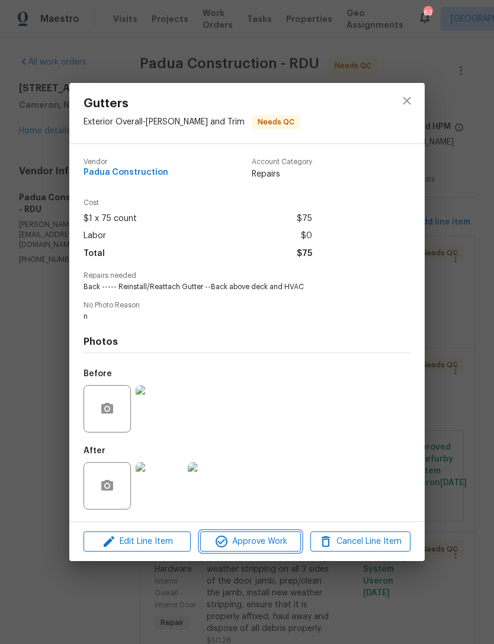
click at [256, 549] on span "Approve Work" at bounding box center [250, 541] width 93 height 15
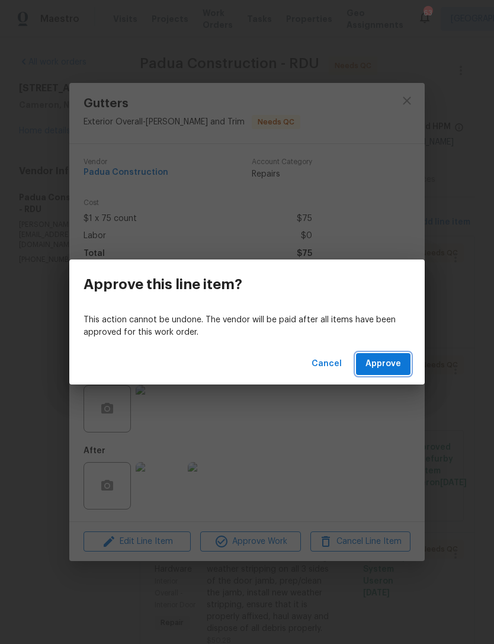
click at [390, 368] on span "Approve" at bounding box center [383, 364] width 36 height 15
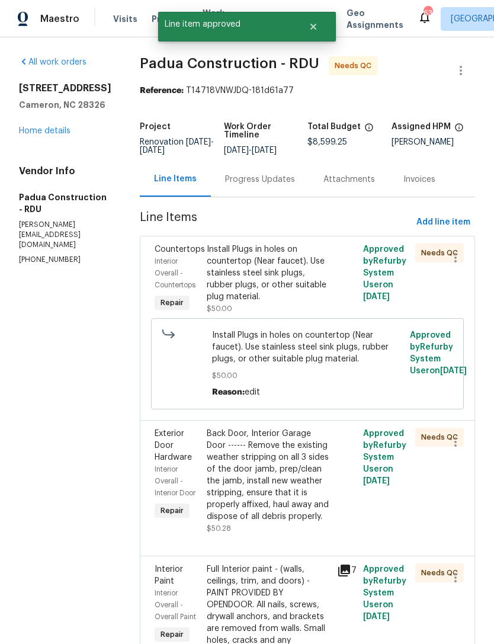
click at [242, 280] on div "Install Plugs in holes on countertop (Near faucet). Use stainless steel sink pl…" at bounding box center [268, 272] width 123 height 59
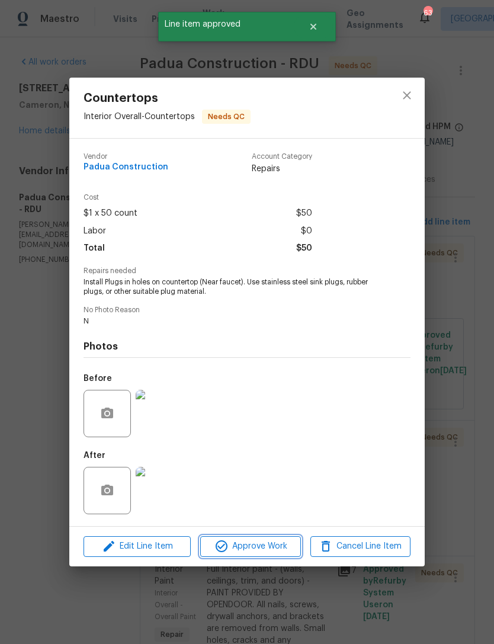
click at [272, 548] on span "Approve Work" at bounding box center [250, 546] width 93 height 15
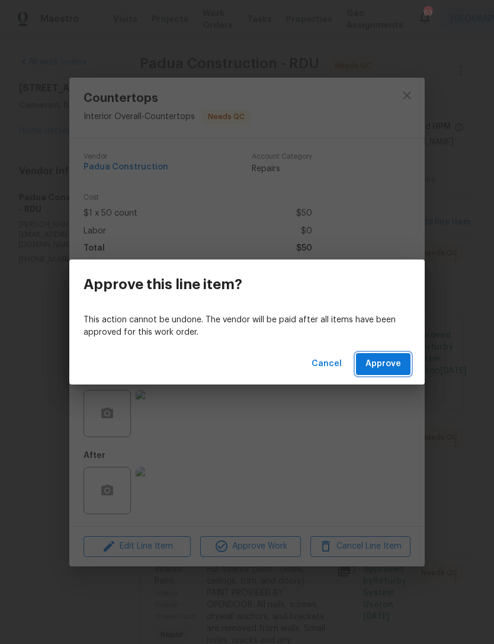
click at [386, 366] on span "Approve" at bounding box center [383, 364] width 36 height 15
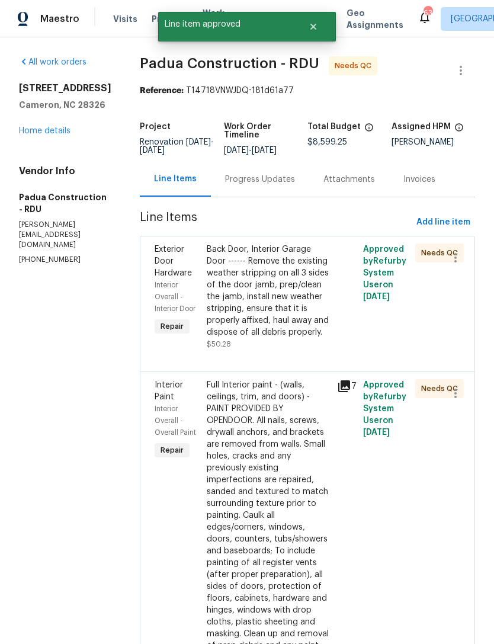
click at [264, 312] on div "Back Door, Interior Garage Door ------ Remove the existing weather stripping on…" at bounding box center [268, 290] width 123 height 95
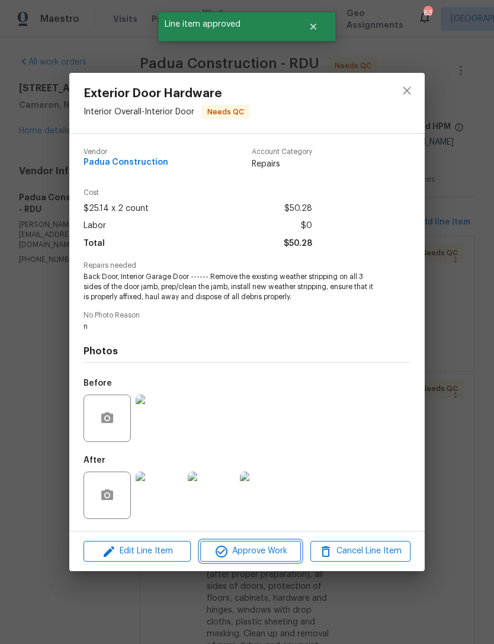
click at [262, 552] on span "Approve Work" at bounding box center [250, 551] width 93 height 15
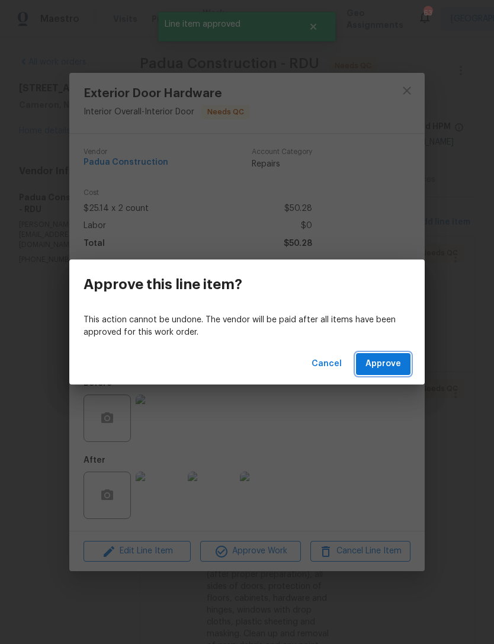
click at [393, 362] on span "Approve" at bounding box center [383, 364] width 36 height 15
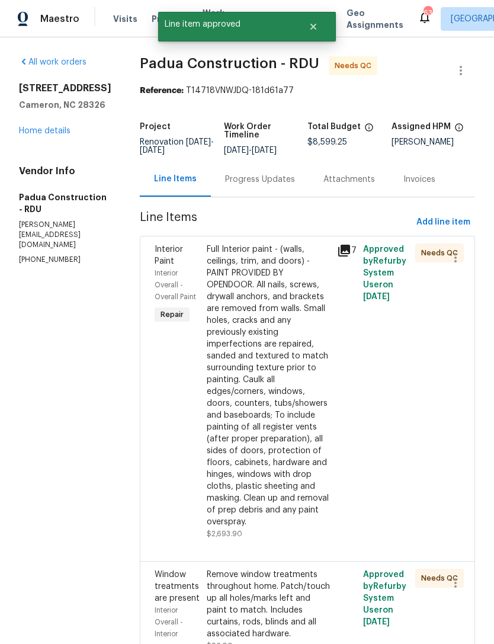
click at [249, 380] on div "Full Interior paint - (walls, ceilings, trim, and doors) - PAINT PROVIDED BY OP…" at bounding box center [268, 385] width 123 height 284
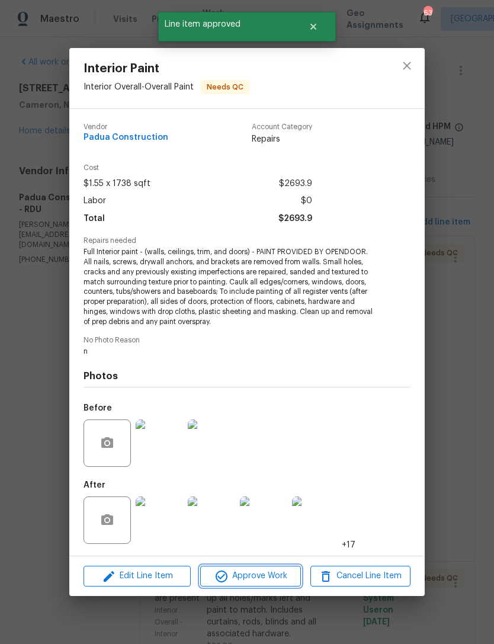
click at [258, 573] on span "Approve Work" at bounding box center [250, 576] width 93 height 15
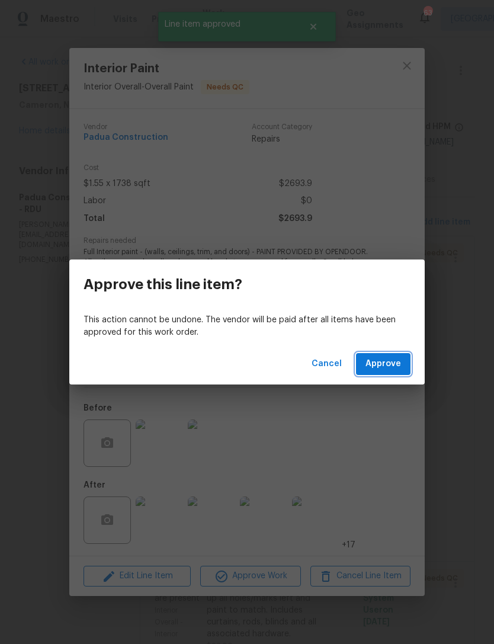
click at [390, 361] on span "Approve" at bounding box center [383, 364] width 36 height 15
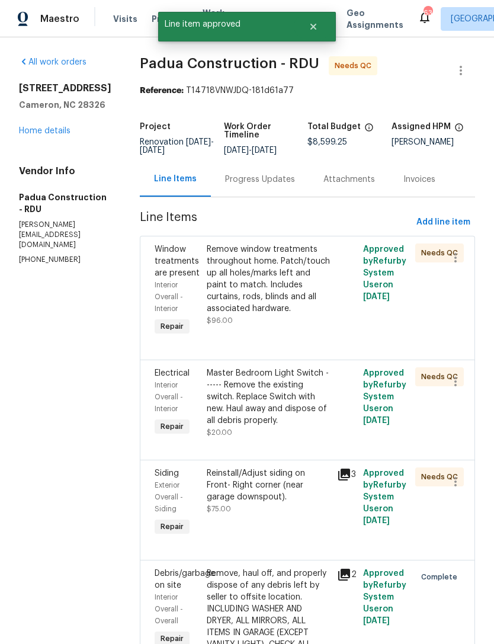
click at [247, 314] on div "Remove window treatments throughout home. Patch/touch up all holes/marks left a…" at bounding box center [268, 278] width 123 height 71
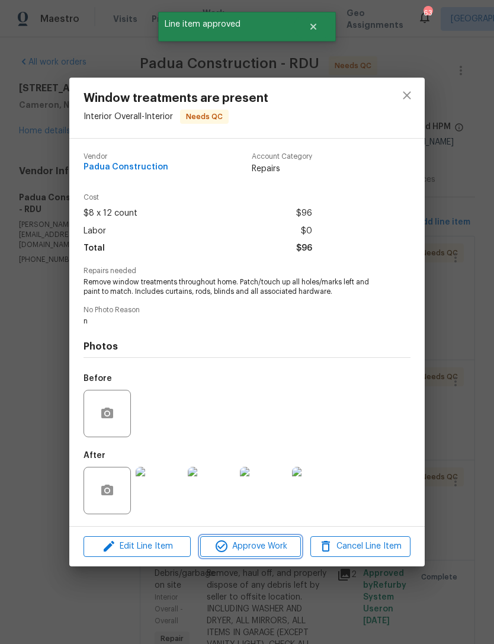
click at [253, 550] on span "Approve Work" at bounding box center [250, 546] width 93 height 15
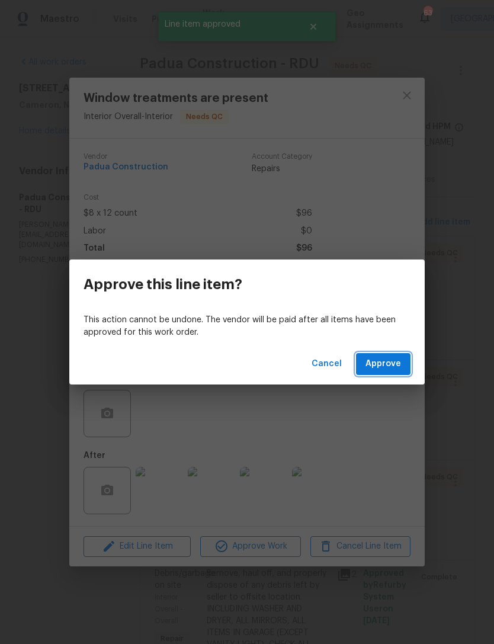
click at [390, 367] on span "Approve" at bounding box center [383, 364] width 36 height 15
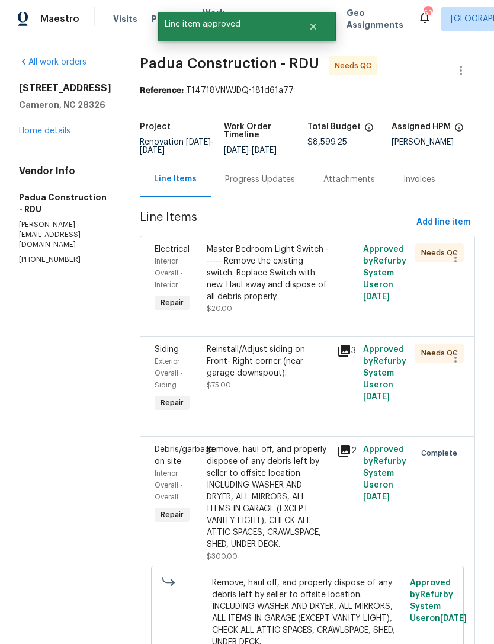
click at [264, 290] on div "Master Bedroom Light Switch ------ Remove the existing switch. Replace Switch w…" at bounding box center [268, 272] width 123 height 59
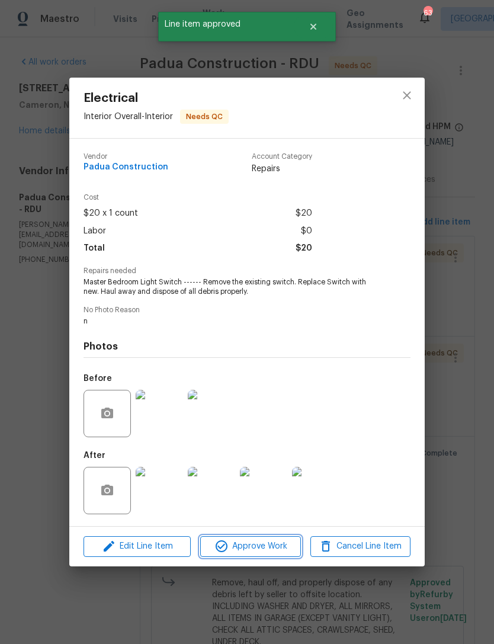
click at [256, 552] on span "Approve Work" at bounding box center [250, 546] width 93 height 15
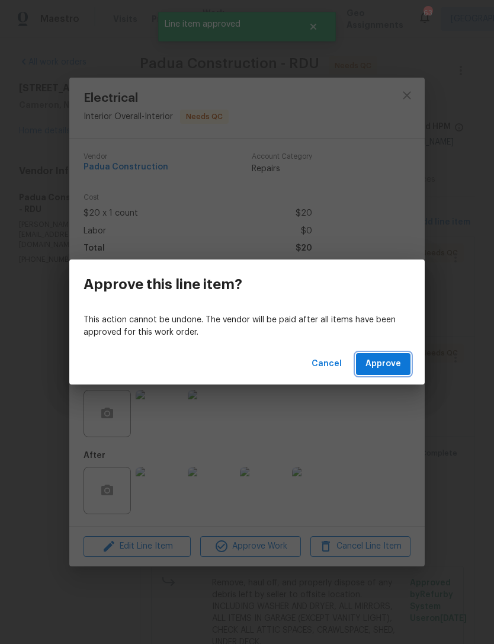
click at [394, 365] on span "Approve" at bounding box center [383, 364] width 36 height 15
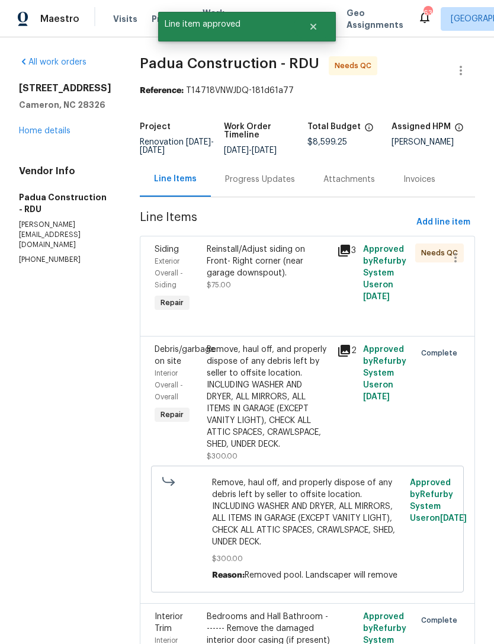
click at [236, 259] on div "Reinstall/Adjust siding on Front- Right corner (near garage downspout)." at bounding box center [268, 261] width 123 height 36
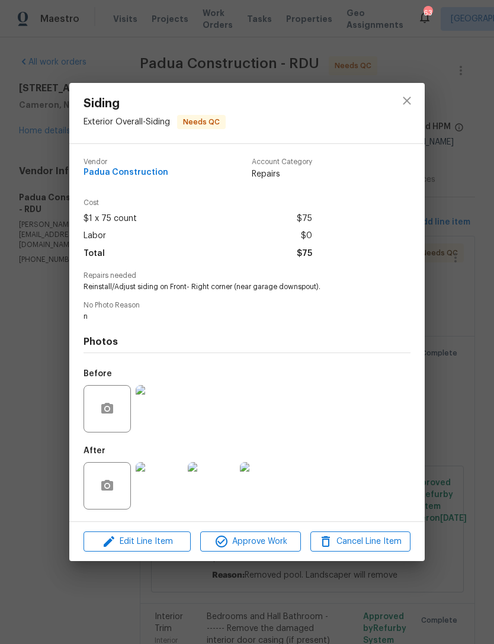
click at [164, 493] on img at bounding box center [159, 485] width 47 height 47
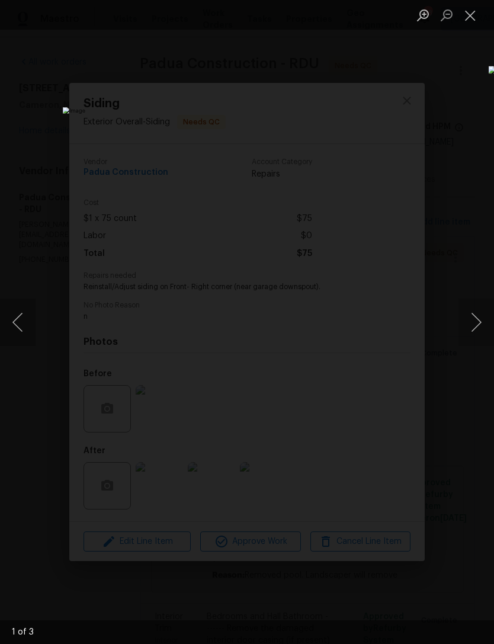
click at [477, 314] on button "Next image" at bounding box center [476, 322] width 36 height 47
click at [481, 317] on button "Next image" at bounding box center [476, 322] width 36 height 47
click at [476, 12] on button "Close lightbox" at bounding box center [470, 15] width 24 height 21
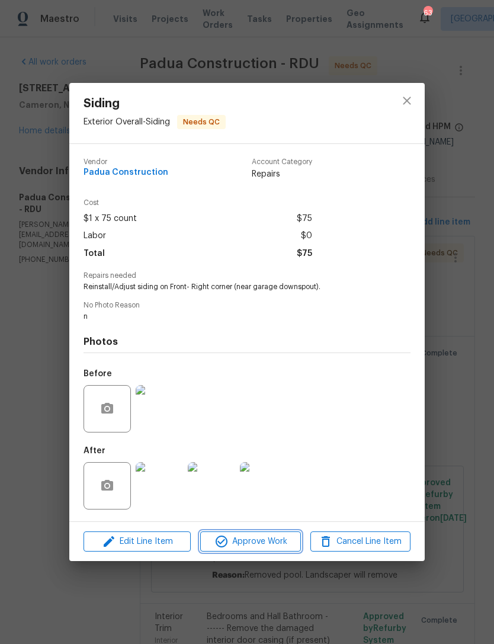
click at [268, 545] on span "Approve Work" at bounding box center [250, 541] width 93 height 15
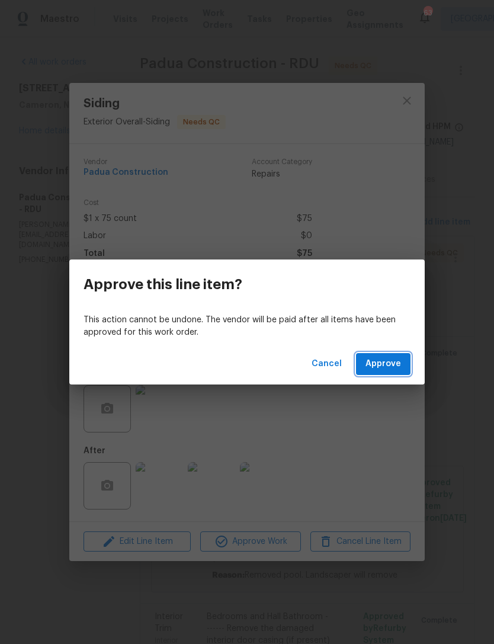
click at [391, 364] on span "Approve" at bounding box center [383, 364] width 36 height 15
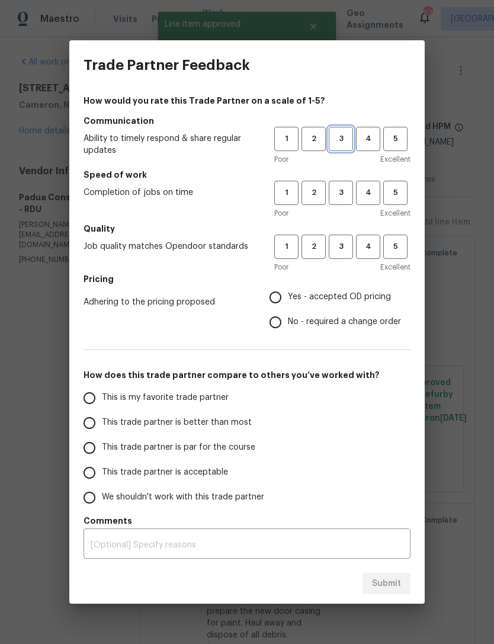
click at [350, 137] on span "3" at bounding box center [341, 139] width 22 height 14
click at [315, 192] on span "2" at bounding box center [314, 193] width 22 height 14
click at [345, 244] on span "3" at bounding box center [341, 247] width 22 height 14
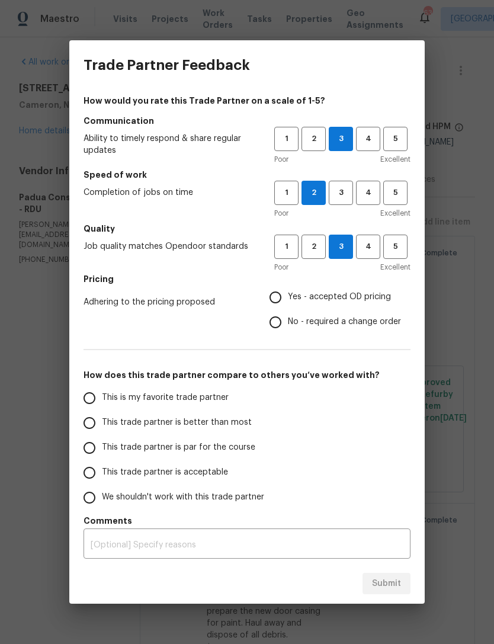
click at [278, 297] on input "Yes - accepted OD pricing" at bounding box center [275, 297] width 25 height 25
radio input "true"
click at [276, 325] on input "No - required a change order" at bounding box center [275, 322] width 25 height 25
radio input "true"
click at [118, 469] on span "This trade partner is acceptable" at bounding box center [165, 472] width 126 height 12
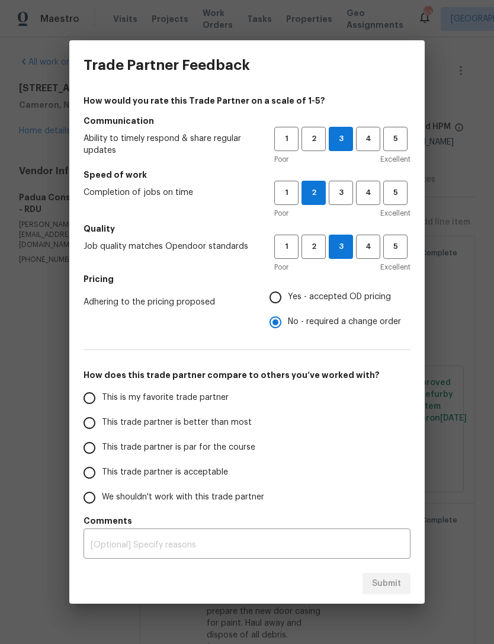
click at [102, 469] on input "This trade partner is acceptable" at bounding box center [89, 472] width 25 height 25
radio input "false"
click at [294, 296] on span "Yes - accepted OD pricing" at bounding box center [339, 297] width 103 height 12
click at [288, 296] on input "Yes - accepted OD pricing" at bounding box center [275, 297] width 25 height 25
radio input "false"
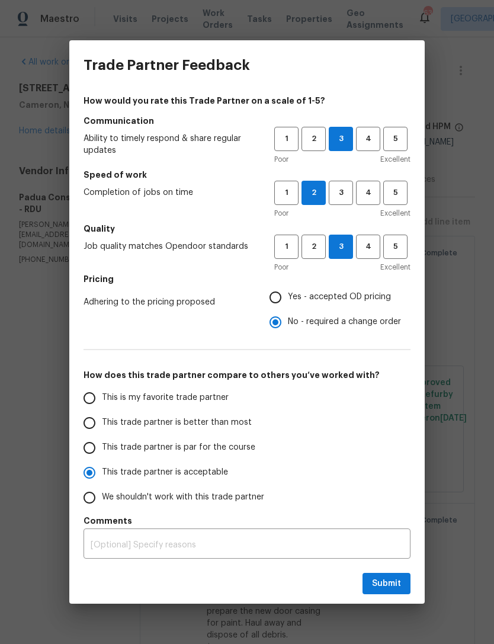
radio input "false"
radio input "true"
click at [399, 584] on span "Submit" at bounding box center [386, 583] width 29 height 15
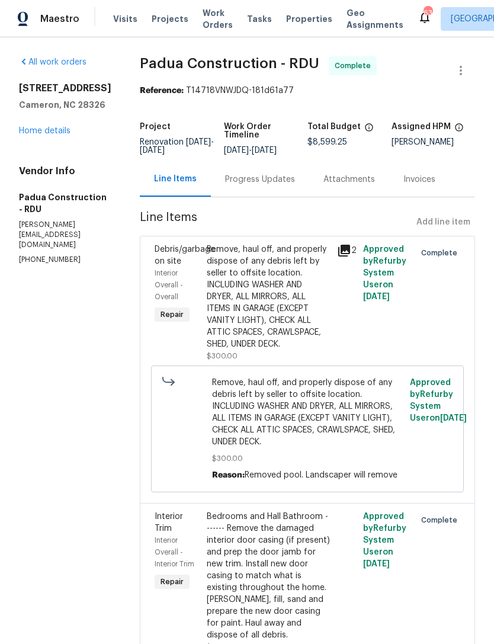
radio input "false"
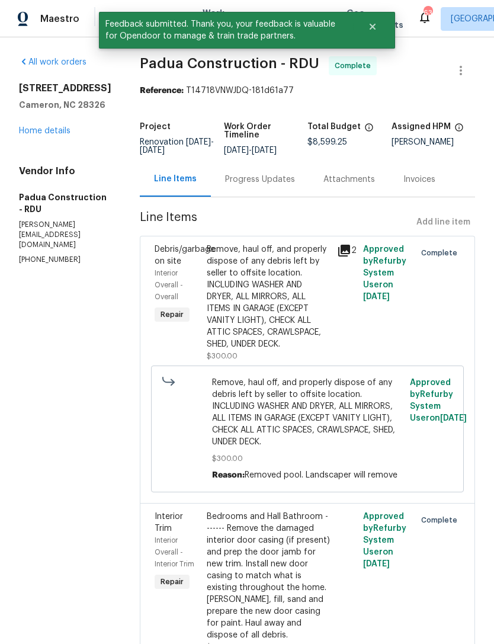
click at [50, 135] on link "Home details" at bounding box center [45, 131] width 52 height 8
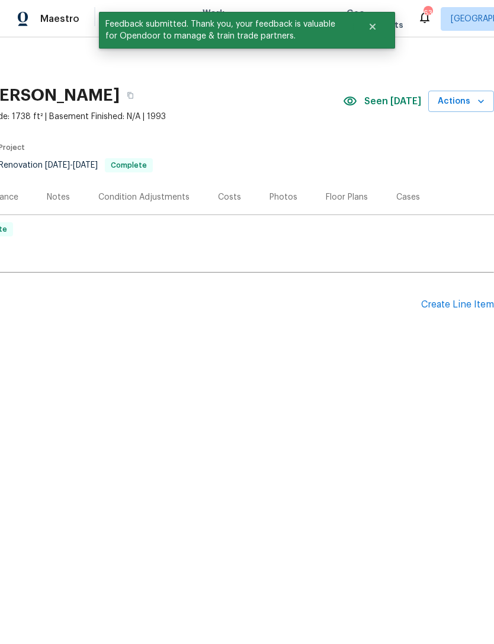
scroll to position [0, 175]
click at [481, 100] on icon "button" at bounding box center [481, 101] width 12 height 12
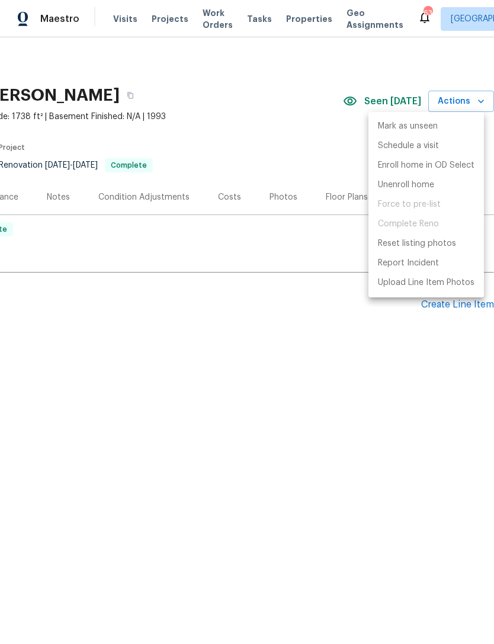
click at [278, 261] on div at bounding box center [247, 322] width 494 height 644
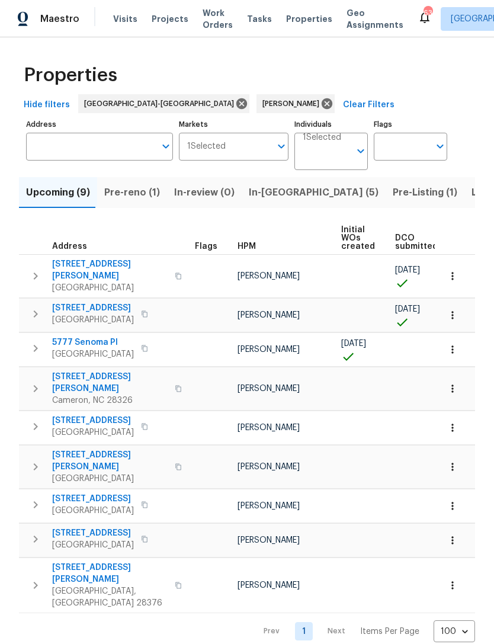
click at [275, 195] on span "In-[GEOGRAPHIC_DATA] (5)" at bounding box center [314, 192] width 130 height 17
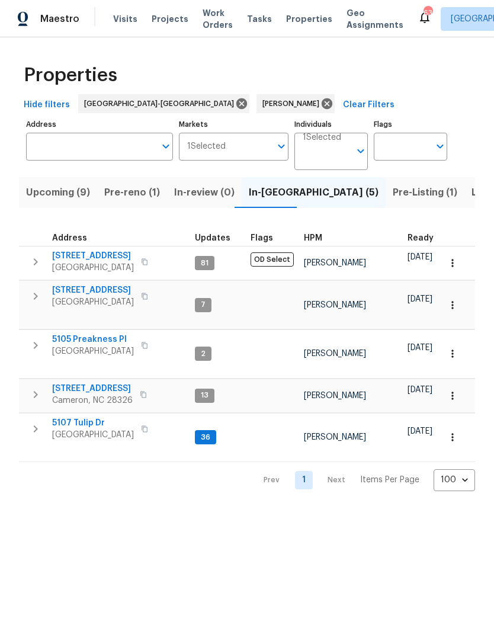
scroll to position [9, 0]
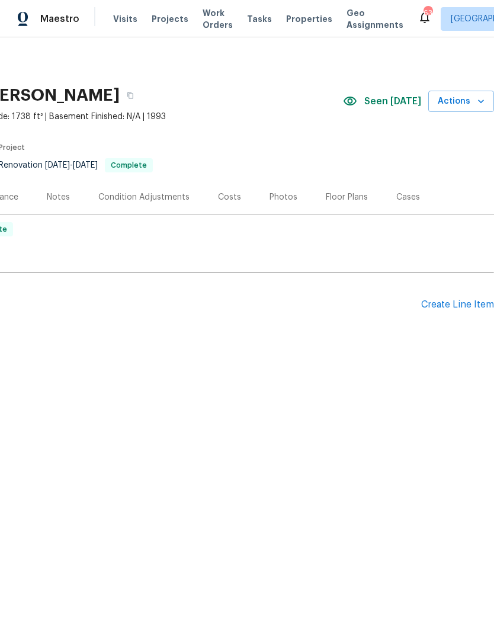
scroll to position [0, 175]
click at [470, 104] on span "Actions" at bounding box center [461, 101] width 47 height 15
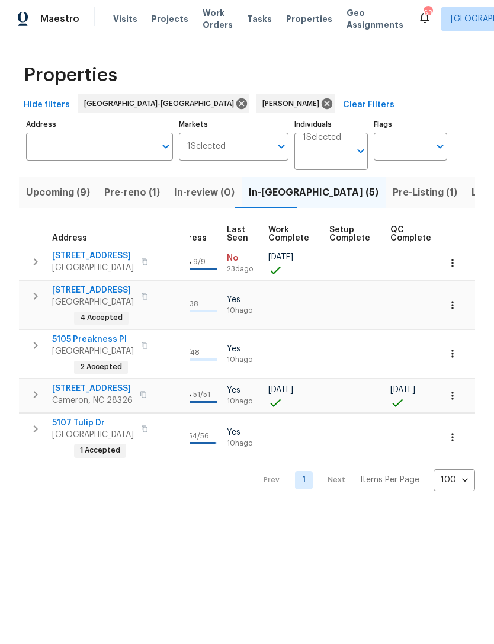
scroll to position [0, 564]
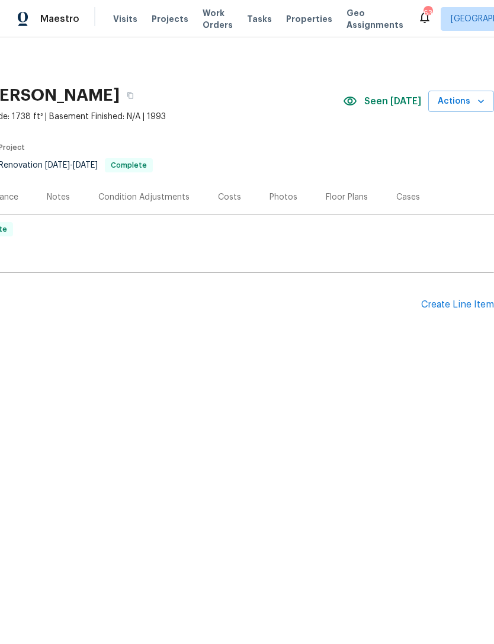
scroll to position [0, 175]
click at [481, 102] on icon "button" at bounding box center [481, 102] width 6 height 4
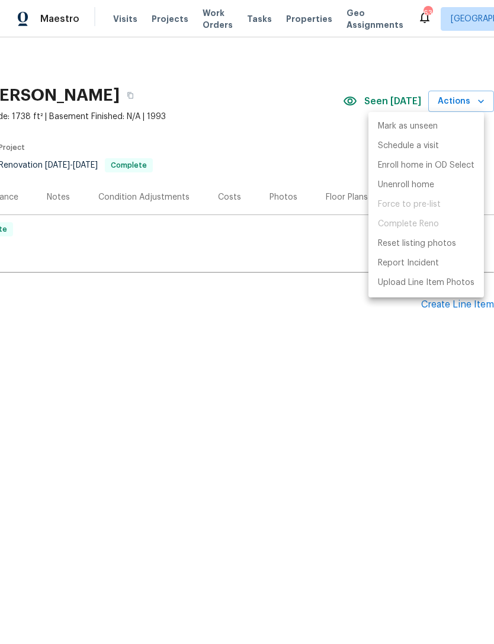
click at [413, 205] on span "Force to pre-list" at bounding box center [425, 205] width 115 height 20
click at [234, 377] on div at bounding box center [247, 322] width 494 height 644
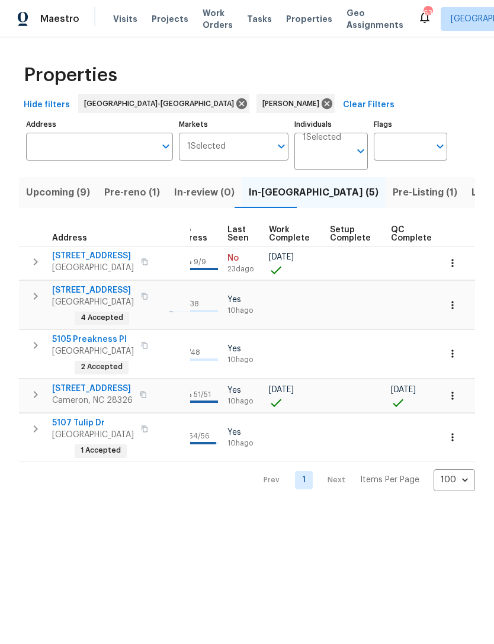
scroll to position [0, 564]
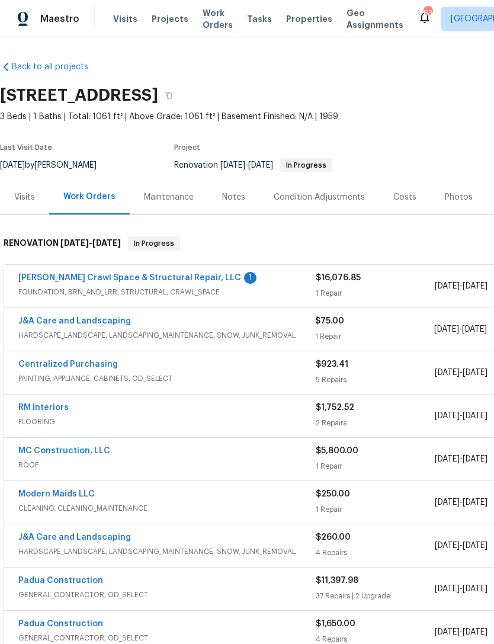
click at [196, 274] on link "[PERSON_NAME] Crawl Space & Structural Repair, LLC" at bounding box center [129, 278] width 223 height 8
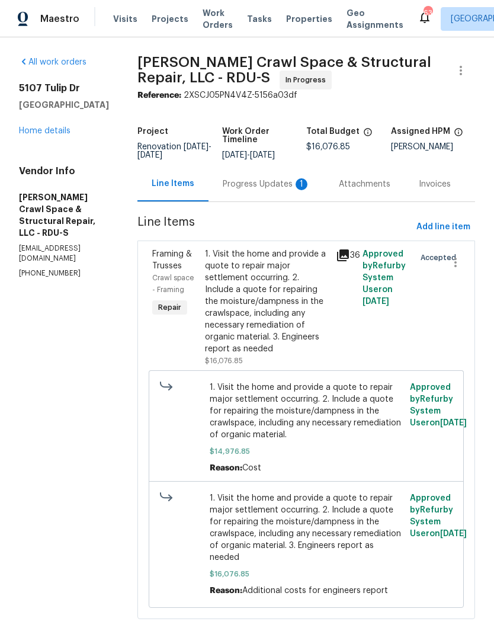
click at [284, 190] on div "Progress Updates 1" at bounding box center [267, 184] width 88 height 12
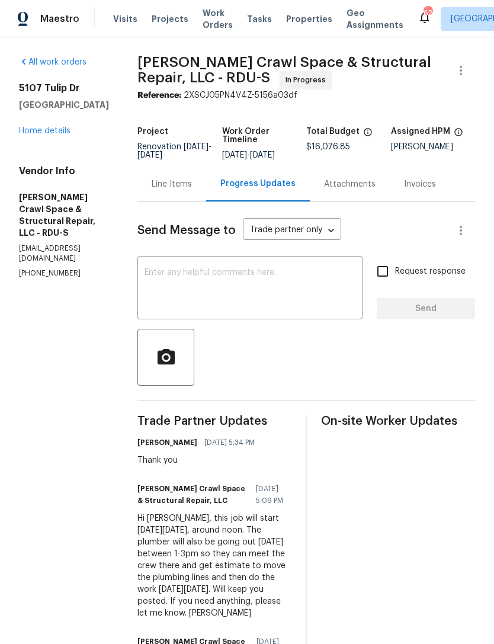
click at [58, 130] on link "Home details" at bounding box center [45, 131] width 52 height 8
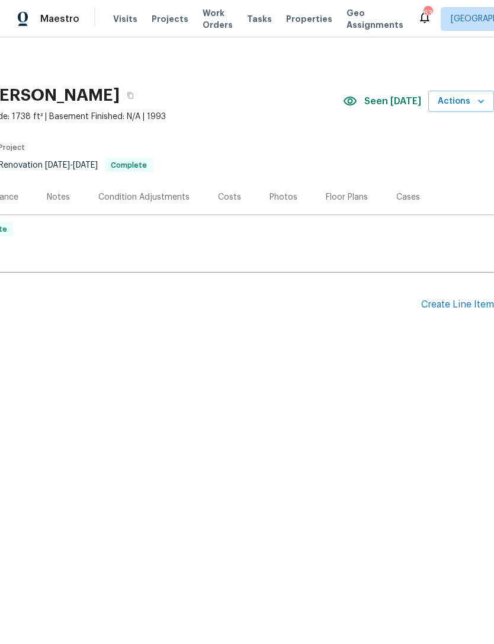
scroll to position [0, 175]
click at [477, 96] on icon "button" at bounding box center [481, 101] width 12 height 12
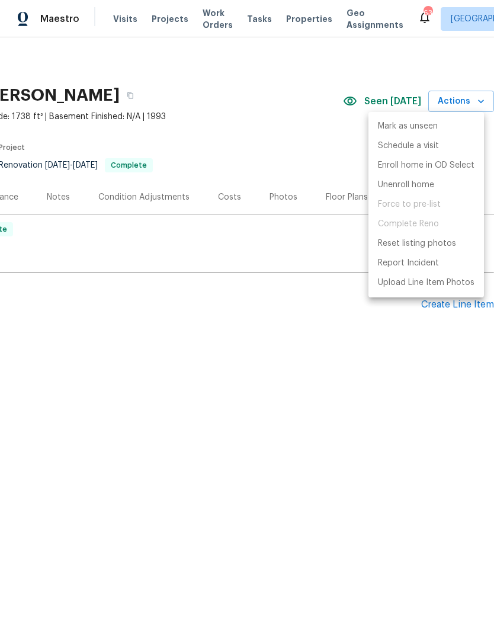
click at [291, 236] on div at bounding box center [247, 322] width 494 height 644
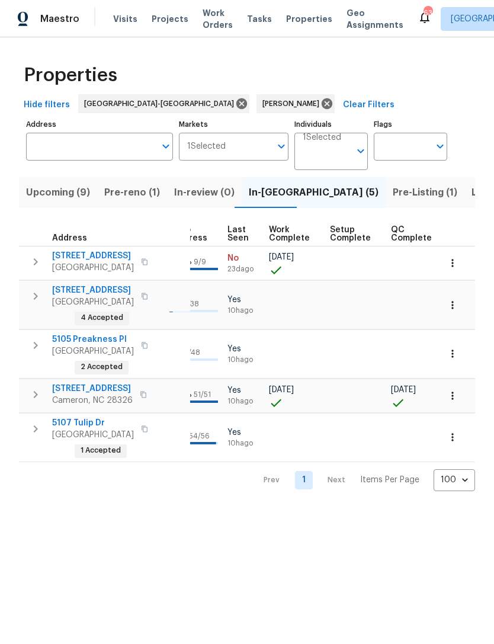
scroll to position [0, 564]
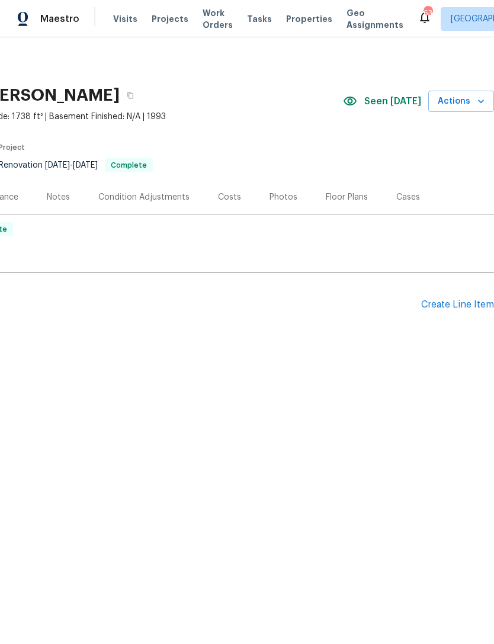
scroll to position [0, 175]
click at [481, 102] on icon "button" at bounding box center [481, 102] width 6 height 4
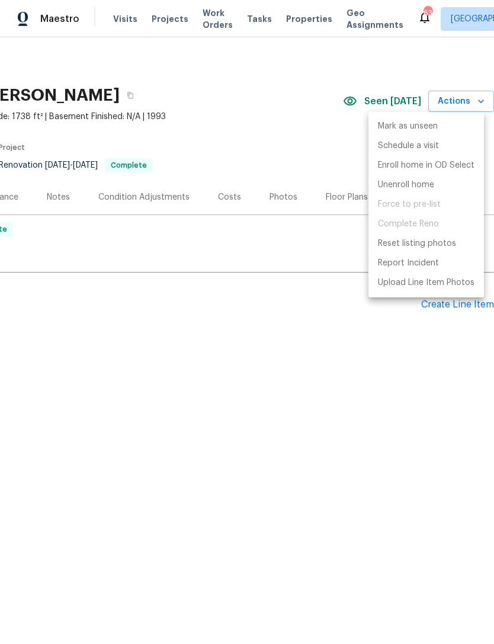
click at [232, 245] on div at bounding box center [247, 322] width 494 height 644
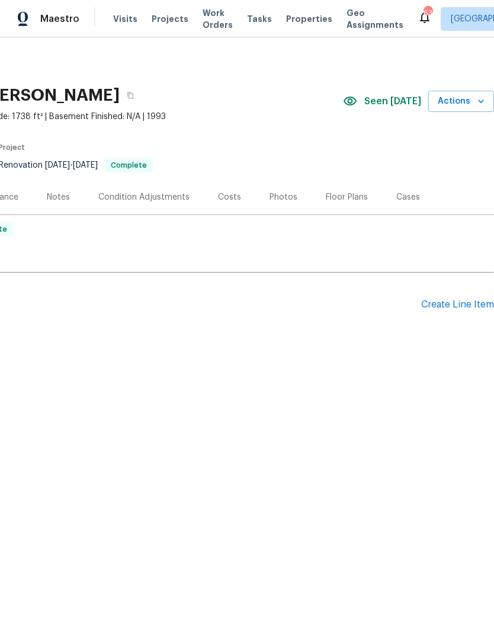
click at [481, 98] on icon "button" at bounding box center [481, 101] width 12 height 12
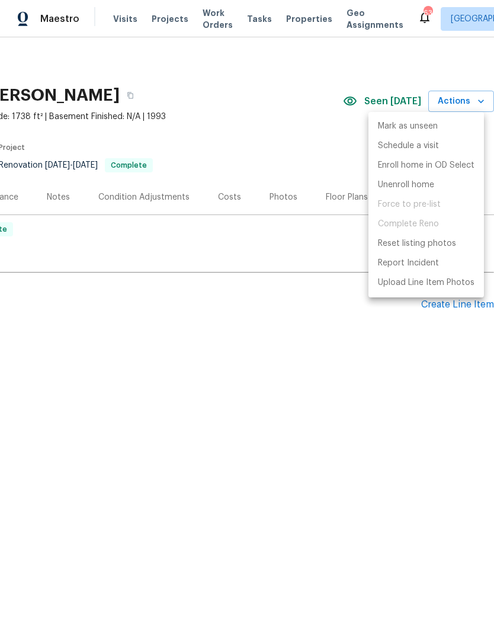
click at [431, 205] on span "Force to pre-list" at bounding box center [425, 205] width 115 height 20
click at [228, 342] on div at bounding box center [247, 322] width 494 height 644
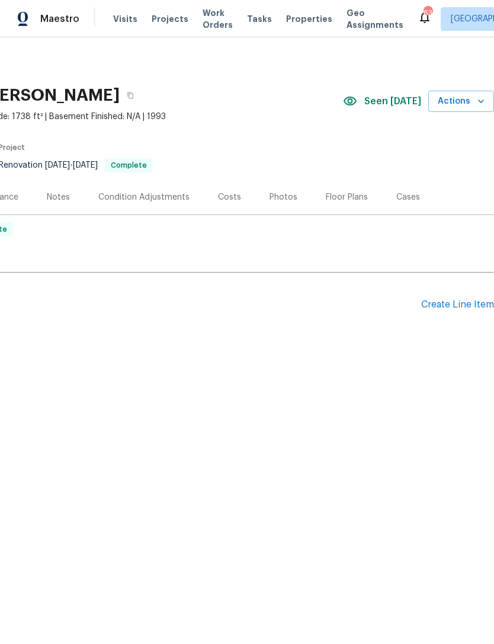
click at [149, 365] on div "Back to all projects 235 Lakeridge Dr, Cameron, NC 28326 3 Beds | 2 Baths | Tot…" at bounding box center [247, 230] width 494 height 387
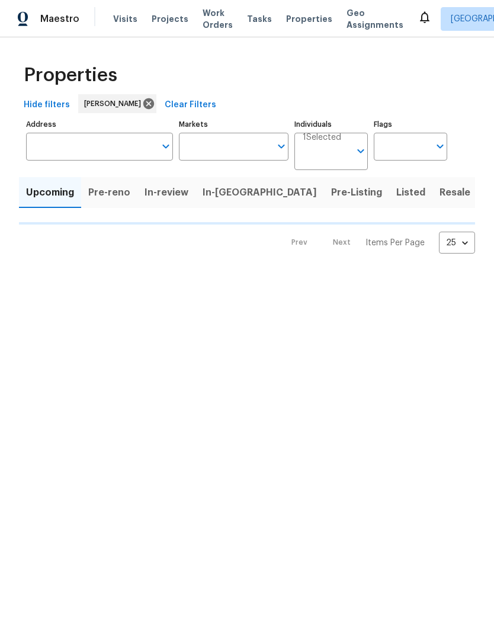
type input "100"
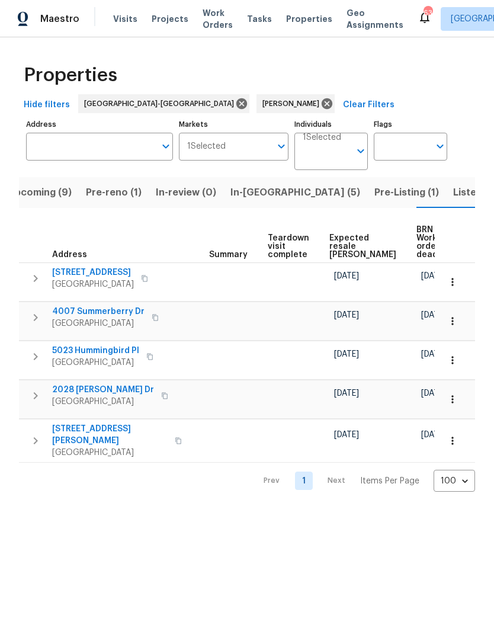
scroll to position [0, 199]
click at [453, 190] on span "Listed (10)" at bounding box center [478, 192] width 50 height 17
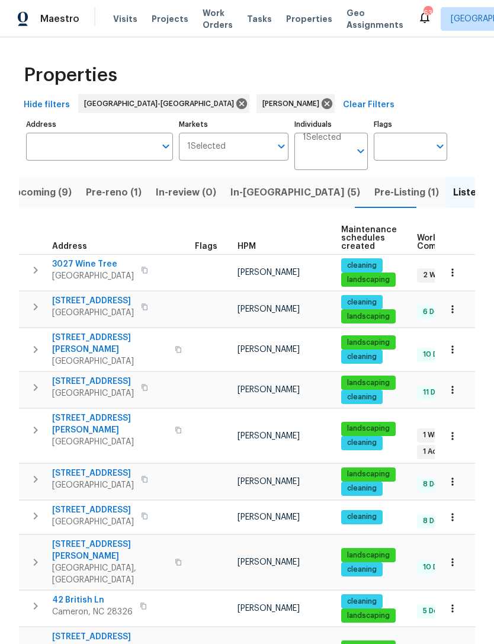
click at [118, 195] on span "Pre-reno (1)" at bounding box center [114, 192] width 56 height 17
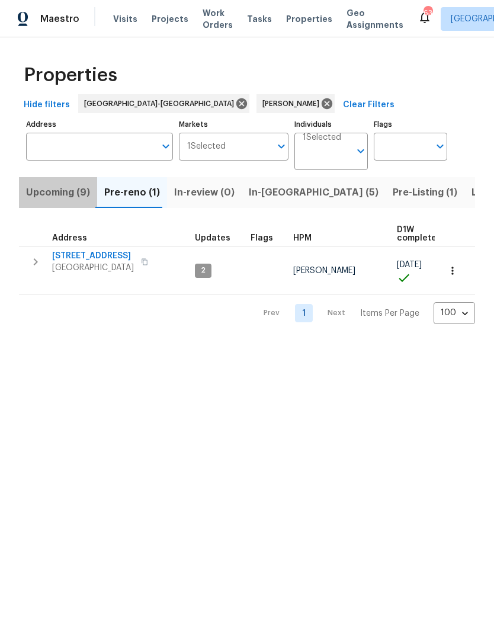
click at [63, 193] on span "Upcoming (9)" at bounding box center [58, 192] width 64 height 17
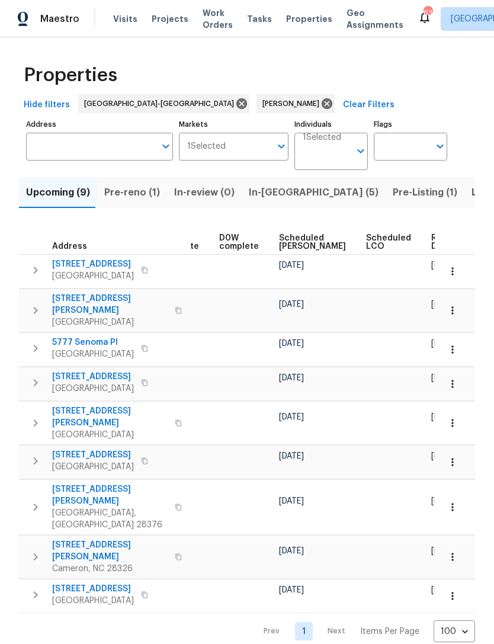
scroll to position [0, 298]
click at [293, 239] on span "Scheduled [PERSON_NAME]" at bounding box center [313, 242] width 67 height 17
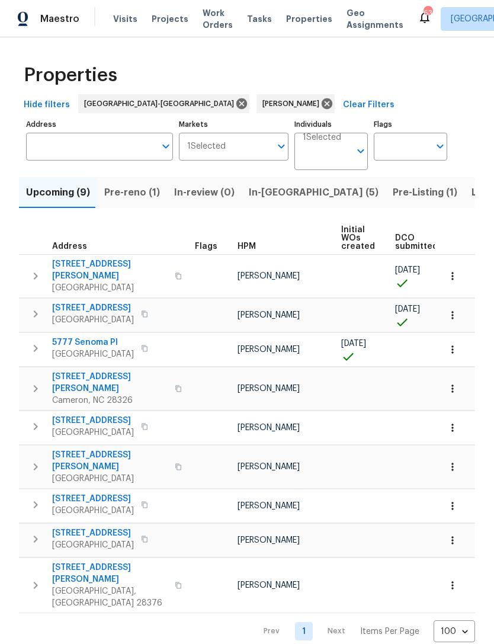
click at [105, 415] on span "[STREET_ADDRESS]" at bounding box center [93, 421] width 82 height 12
click at [94, 371] on span "170 Lockwood Dr" at bounding box center [109, 383] width 115 height 24
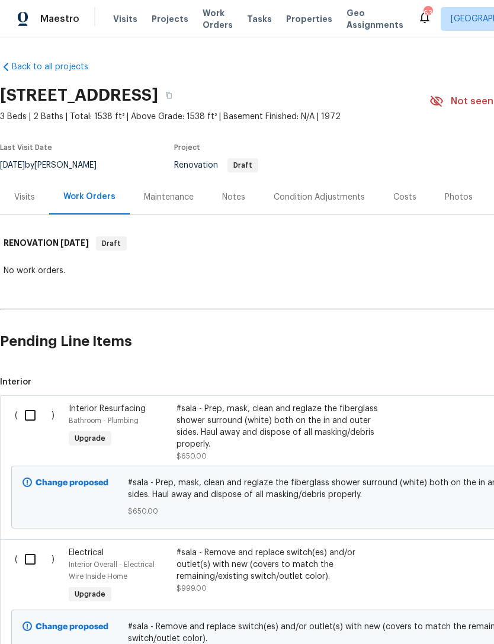
click at [232, 196] on div "Notes" at bounding box center [233, 197] width 23 height 12
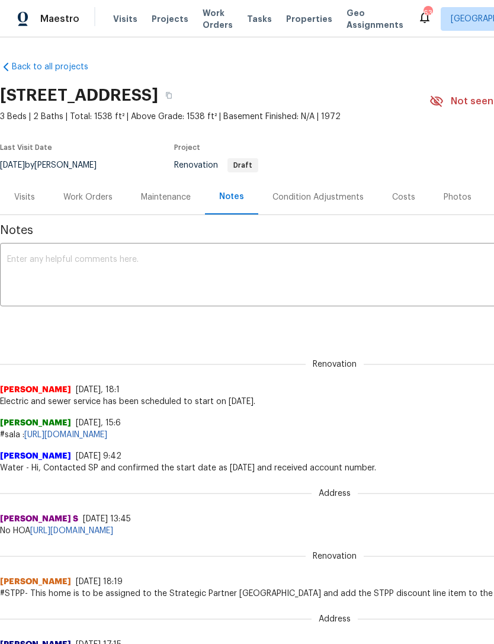
click at [337, 196] on div "Condition Adjustments" at bounding box center [317, 197] width 91 height 12
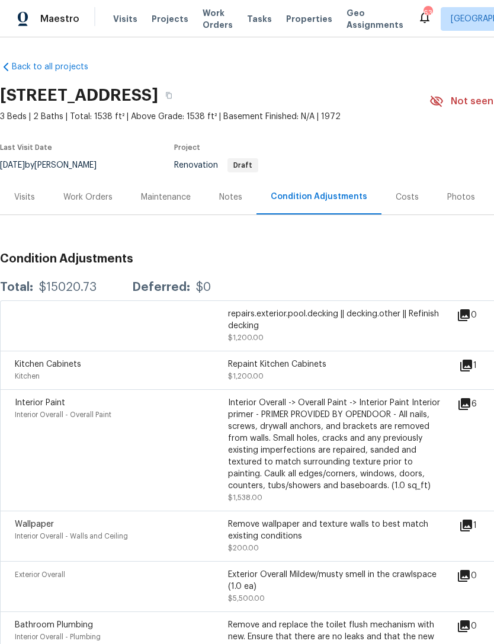
click at [401, 195] on div "Costs" at bounding box center [407, 197] width 23 height 12
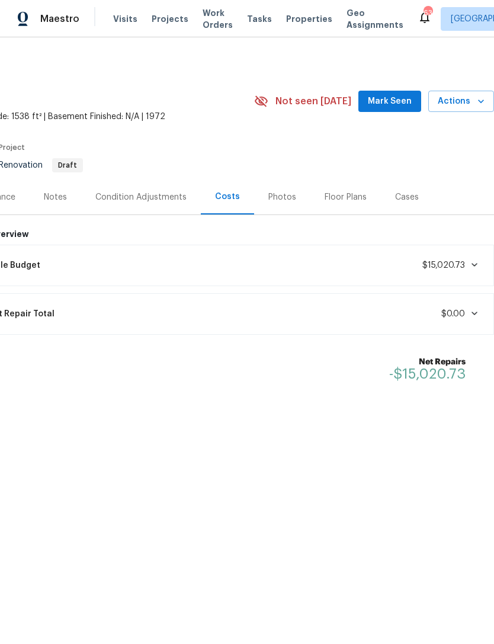
scroll to position [0, 175]
click at [477, 264] on icon at bounding box center [474, 265] width 6 height 4
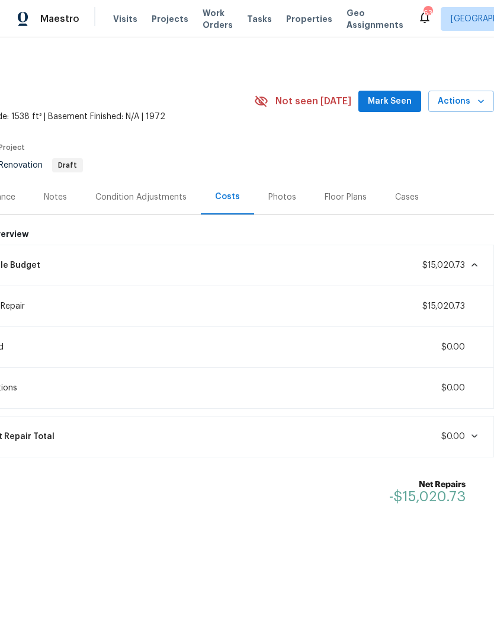
click at [479, 272] on div "Lifecycle Budget $15,020.73" at bounding box center [224, 265] width 525 height 26
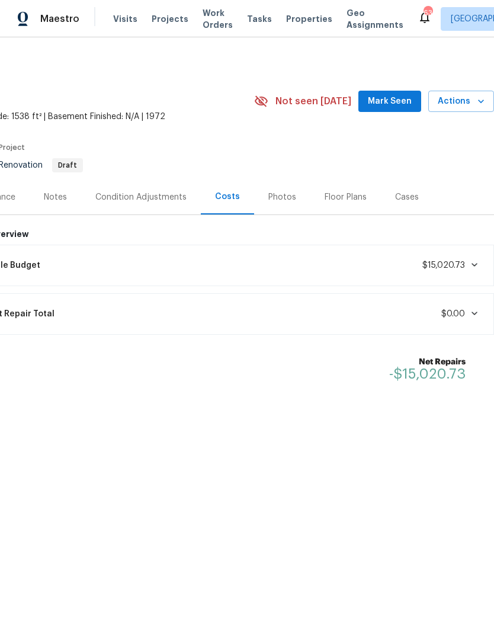
click at [137, 198] on div "Condition Adjustments" at bounding box center [140, 197] width 91 height 12
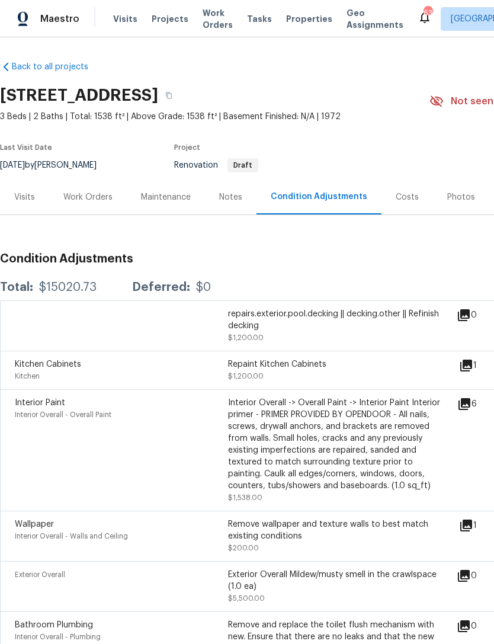
click at [28, 191] on div "Visits" at bounding box center [24, 197] width 21 height 12
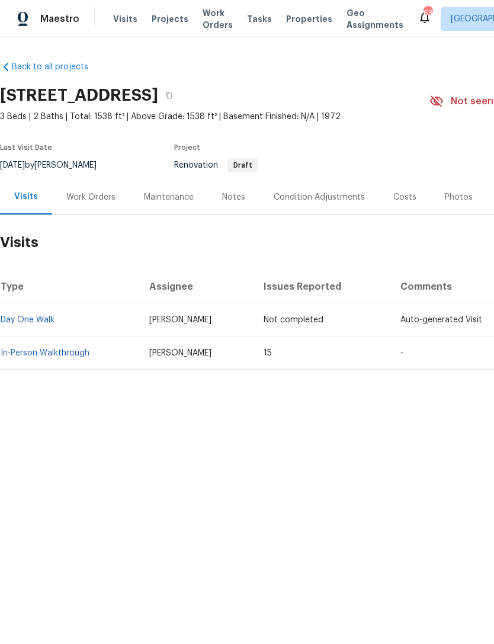
click at [65, 354] on link "In-Person Walkthrough" at bounding box center [45, 353] width 89 height 8
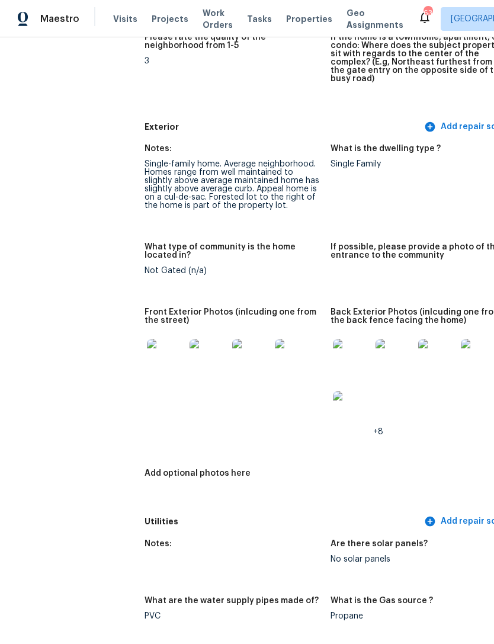
click at [147, 353] on img at bounding box center [166, 358] width 38 height 38
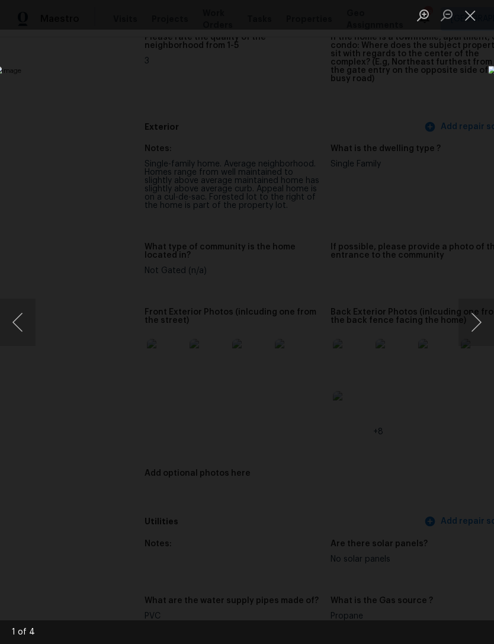
click at [480, 325] on button "Next image" at bounding box center [476, 322] width 36 height 47
click at [481, 325] on button "Next image" at bounding box center [476, 322] width 36 height 47
click at [481, 326] on button "Next image" at bounding box center [476, 322] width 36 height 47
click at [482, 325] on button "Next image" at bounding box center [476, 322] width 36 height 47
click at [483, 326] on button "Next image" at bounding box center [476, 322] width 36 height 47
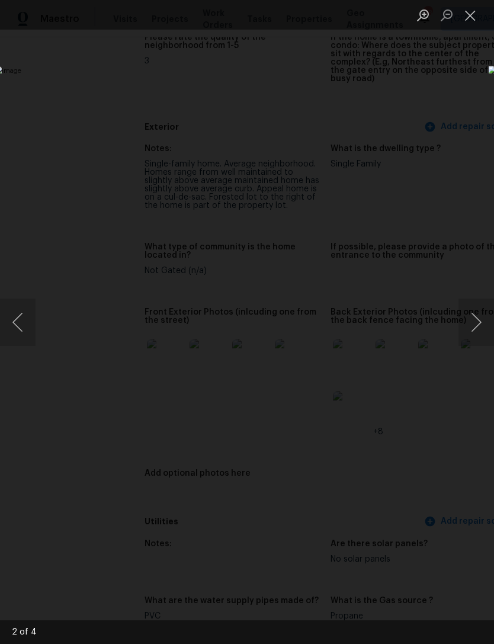
click at [482, 329] on button "Next image" at bounding box center [476, 322] width 36 height 47
click at [484, 327] on button "Next image" at bounding box center [476, 322] width 36 height 47
click at [484, 329] on button "Next image" at bounding box center [476, 322] width 36 height 47
click at [471, 15] on button "Close lightbox" at bounding box center [470, 15] width 24 height 21
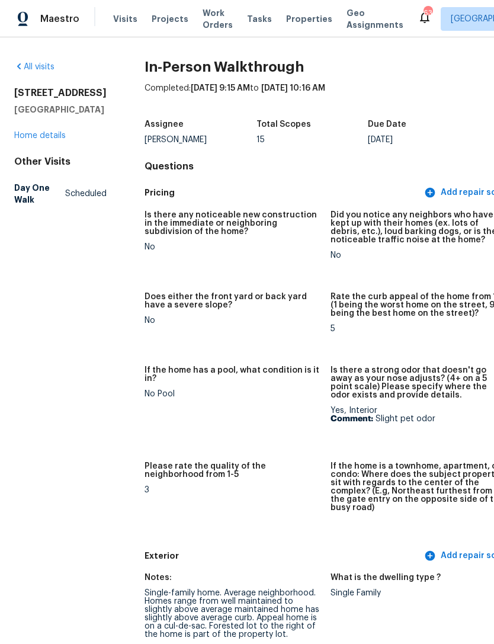
click at [54, 140] on link "Home details" at bounding box center [40, 135] width 52 height 8
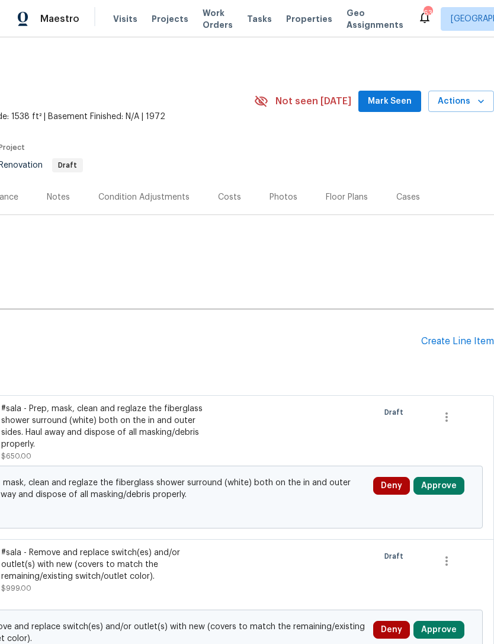
click at [226, 199] on div "Costs" at bounding box center [229, 197] width 23 height 12
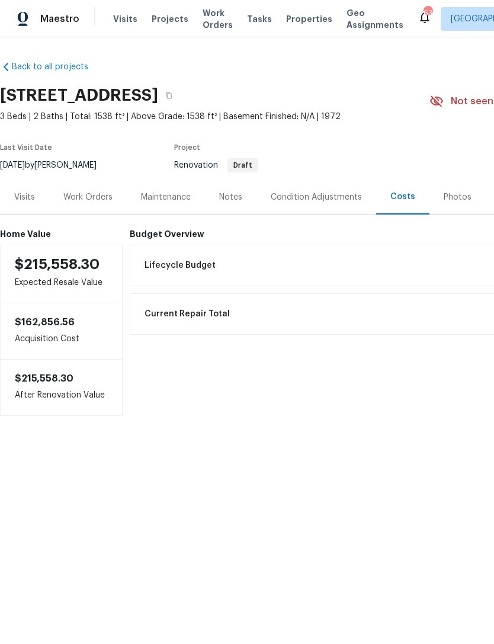
click at [86, 195] on div "Work Orders" at bounding box center [87, 197] width 49 height 12
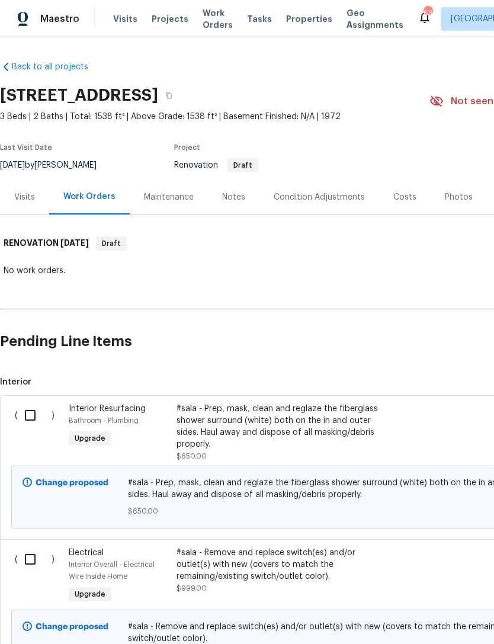
click at [33, 198] on div "Visits" at bounding box center [24, 197] width 21 height 12
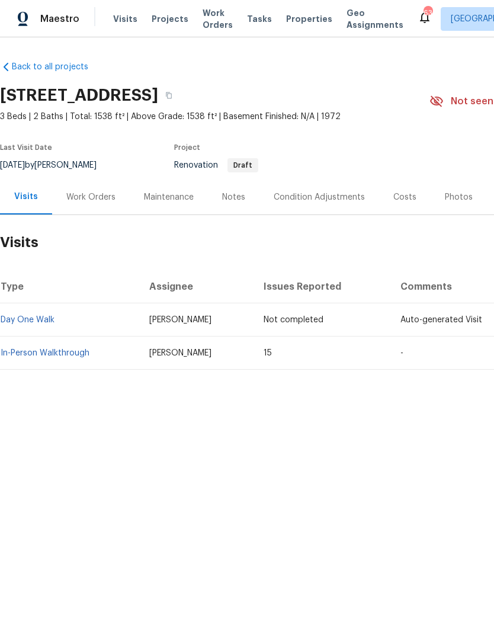
click at [98, 198] on div "Work Orders" at bounding box center [90, 197] width 49 height 12
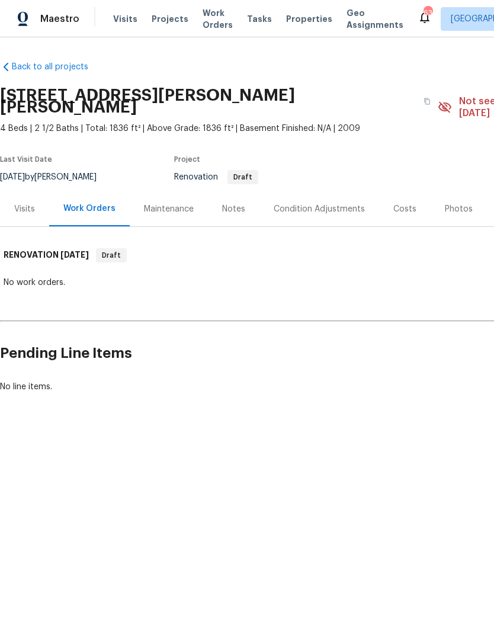
click at [225, 203] on div "Notes" at bounding box center [233, 209] width 23 height 12
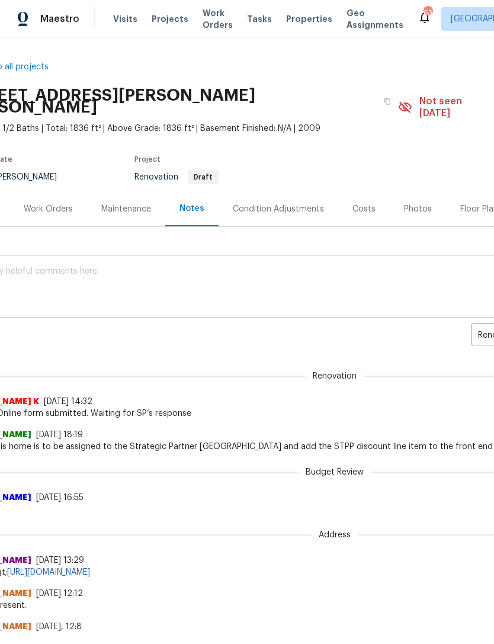
scroll to position [0, 40]
click at [297, 203] on div "Condition Adjustments" at bounding box center [277, 209] width 91 height 12
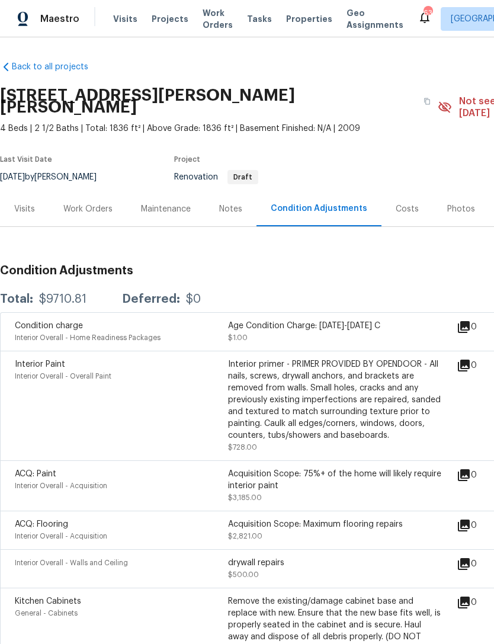
click at [27, 203] on div "Visits" at bounding box center [24, 209] width 21 height 12
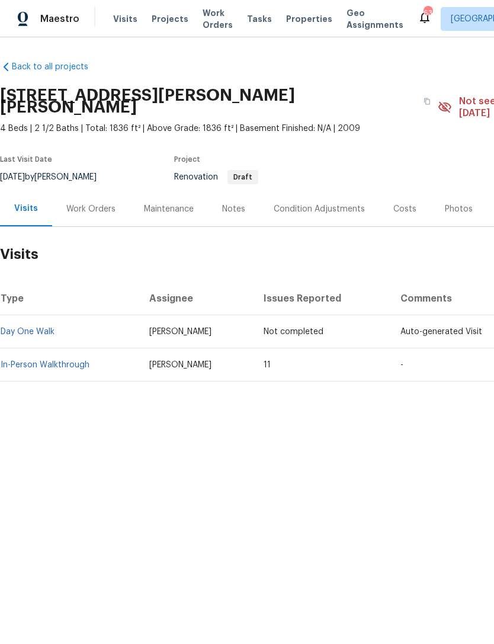
click at [57, 348] on td "In-Person Walkthrough" at bounding box center [70, 364] width 140 height 33
click at [61, 361] on link "In-Person Walkthrough" at bounding box center [45, 365] width 89 height 8
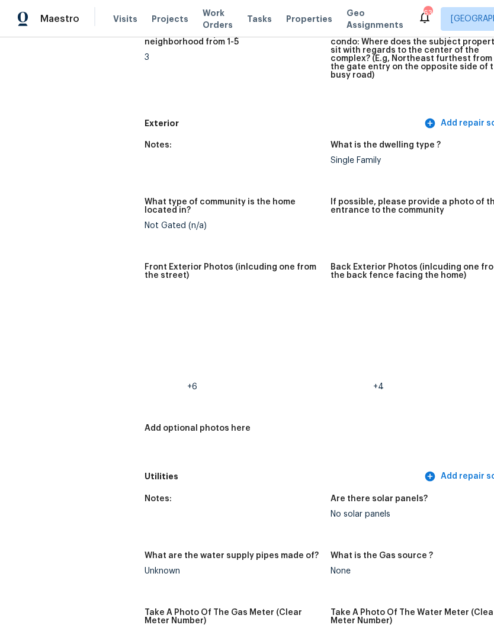
scroll to position [418, 1]
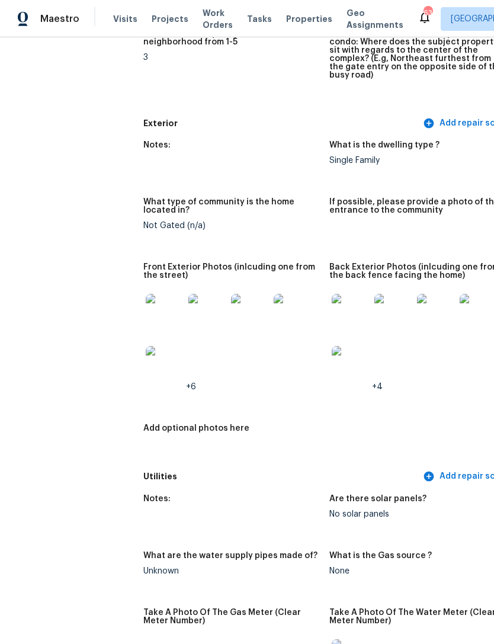
click at [146, 354] on img at bounding box center [165, 365] width 38 height 38
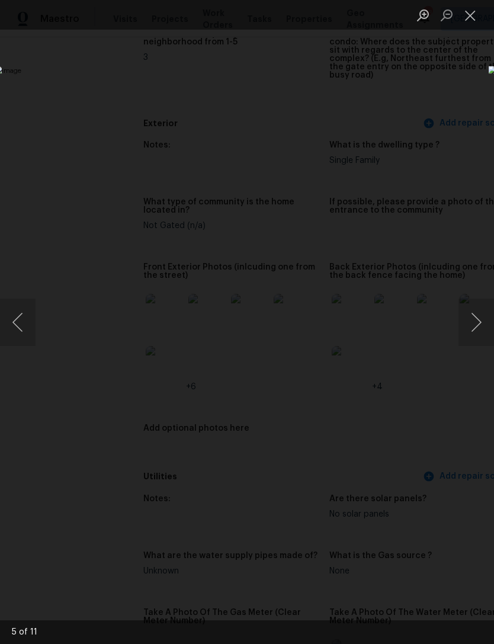
click at [471, 24] on button "Close lightbox" at bounding box center [470, 15] width 24 height 21
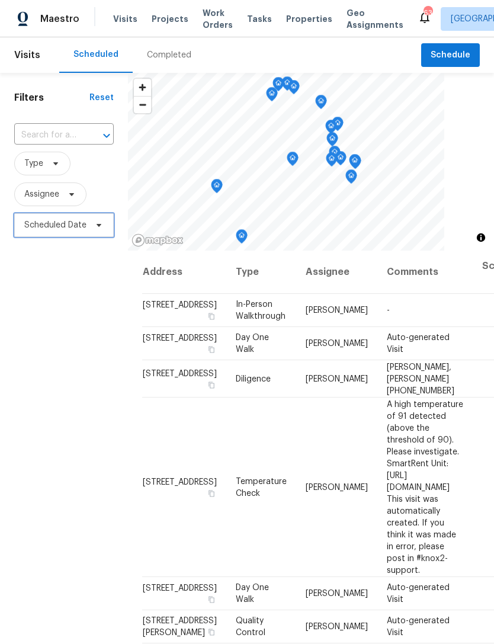
click at [48, 223] on span "Scheduled Date" at bounding box center [55, 225] width 62 height 12
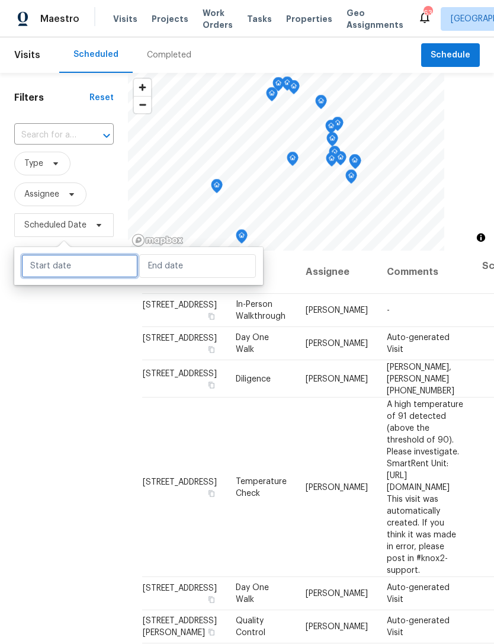
click at [63, 265] on input "text" at bounding box center [79, 266] width 117 height 24
select select "8"
select select "2025"
select select "9"
select select "2025"
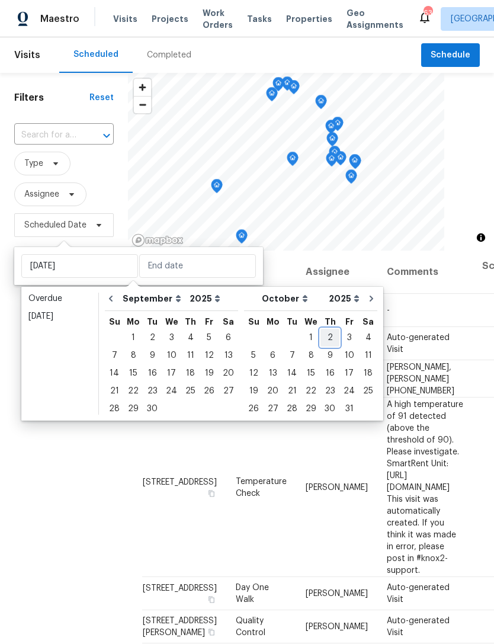
click at [320, 335] on div "2" at bounding box center [329, 337] width 19 height 17
type input "[DATE]"
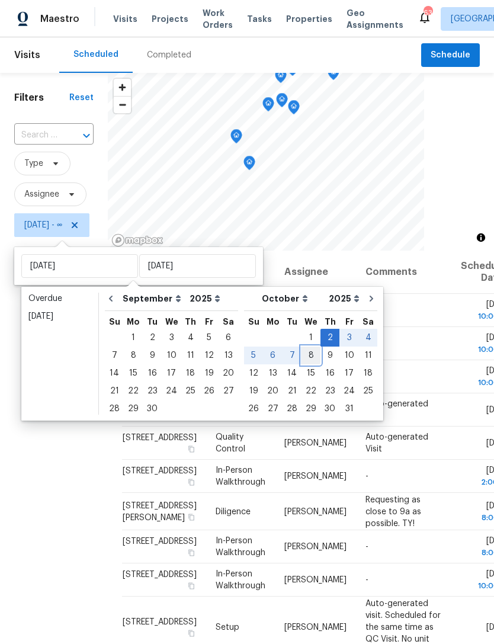
click at [301, 355] on div "8" at bounding box center [310, 355] width 19 height 17
type input "Wed, Oct 08"
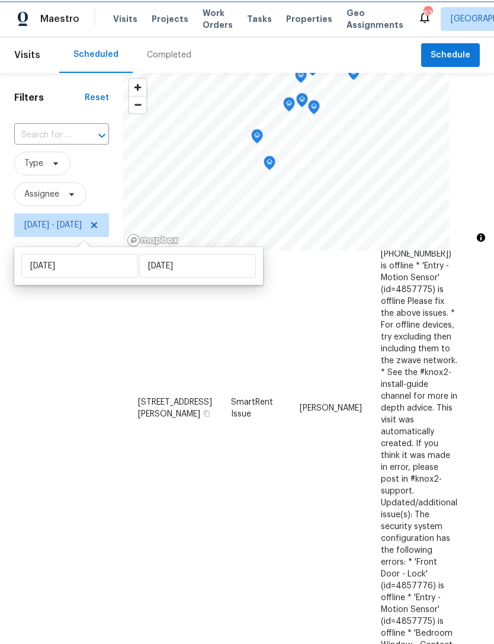
scroll to position [1337, 0]
click at [106, 505] on div "Filters Reset ​ Type Assignee Thu, Oct 02 - Wed, Oct 08" at bounding box center [61, 419] width 123 height 693
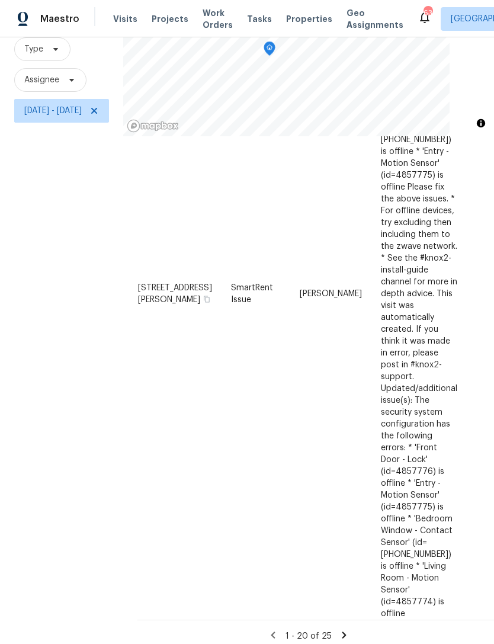
scroll to position [38, 0]
click at [349, 631] on icon at bounding box center [344, 635] width 11 height 11
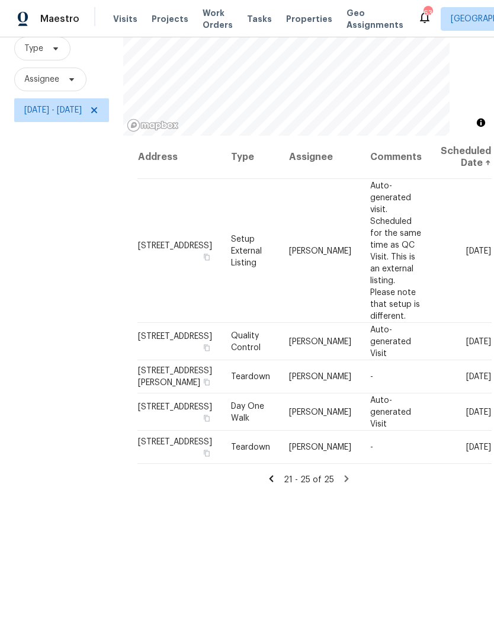
scroll to position [114, 0]
click at [277, 484] on icon at bounding box center [271, 479] width 11 height 11
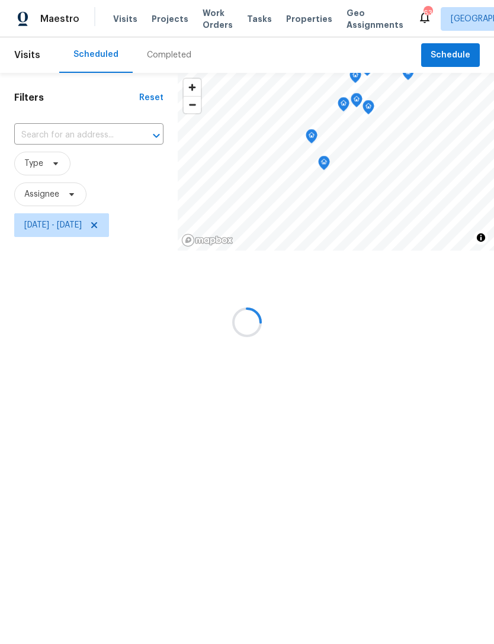
scroll to position [0, 0]
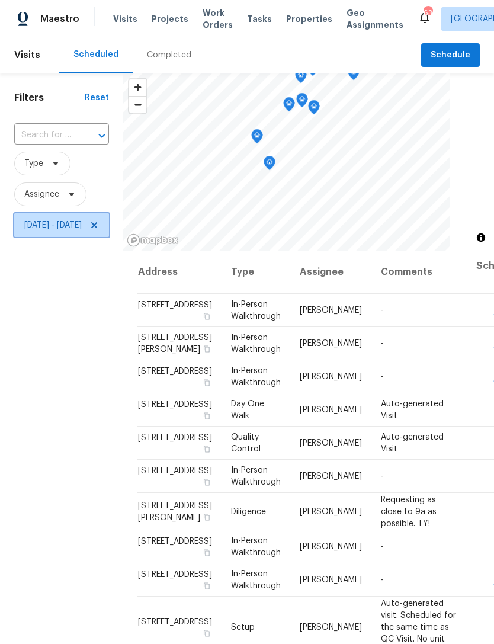
click at [99, 224] on icon at bounding box center [93, 224] width 9 height 9
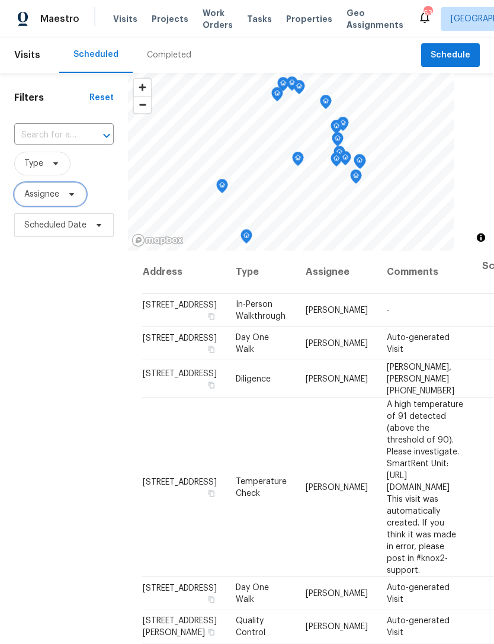
click at [49, 199] on span "Assignee" at bounding box center [41, 194] width 35 height 12
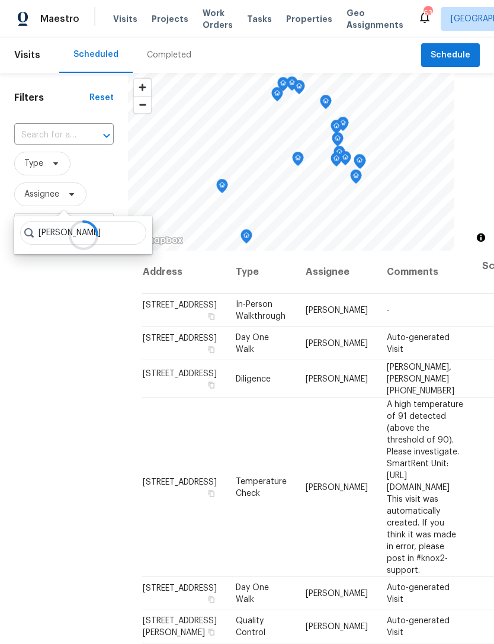
type input "Preston sexton"
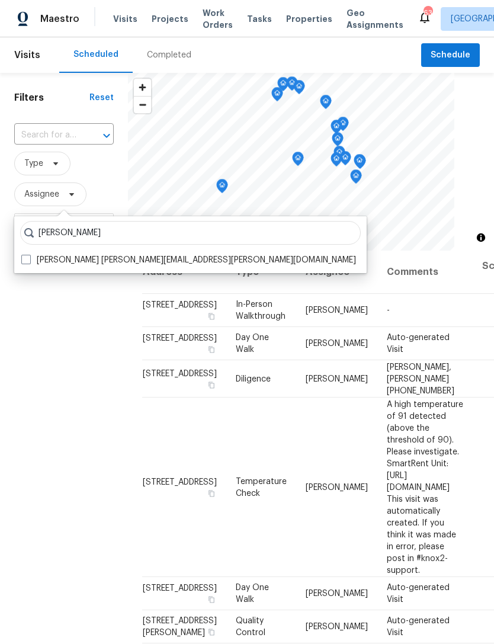
click at [109, 255] on label "Preston Sexton preston.sexton@opendoor.com" at bounding box center [188, 260] width 335 height 12
click at [29, 255] on input "Preston Sexton preston.sexton@opendoor.com" at bounding box center [25, 258] width 8 height 8
checkbox input "true"
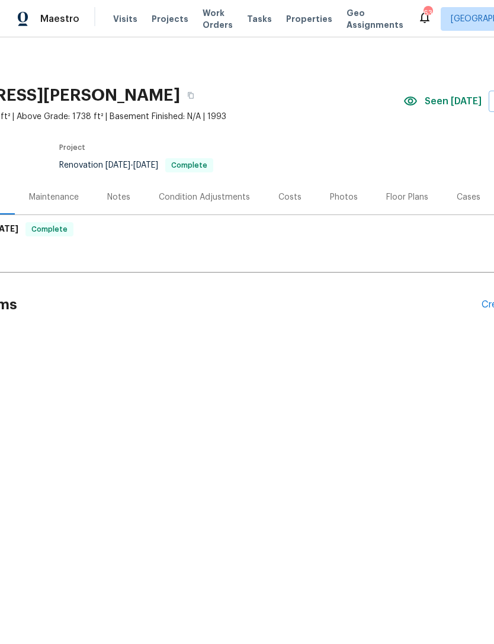
scroll to position [0, 175]
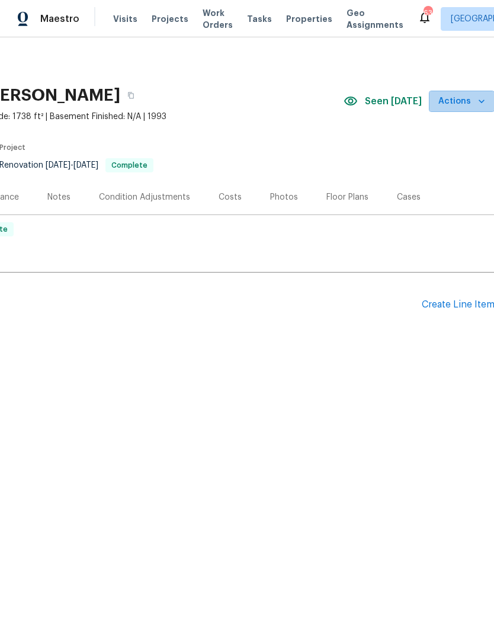
click at [482, 102] on icon "button" at bounding box center [482, 102] width 6 height 4
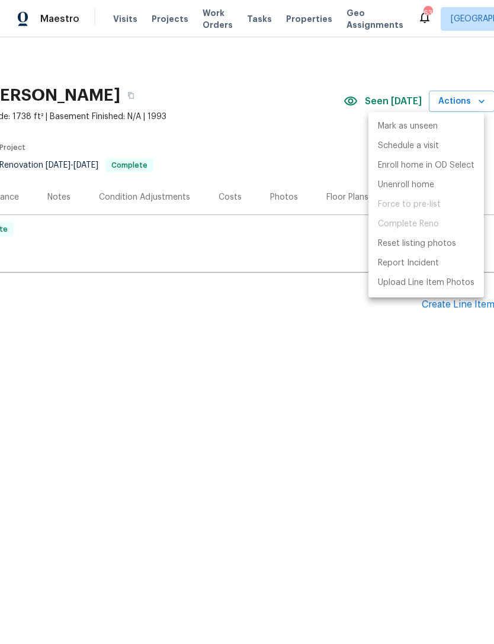
click at [194, 85] on div at bounding box center [247, 322] width 494 height 644
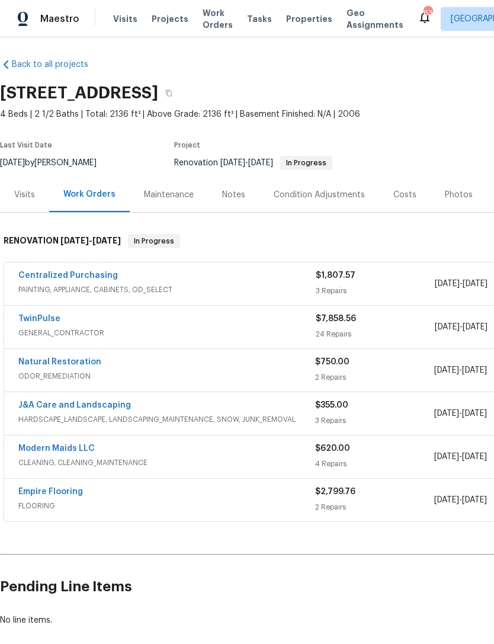
scroll to position [2, 0]
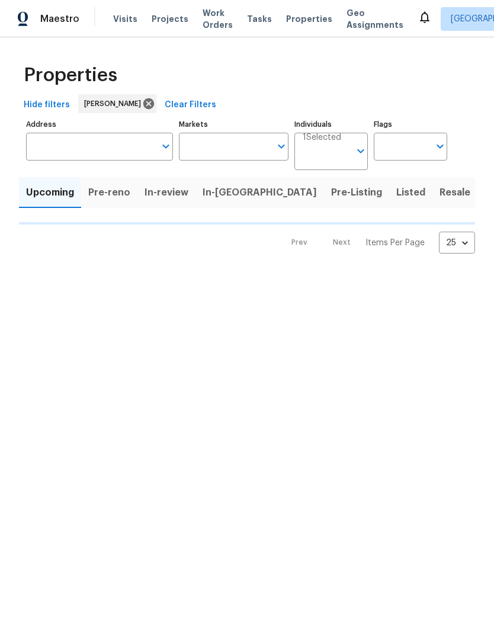
type input "100"
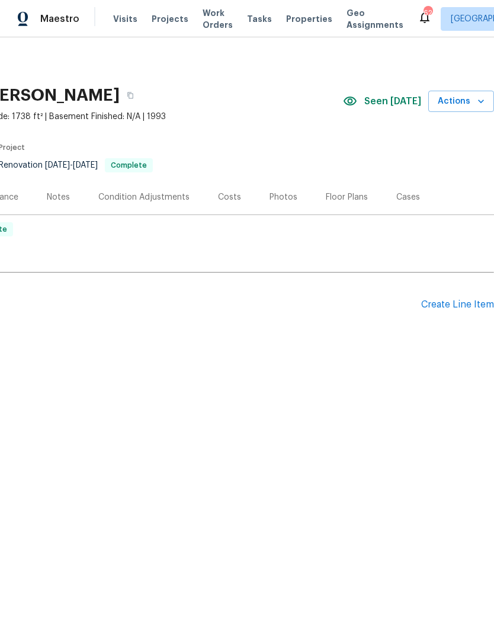
scroll to position [0, 175]
click at [481, 101] on icon "button" at bounding box center [481, 101] width 12 height 12
